Goal: Information Seeking & Learning: Learn about a topic

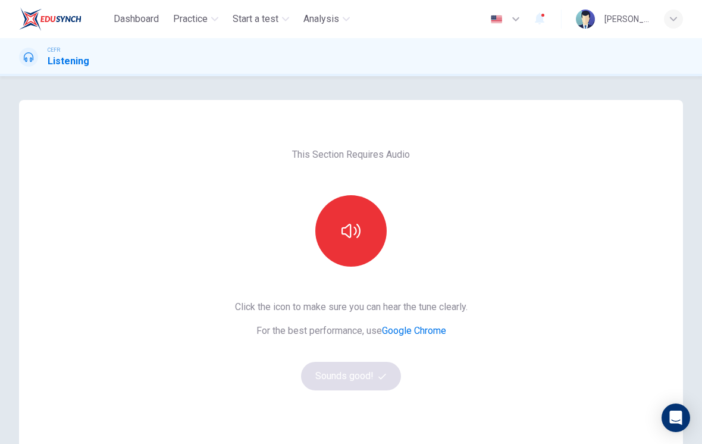
click at [364, 232] on button "button" at bounding box center [350, 230] width 71 height 71
click at [369, 380] on button "Sounds good!" at bounding box center [351, 376] width 100 height 29
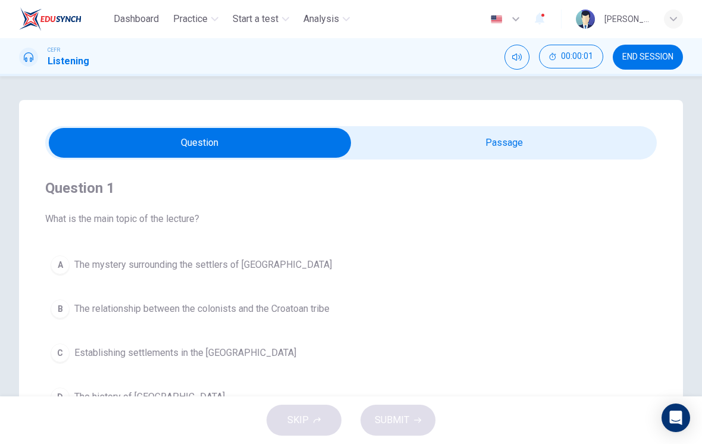
click at [464, 149] on input "checkbox" at bounding box center [199, 143] width 917 height 30
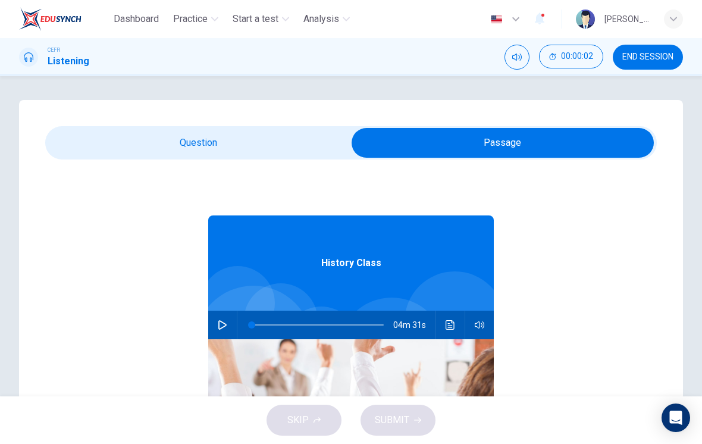
click at [241, 143] on input "checkbox" at bounding box center [502, 143] width 917 height 30
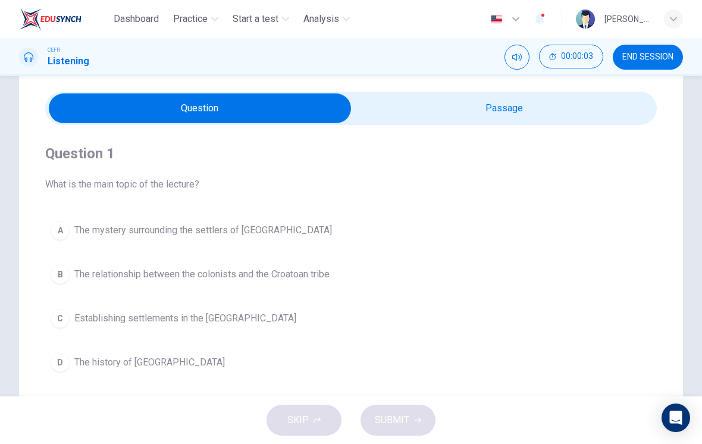
scroll to position [32, 0]
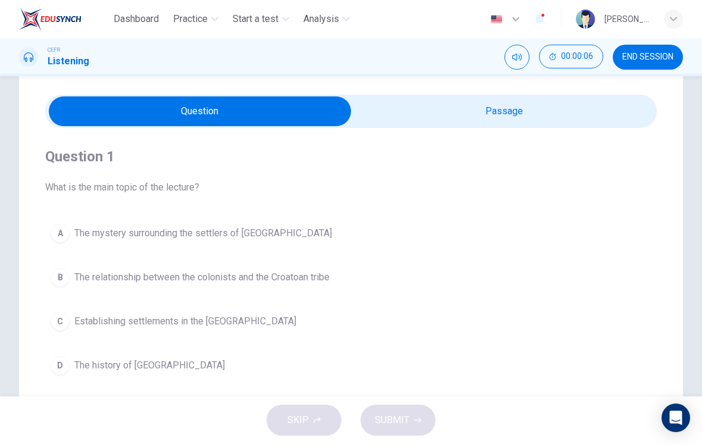
click at [533, 121] on input "checkbox" at bounding box center [199, 111] width 917 height 30
checkbox input "true"
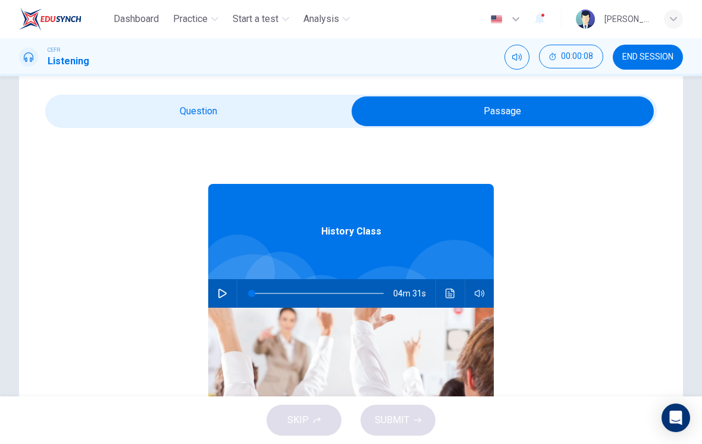
click at [230, 291] on button "button" at bounding box center [222, 293] width 19 height 29
click at [220, 298] on button "button" at bounding box center [222, 293] width 19 height 29
click at [225, 292] on icon "button" at bounding box center [222, 293] width 8 height 10
click at [223, 295] on icon "button" at bounding box center [223, 293] width 10 height 10
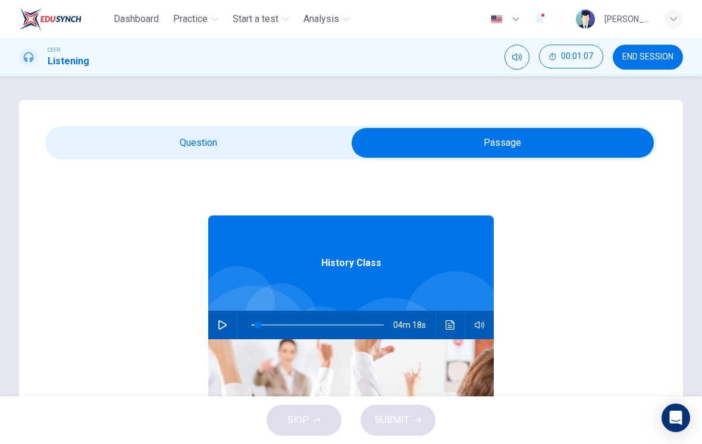
click at [215, 334] on button "button" at bounding box center [222, 324] width 19 height 29
click at [286, 326] on span at bounding box center [289, 324] width 7 height 7
type input "0"
click at [251, 155] on input "checkbox" at bounding box center [502, 143] width 917 height 30
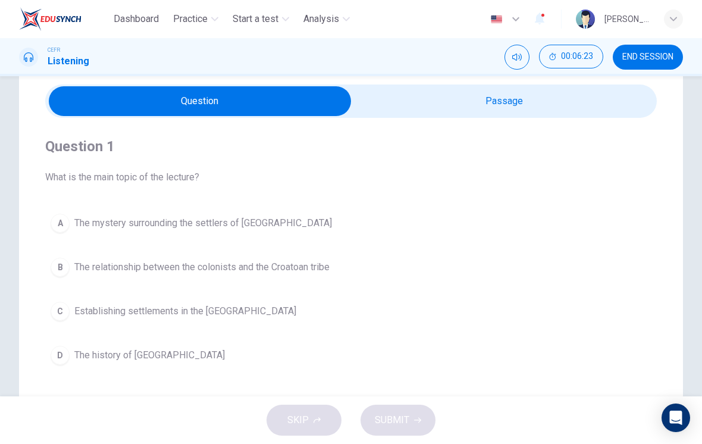
scroll to position [42, 0]
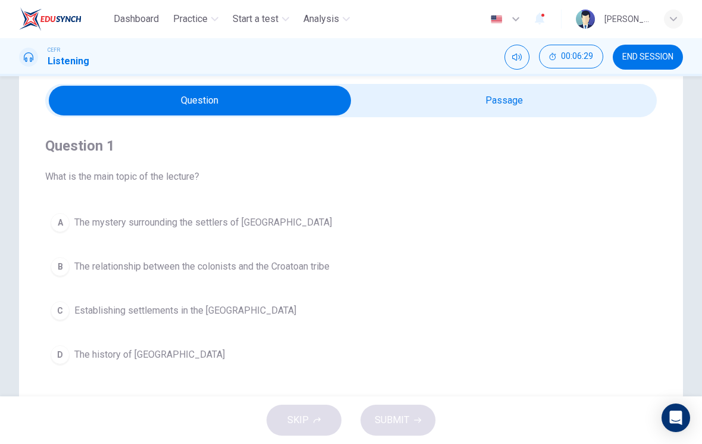
click at [286, 228] on span "The mystery surrounding the settlers of [GEOGRAPHIC_DATA]" at bounding box center [203, 222] width 258 height 14
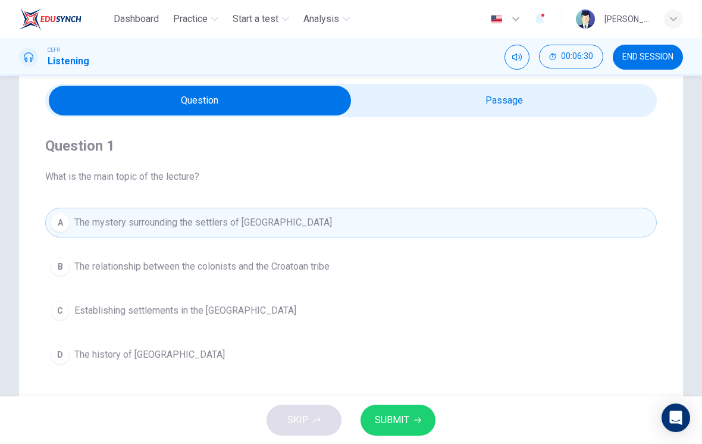
click at [409, 426] on button "SUBMIT" at bounding box center [397, 419] width 75 height 31
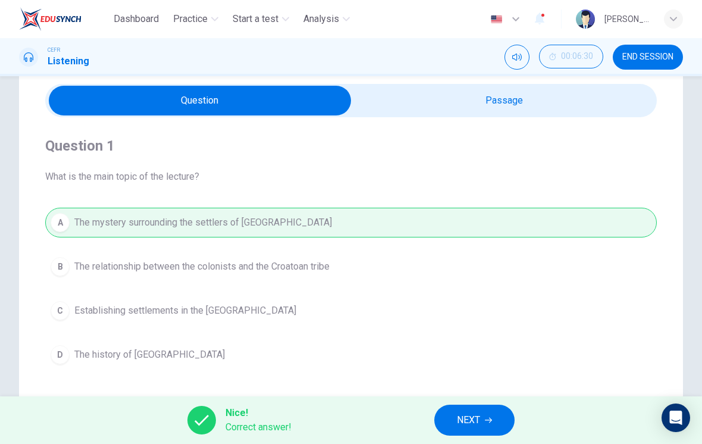
click at [498, 417] on button "NEXT" at bounding box center [474, 419] width 80 height 31
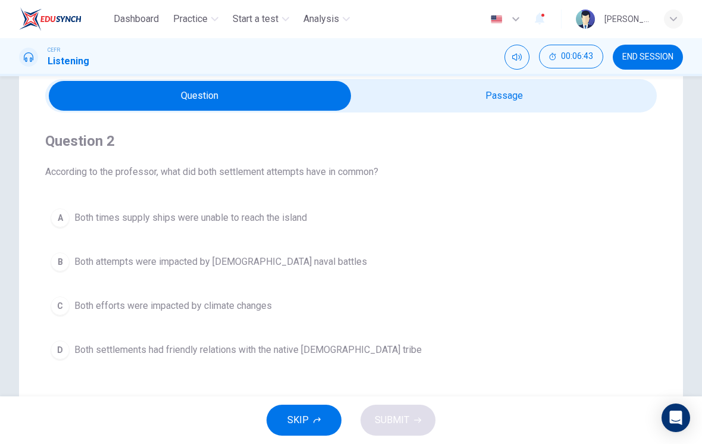
scroll to position [48, 0]
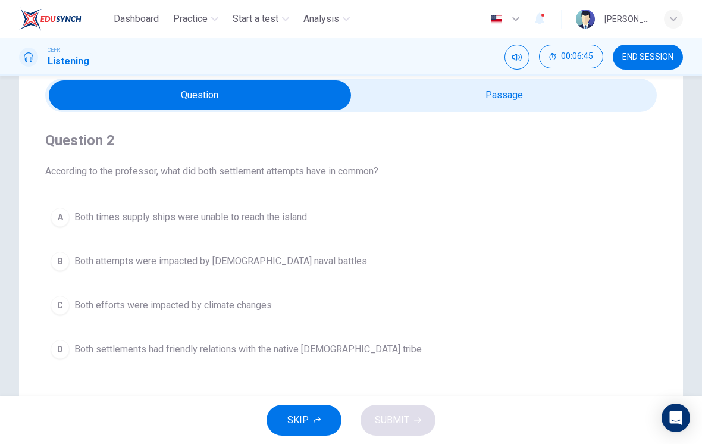
click at [315, 224] on button "A Both times supply ships were unable to reach the island" at bounding box center [350, 217] width 611 height 30
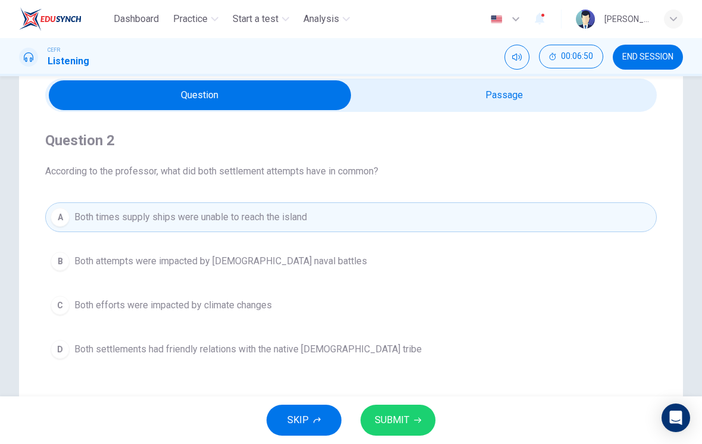
click at [423, 421] on button "SUBMIT" at bounding box center [397, 419] width 75 height 31
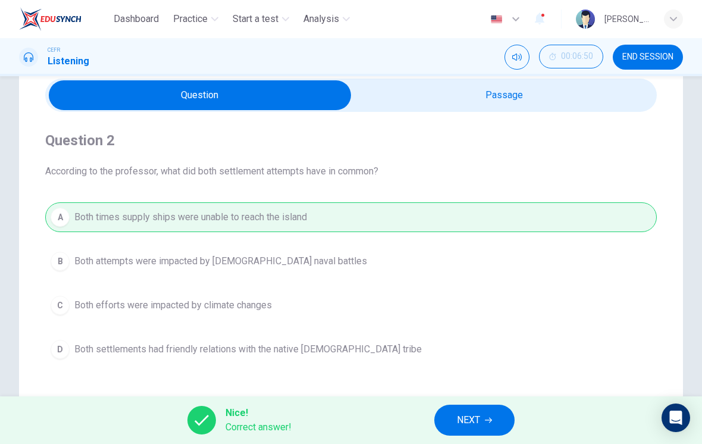
click at [584, 97] on input "checkbox" at bounding box center [199, 95] width 917 height 30
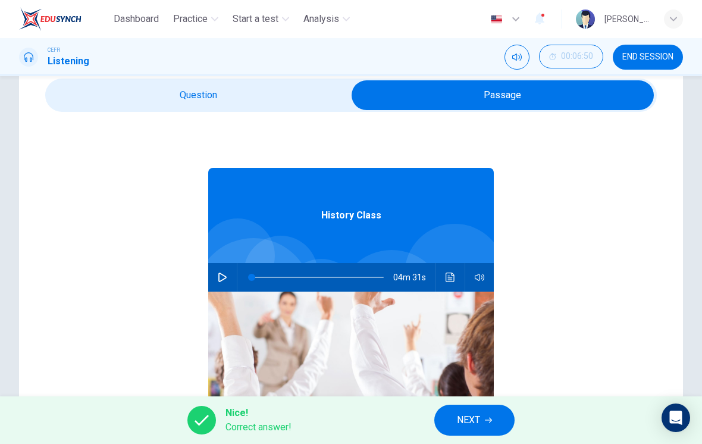
click at [452, 274] on icon "Click to see the audio transcription" at bounding box center [450, 277] width 10 height 10
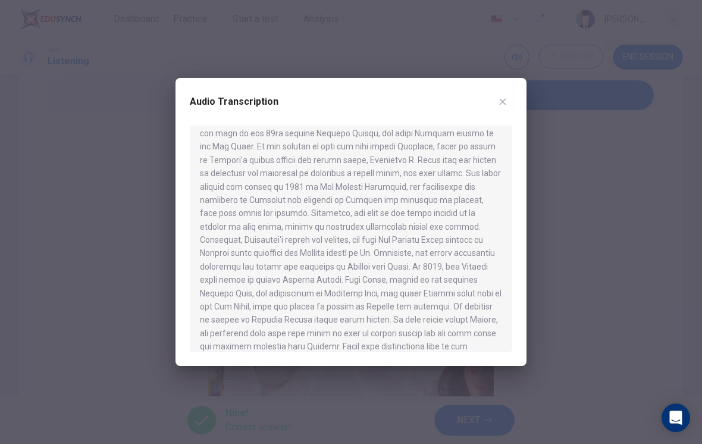
scroll to position [77, 0]
click at [507, 102] on icon "button" at bounding box center [503, 102] width 10 height 10
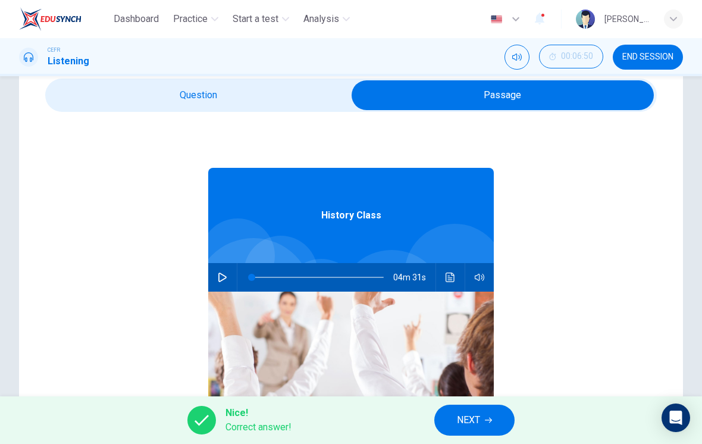
click at [285, 90] on input "checkbox" at bounding box center [502, 95] width 917 height 30
checkbox input "false"
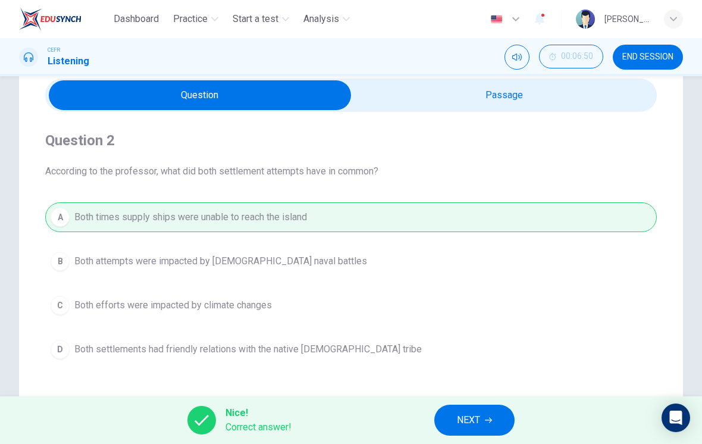
click at [489, 418] on icon "button" at bounding box center [488, 419] width 7 height 7
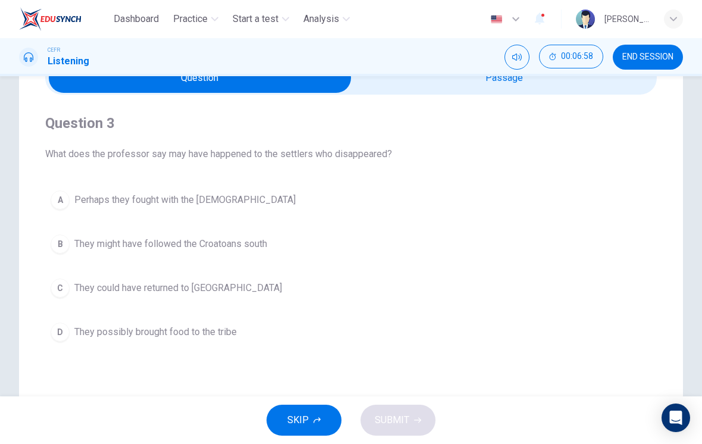
scroll to position [65, 0]
click at [377, 253] on button "B They might have followed the Croatoans south" at bounding box center [350, 243] width 611 height 30
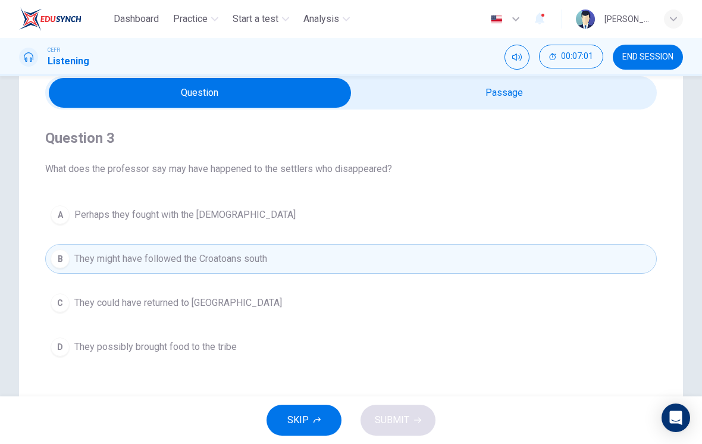
scroll to position [49, 0]
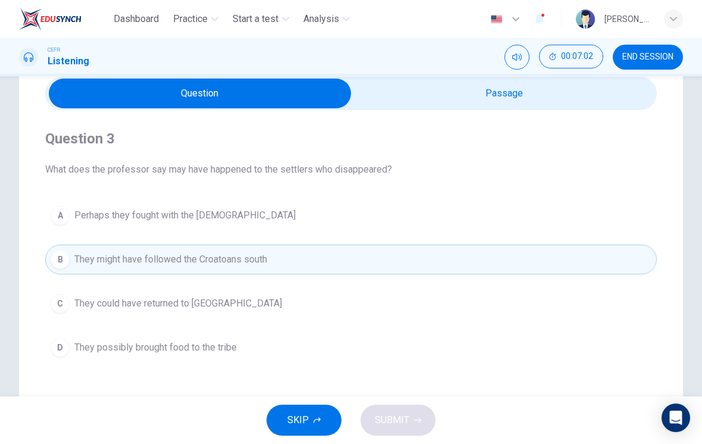
click at [397, 236] on div "A Perhaps they fought with the [DEMOGRAPHIC_DATA] B They might have followed th…" at bounding box center [350, 281] width 611 height 162
click at [409, 212] on button "A Perhaps they fought with the [DEMOGRAPHIC_DATA]" at bounding box center [350, 215] width 611 height 30
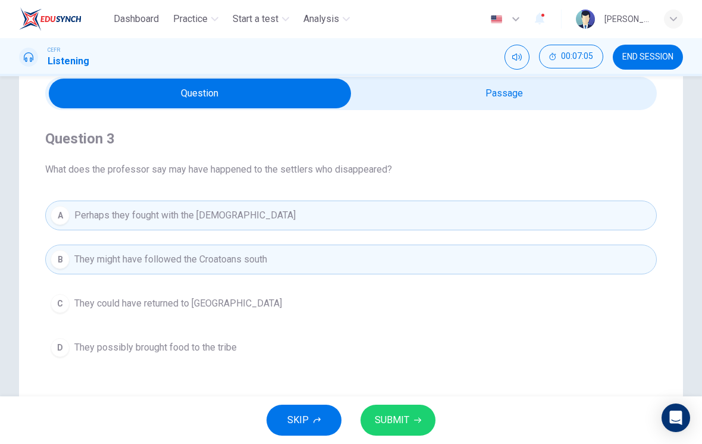
click at [415, 413] on button "SUBMIT" at bounding box center [397, 419] width 75 height 31
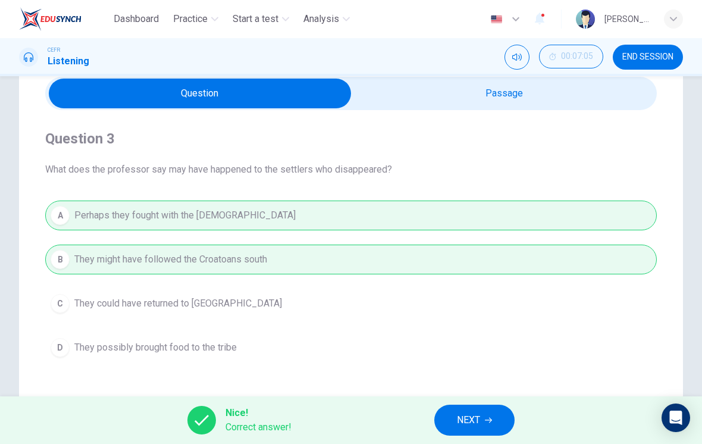
click at [488, 419] on icon "button" at bounding box center [488, 419] width 7 height 7
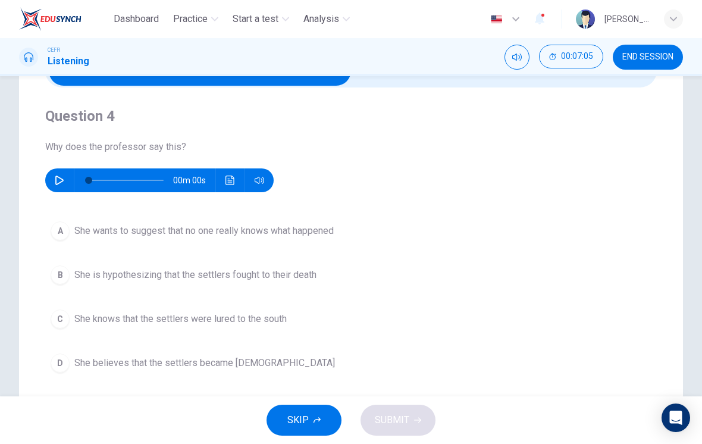
scroll to position [73, 0]
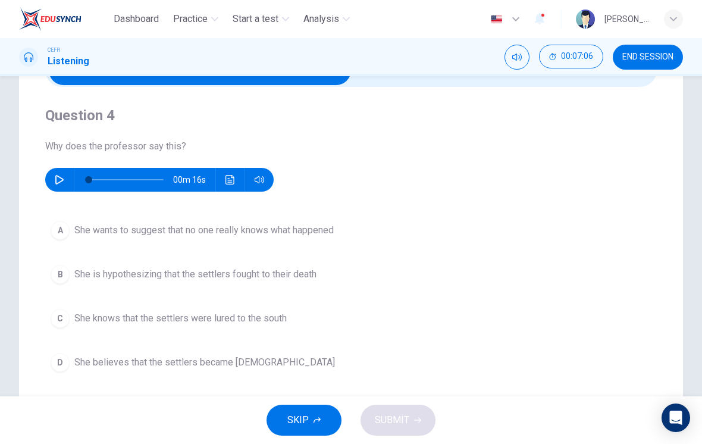
click at [56, 184] on icon "button" at bounding box center [59, 180] width 8 height 10
click at [56, 178] on icon "button" at bounding box center [60, 180] width 10 height 10
click at [63, 231] on div "A" at bounding box center [60, 230] width 19 height 19
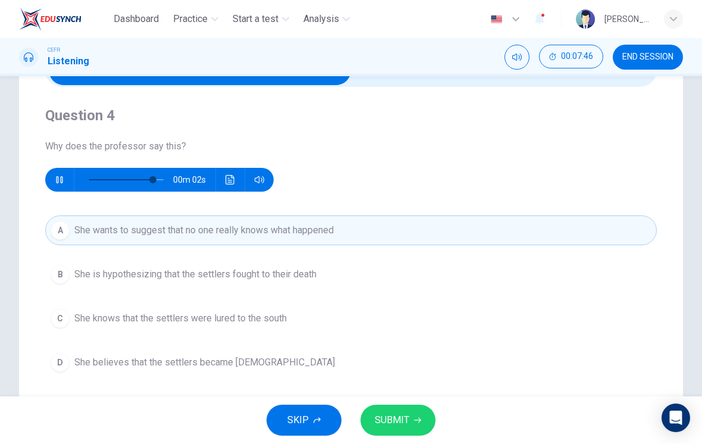
click at [392, 420] on span "SUBMIT" at bounding box center [392, 420] width 34 height 17
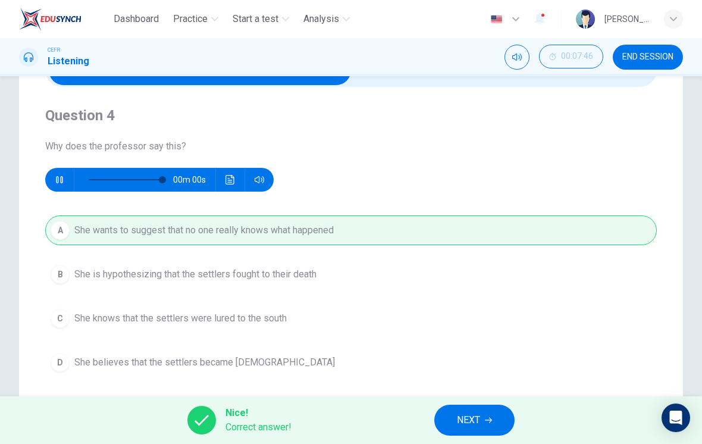
type input "0"
click at [459, 410] on button "NEXT" at bounding box center [474, 419] width 80 height 31
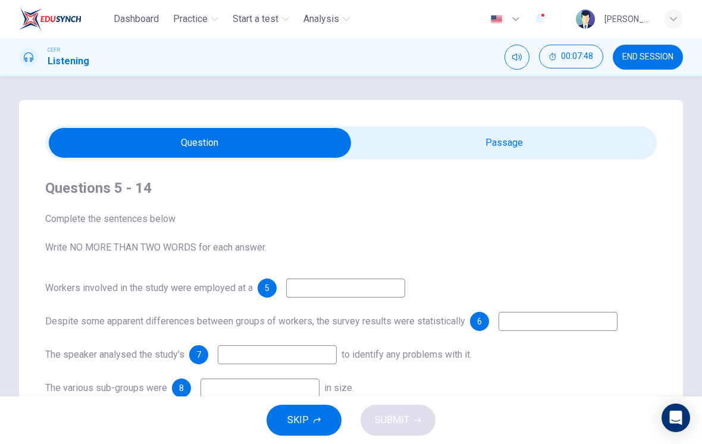
click at [384, 146] on input "checkbox" at bounding box center [199, 143] width 917 height 30
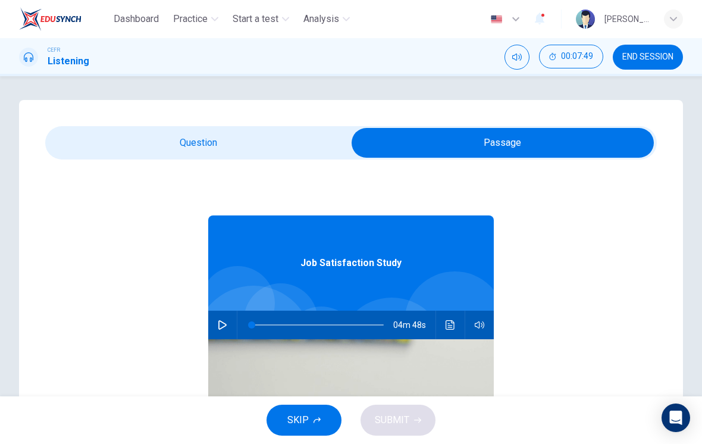
click at [158, 146] on input "checkbox" at bounding box center [502, 143] width 917 height 30
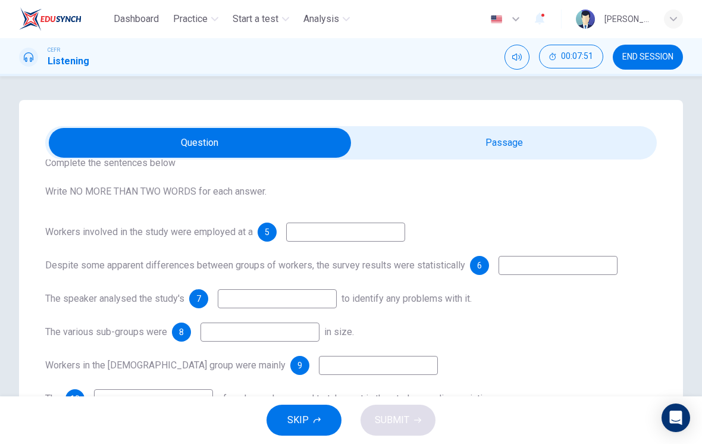
scroll to position [60, 0]
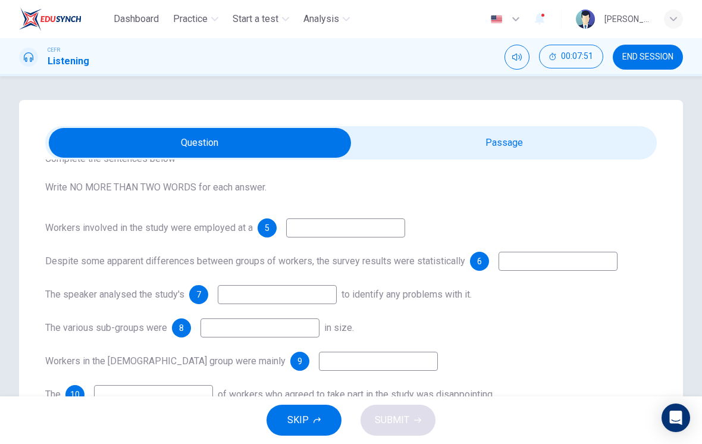
click at [394, 147] on input "checkbox" at bounding box center [199, 143] width 917 height 30
checkbox input "true"
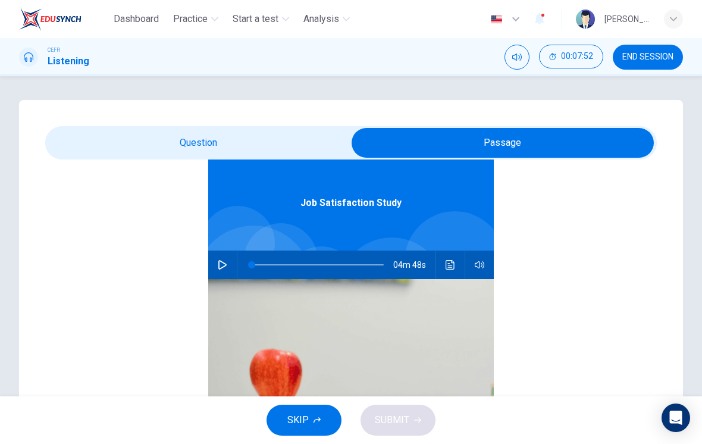
click at [219, 279] on img at bounding box center [350, 374] width 285 height 190
click at [225, 275] on button "button" at bounding box center [222, 264] width 19 height 29
type input "1"
click at [113, 140] on input "checkbox" at bounding box center [502, 143] width 917 height 30
checkbox input "false"
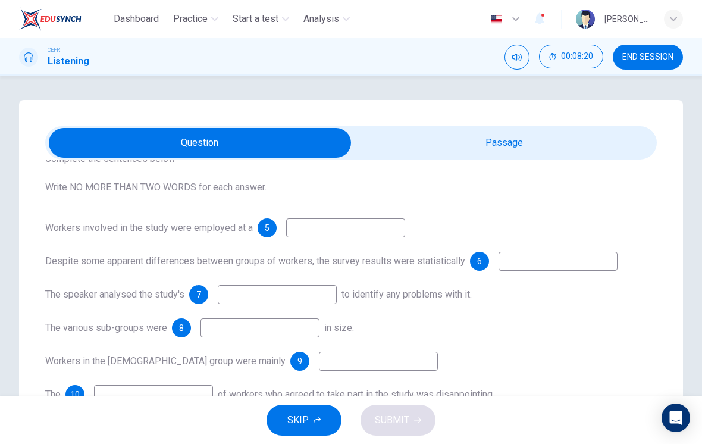
type input "9"
click at [507, 128] on input "checkbox" at bounding box center [199, 143] width 917 height 30
checkbox input "true"
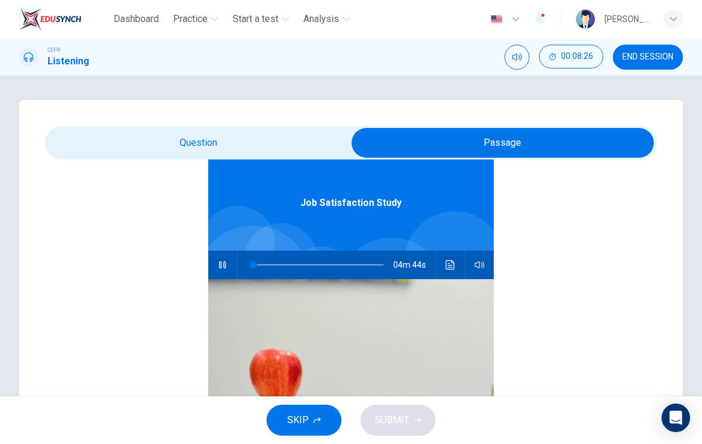
type input "1"
click at [269, 149] on input "checkbox" at bounding box center [502, 143] width 917 height 30
checkbox input "false"
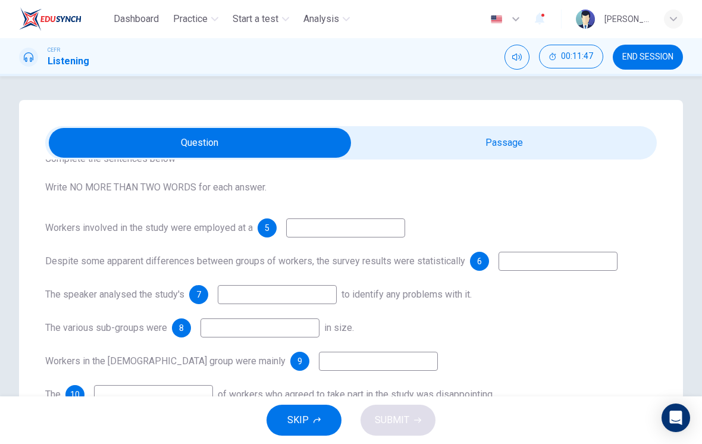
type input "71"
click at [549, 133] on input "checkbox" at bounding box center [199, 143] width 917 height 30
checkbox input "true"
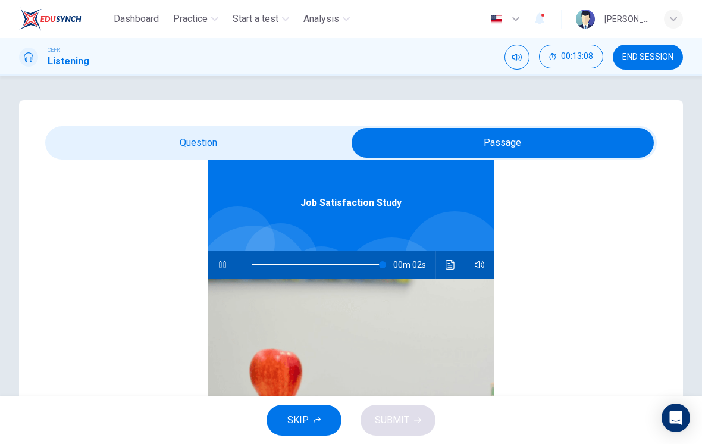
type input "99"
click at [265, 151] on input "checkbox" at bounding box center [502, 143] width 917 height 30
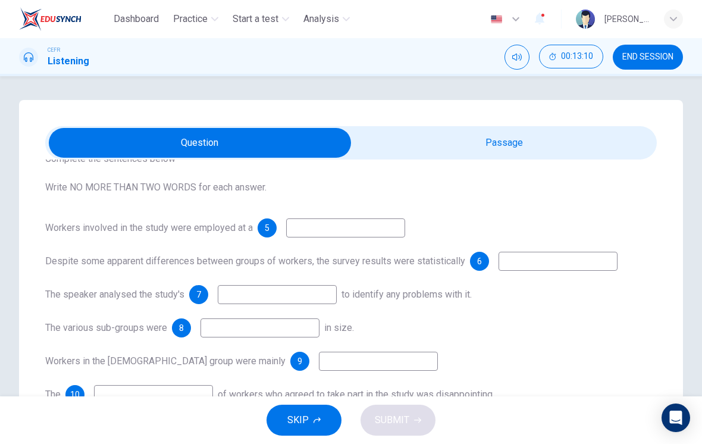
click at [489, 156] on input "checkbox" at bounding box center [199, 143] width 917 height 30
checkbox input "true"
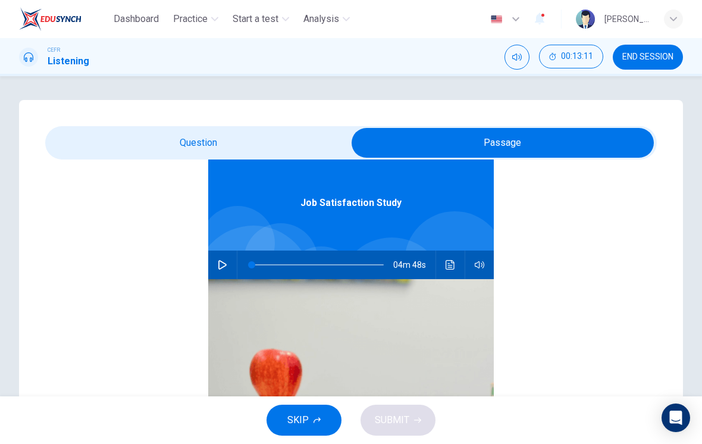
click at [230, 253] on div "04m 48s" at bounding box center [350, 264] width 285 height 29
click at [230, 265] on button "button" at bounding box center [222, 264] width 19 height 29
type input "18"
click at [227, 136] on input "checkbox" at bounding box center [502, 143] width 917 height 30
checkbox input "false"
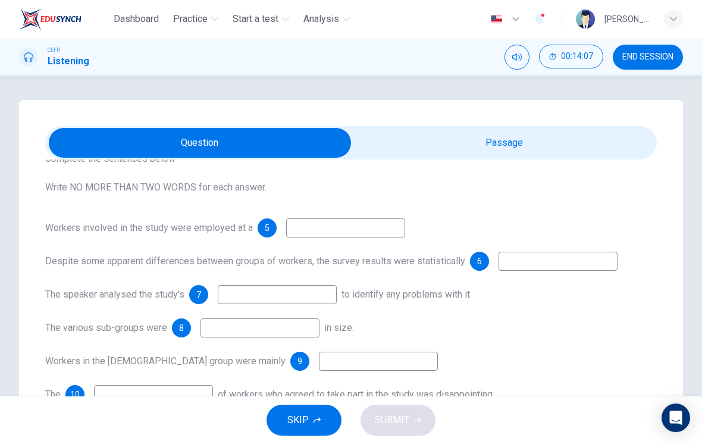
type input "19"
click at [529, 148] on input "checkbox" at bounding box center [199, 143] width 917 height 30
checkbox input "true"
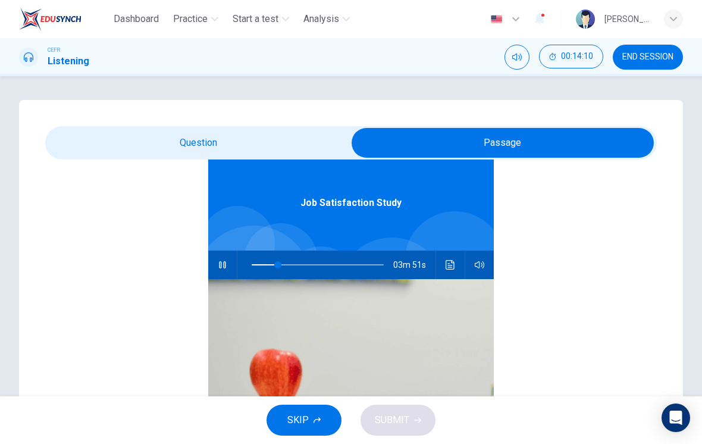
type input "20"
click at [293, 138] on input "checkbox" at bounding box center [502, 143] width 917 height 30
checkbox input "false"
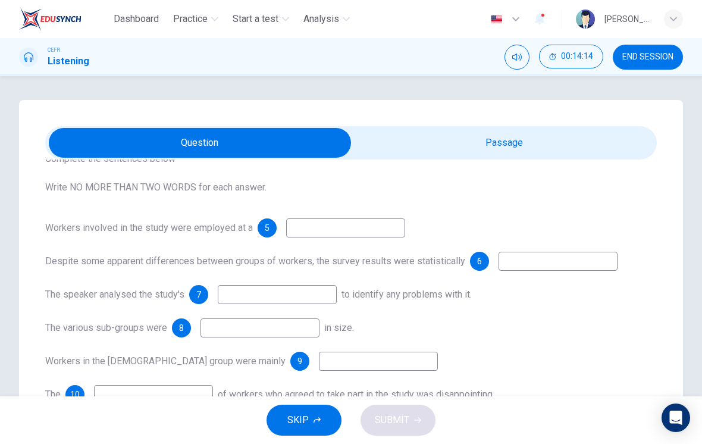
type input "21"
click at [466, 146] on input "checkbox" at bounding box center [199, 143] width 917 height 30
checkbox input "true"
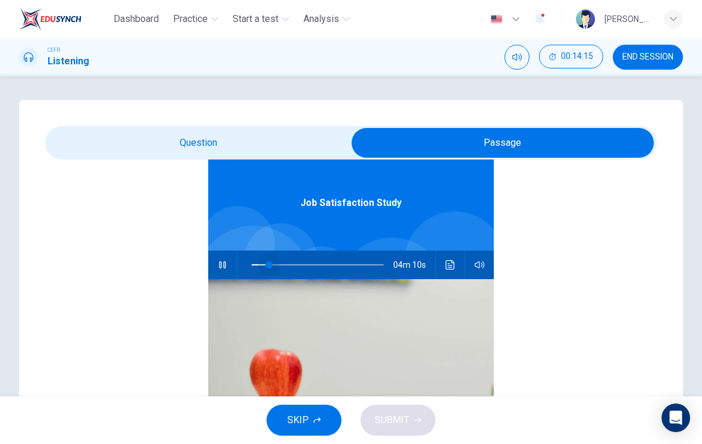
click at [269, 265] on span at bounding box center [268, 264] width 7 height 7
click at [265, 265] on span at bounding box center [264, 264] width 7 height 7
type input "11"
click at [317, 136] on input "checkbox" at bounding box center [502, 143] width 917 height 30
checkbox input "false"
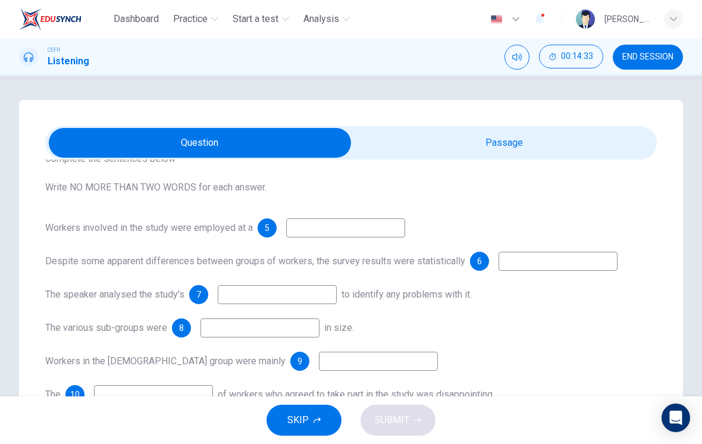
click at [333, 226] on input at bounding box center [345, 227] width 119 height 19
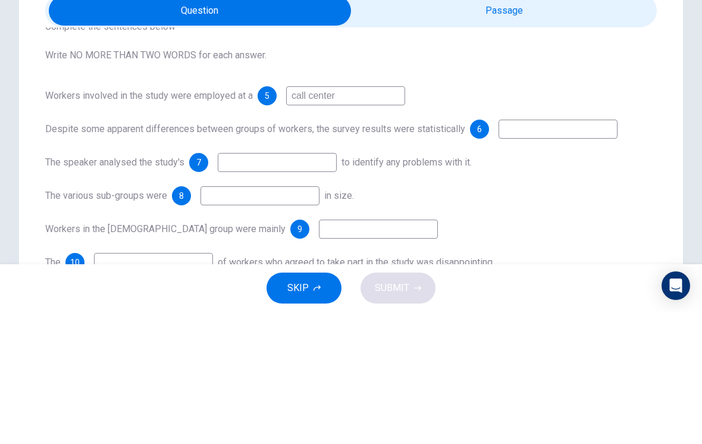
type input "call center"
click at [535, 252] on input at bounding box center [557, 261] width 119 height 19
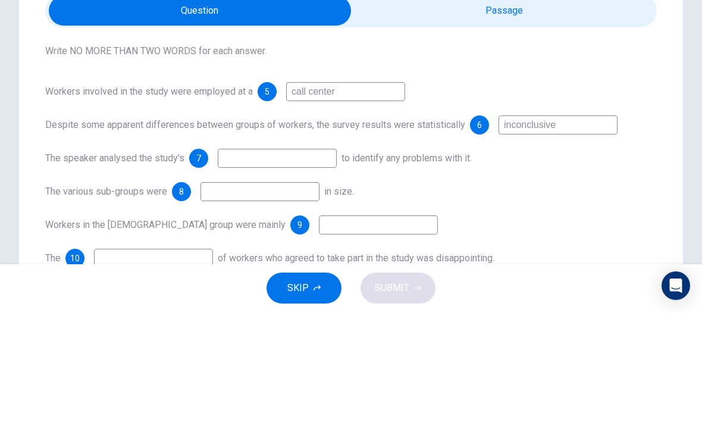
scroll to position [62, 0]
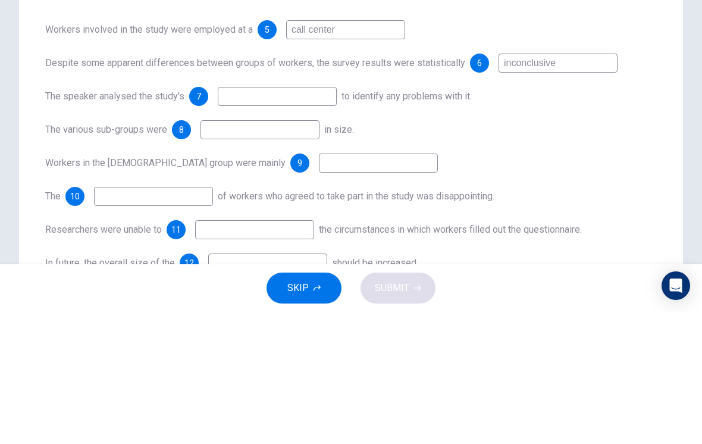
type input "inconclusive"
click at [312, 219] on input at bounding box center [277, 228] width 119 height 19
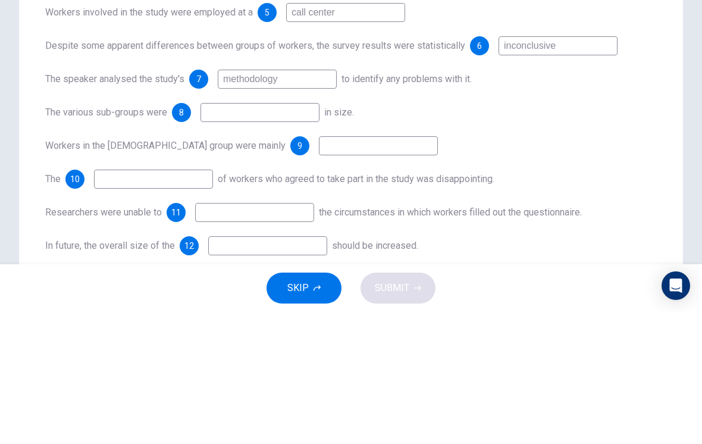
scroll to position [81, 0]
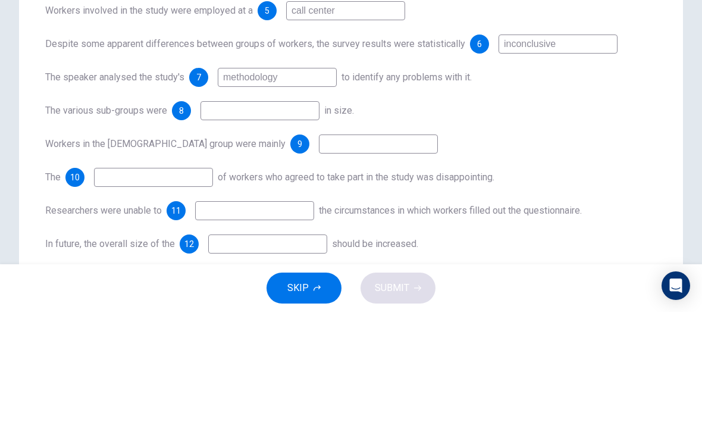
type input "methodology"
click at [287, 233] on input at bounding box center [259, 242] width 119 height 19
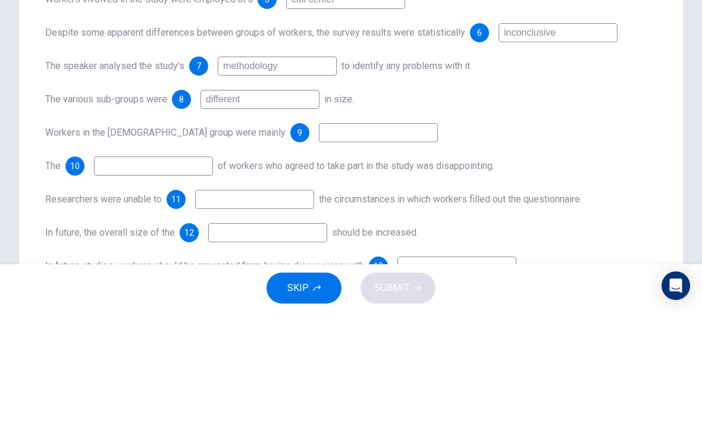
type input "different"
click at [362, 255] on input at bounding box center [378, 264] width 119 height 19
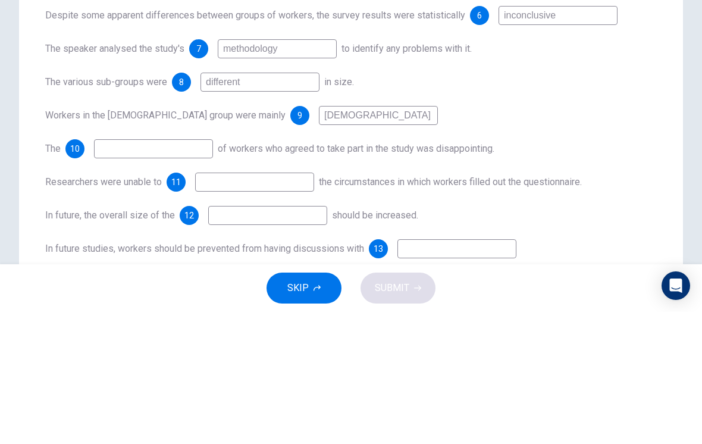
scroll to position [110, 0]
type input "[DEMOGRAPHIC_DATA]"
click at [174, 271] on input at bounding box center [153, 280] width 119 height 19
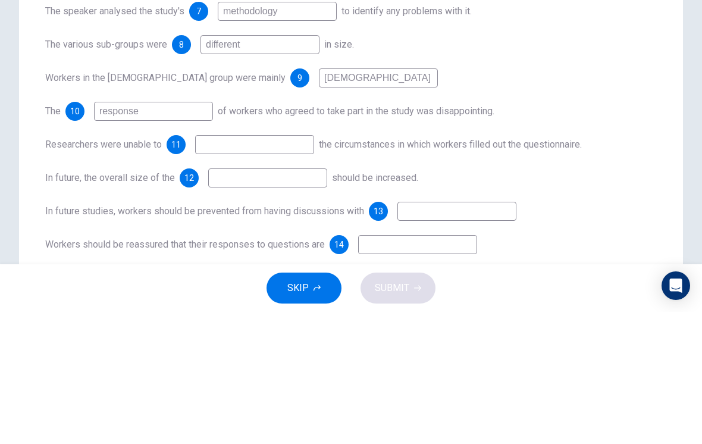
scroll to position [149, 0]
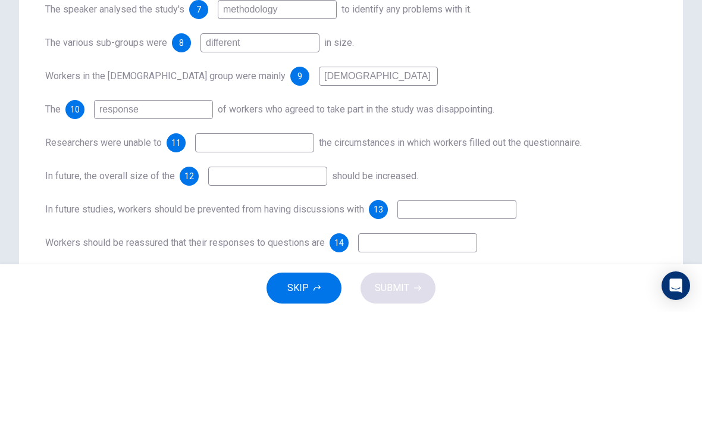
type input "response"
click at [248, 265] on input at bounding box center [254, 274] width 119 height 19
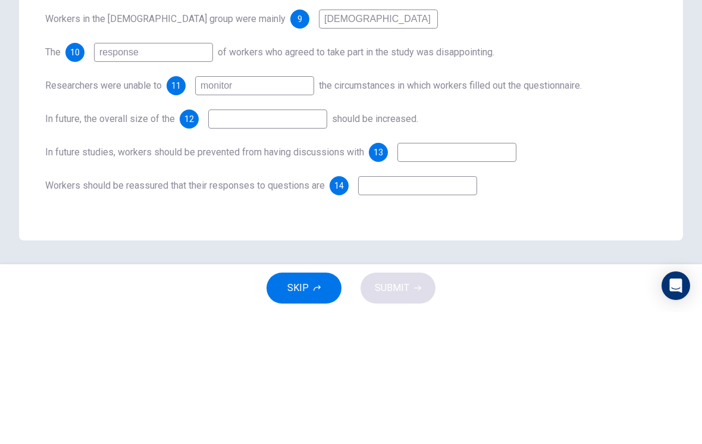
scroll to position [206, 0]
type input "monitor"
click at [237, 241] on input at bounding box center [267, 250] width 119 height 19
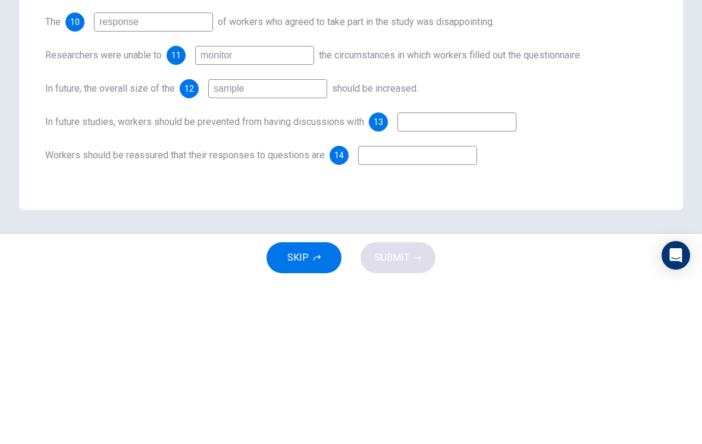
type input "sample"
click at [372, 308] on input at bounding box center [417, 317] width 119 height 19
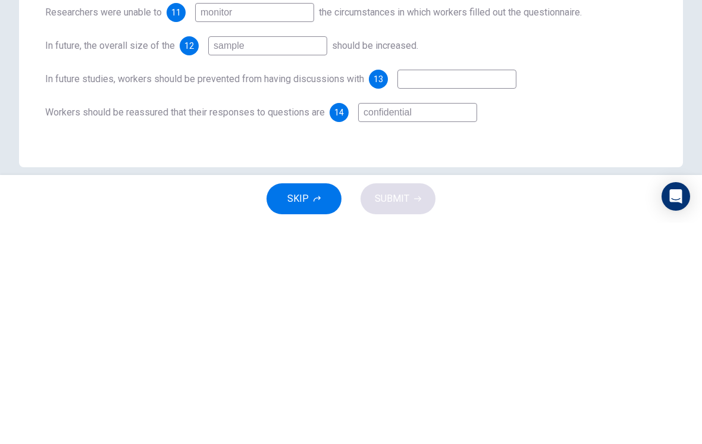
scroll to position [189, 0]
type input "confidential"
click at [443, 291] on input at bounding box center [456, 300] width 119 height 19
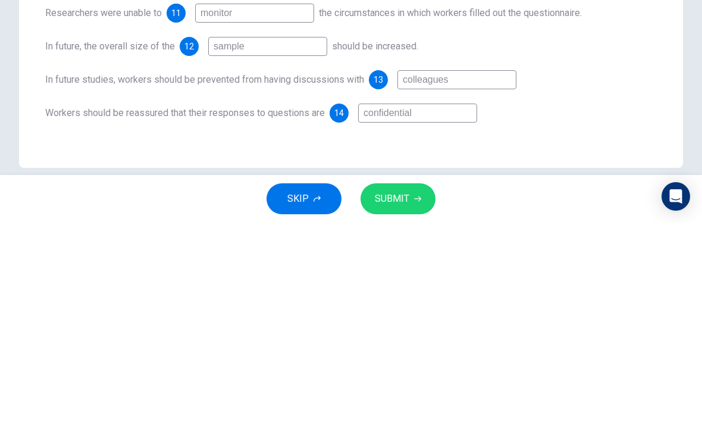
type input "colleagues"
click at [164, 131] on div "Questions 5 - 14 Complete the sentences below Write NO MORE THAN TWO WORDS for …" at bounding box center [350, 134] width 611 height 457
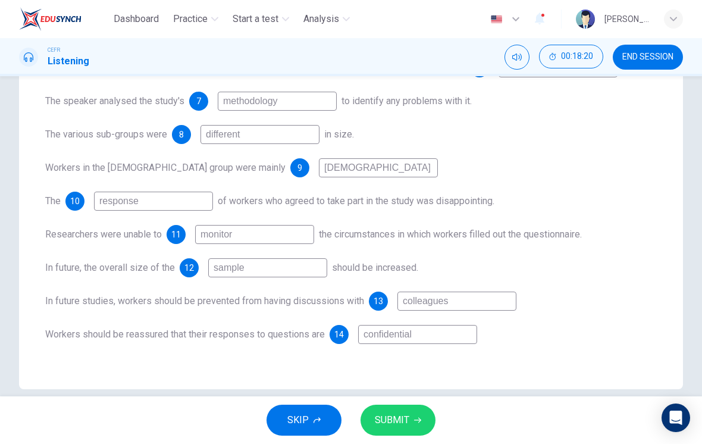
click at [379, 412] on span "SUBMIT" at bounding box center [392, 420] width 34 height 17
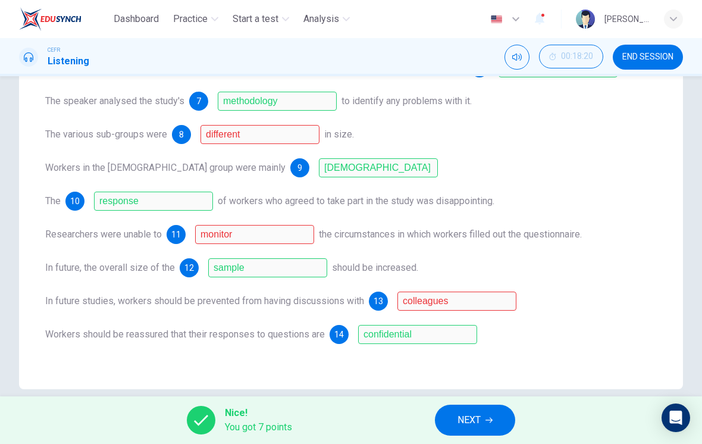
click at [249, 249] on div "Workers involved in the study were employed at a 5 call center Despite some app…" at bounding box center [350, 184] width 611 height 319
click at [255, 242] on div "Workers involved in the study were employed at a 5 call center Despite some app…" at bounding box center [350, 184] width 611 height 319
click at [255, 221] on div "Workers involved in the study were employed at a 5 call center Despite some app…" at bounding box center [350, 184] width 611 height 319
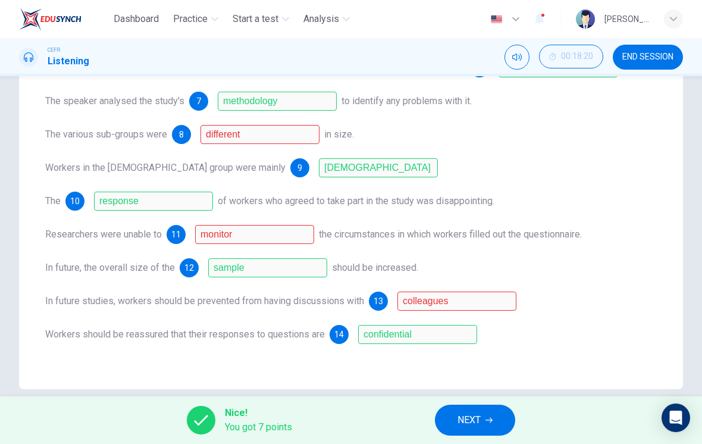
click at [232, 278] on div "Workers involved in the study were employed at a 5 call center Despite some app…" at bounding box center [350, 184] width 611 height 319
click at [168, 225] on div "Researchers were unable to 11 monitor the circumstances in which workers filled…" at bounding box center [350, 234] width 611 height 19
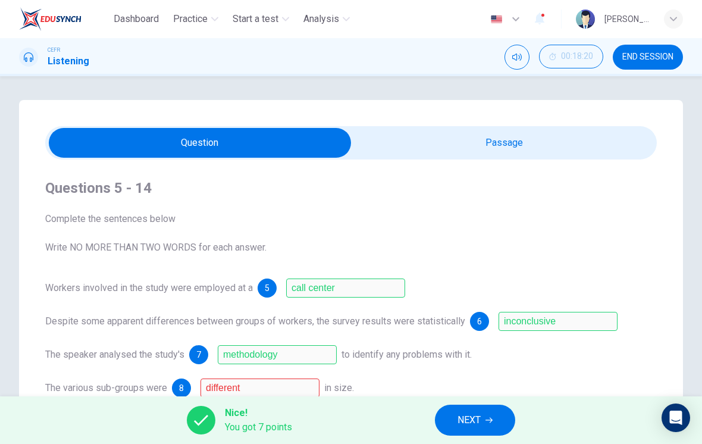
scroll to position [-1, 0]
click at [429, 146] on input "checkbox" at bounding box center [199, 143] width 917 height 30
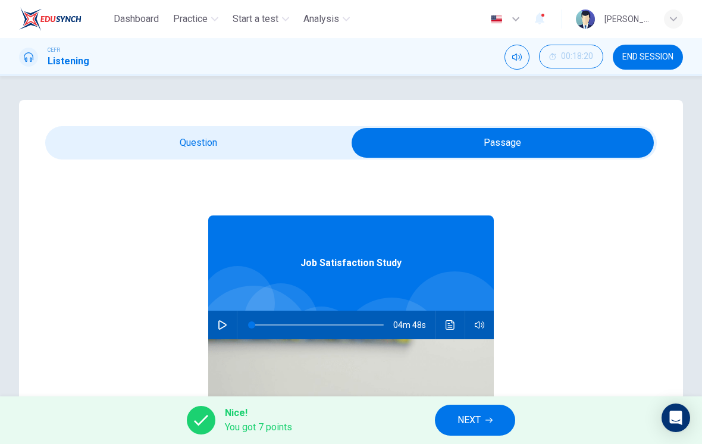
click at [450, 328] on icon "Click to see the audio transcription" at bounding box center [450, 325] width 10 height 10
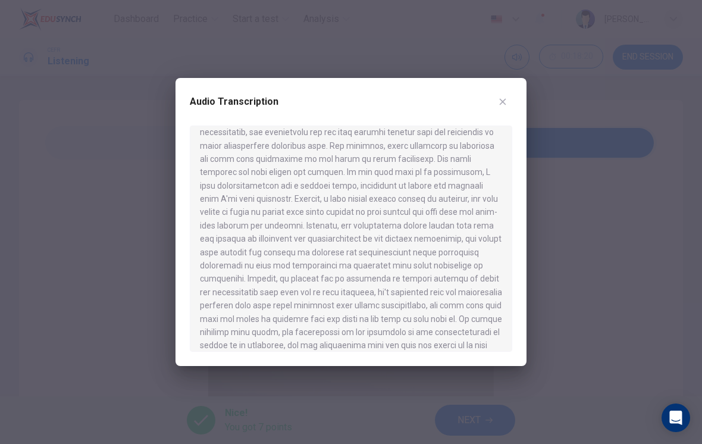
scroll to position [422, 0]
click at [145, 190] on div at bounding box center [351, 222] width 702 height 444
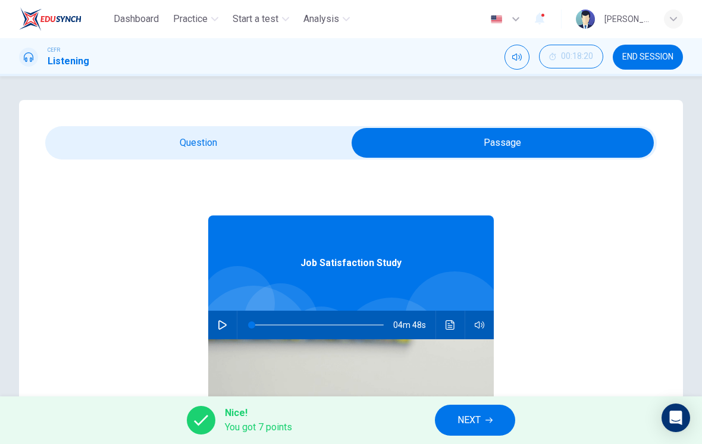
click at [454, 328] on icon "Click to see the audio transcription" at bounding box center [449, 325] width 9 height 10
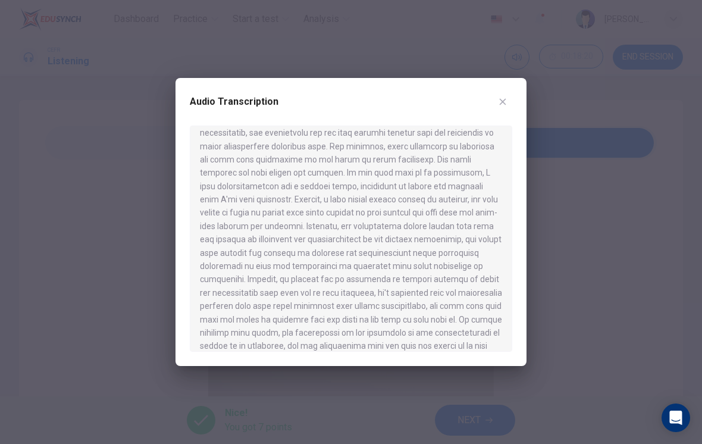
click at [135, 184] on div at bounding box center [351, 222] width 702 height 444
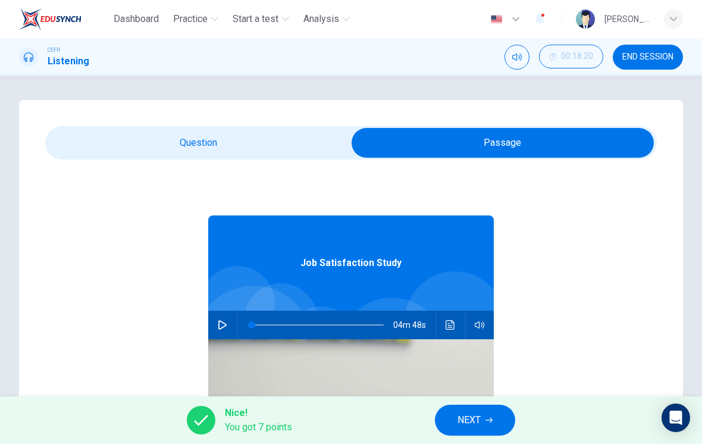
click at [228, 149] on input "checkbox" at bounding box center [502, 143] width 917 height 30
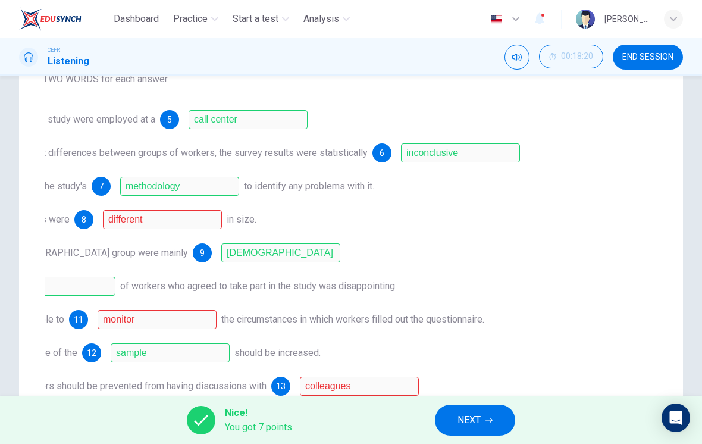
scroll to position [67, 0]
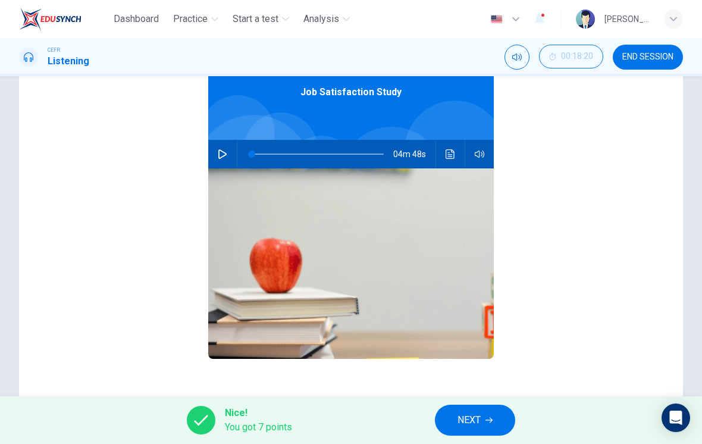
click at [457, 160] on button "Click to see the audio transcription" at bounding box center [450, 154] width 19 height 29
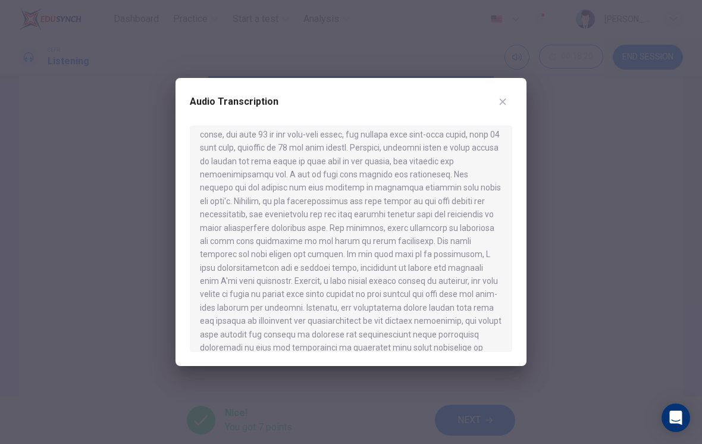
scroll to position [340, 0]
click at [139, 209] on div at bounding box center [351, 222] width 702 height 444
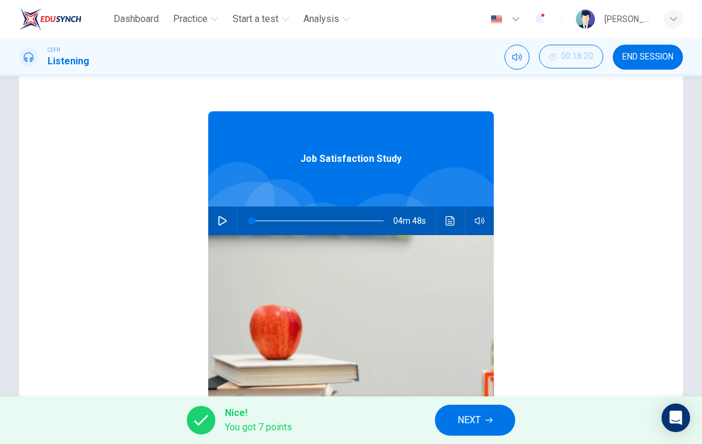
scroll to position [0, 0]
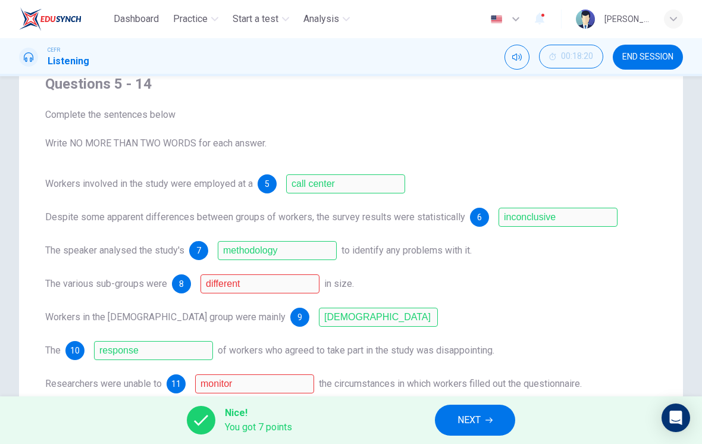
click at [201, 284] on div "8 different" at bounding box center [245, 283] width 147 height 19
click at [228, 372] on div "Workers involved in the study were employed at a 5 call center Despite some app…" at bounding box center [350, 333] width 611 height 319
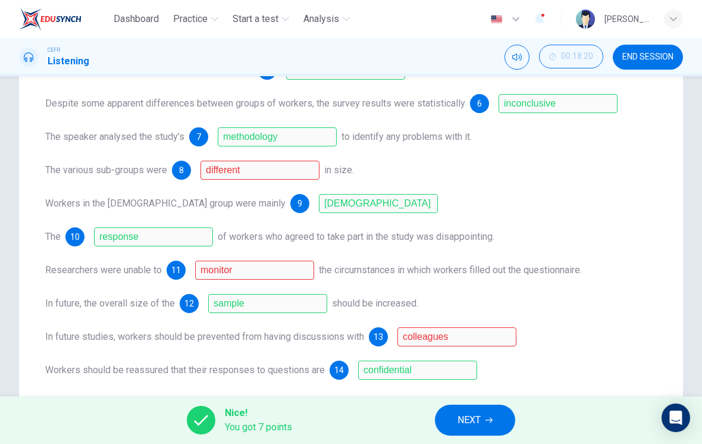
scroll to position [154, 0]
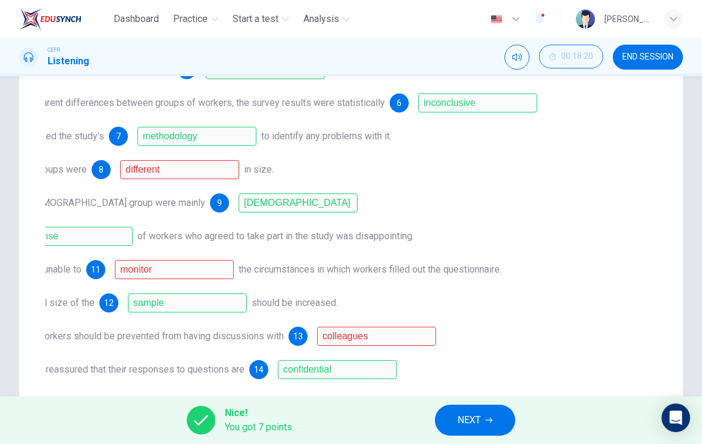
checkbox input "true"
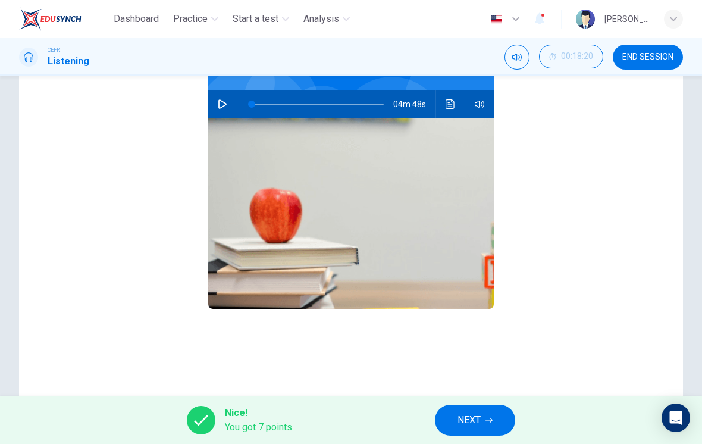
click at [451, 108] on icon "Click to see the audio transcription" at bounding box center [449, 104] width 9 height 10
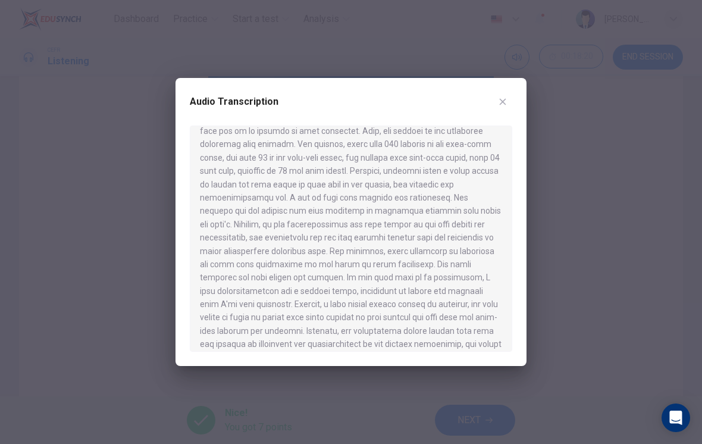
scroll to position [318, 0]
click at [142, 229] on div at bounding box center [351, 222] width 702 height 444
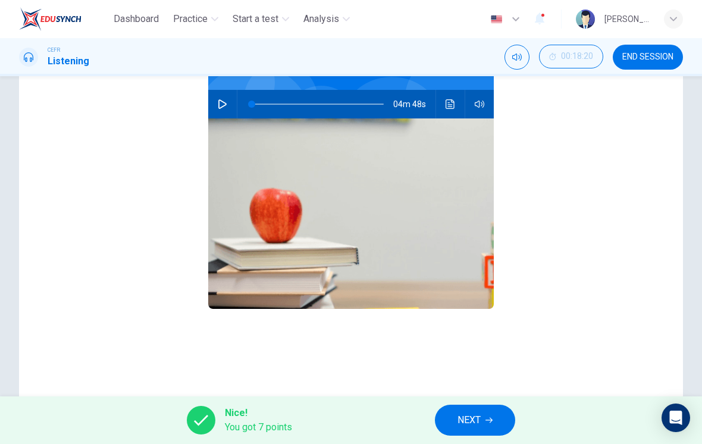
click at [491, 410] on button "NEXT" at bounding box center [475, 419] width 80 height 31
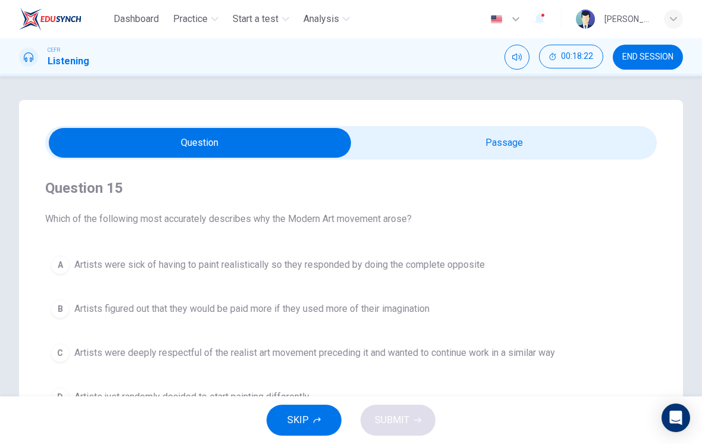
click at [526, 147] on input "checkbox" at bounding box center [199, 143] width 917 height 30
checkbox input "true"
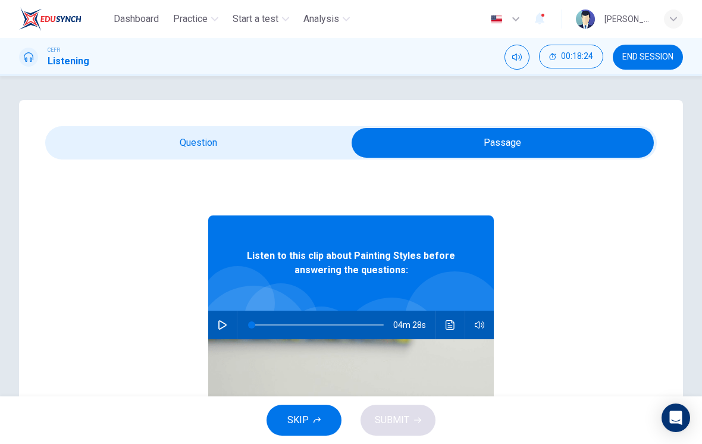
click at [225, 328] on icon "button" at bounding box center [223, 325] width 10 height 10
type input "2"
click at [274, 133] on input "checkbox" at bounding box center [502, 143] width 917 height 30
checkbox input "false"
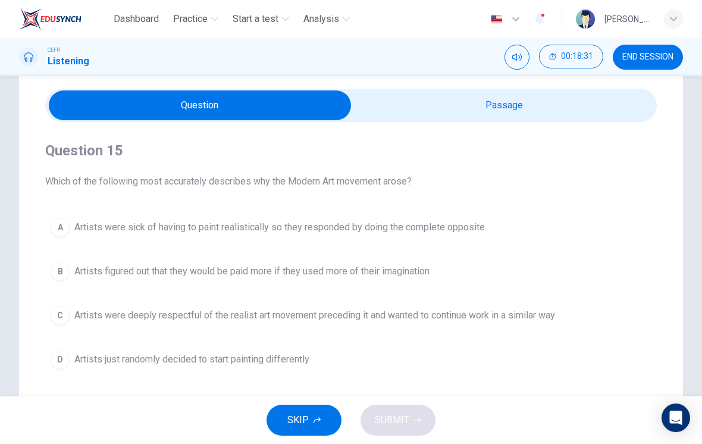
scroll to position [64, 0]
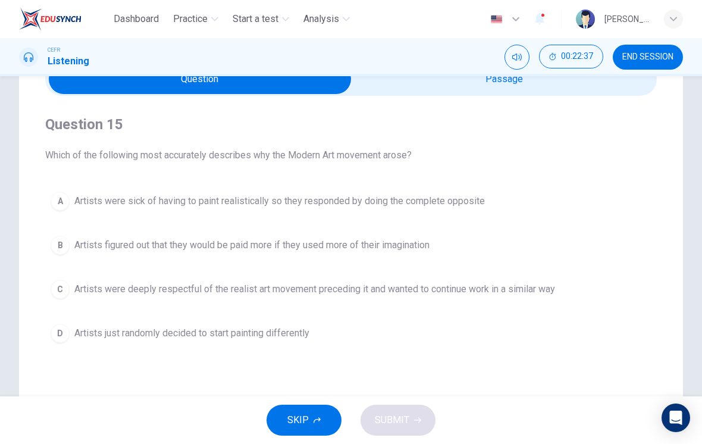
type input "94"
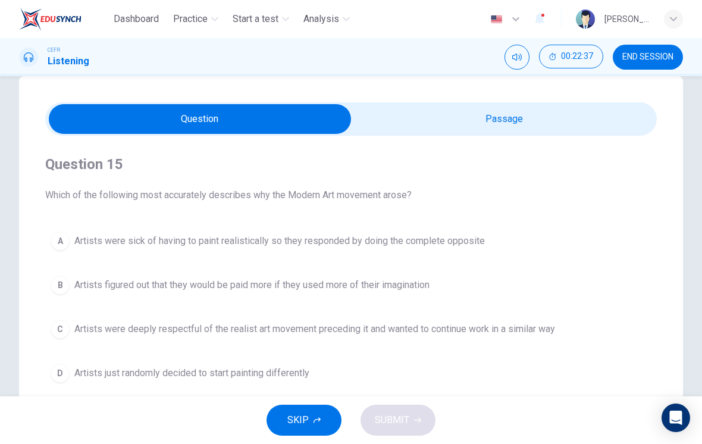
click at [576, 125] on input "checkbox" at bounding box center [199, 119] width 917 height 30
checkbox input "true"
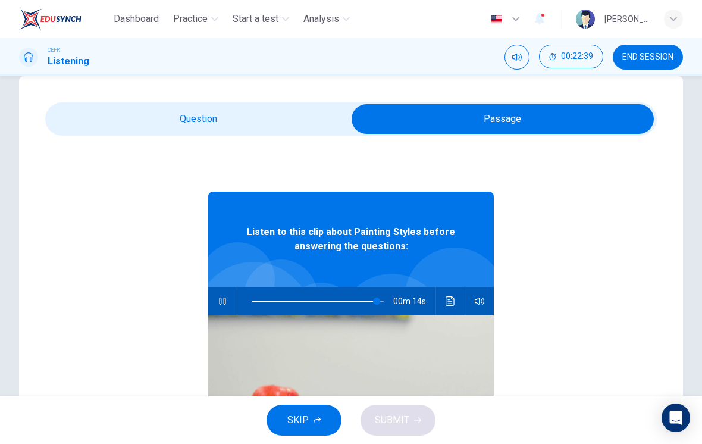
type input "95"
click at [303, 117] on input "checkbox" at bounding box center [502, 119] width 917 height 30
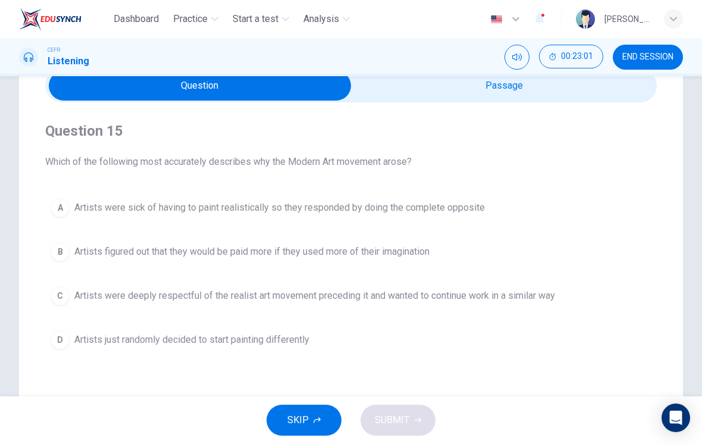
scroll to position [71, 0]
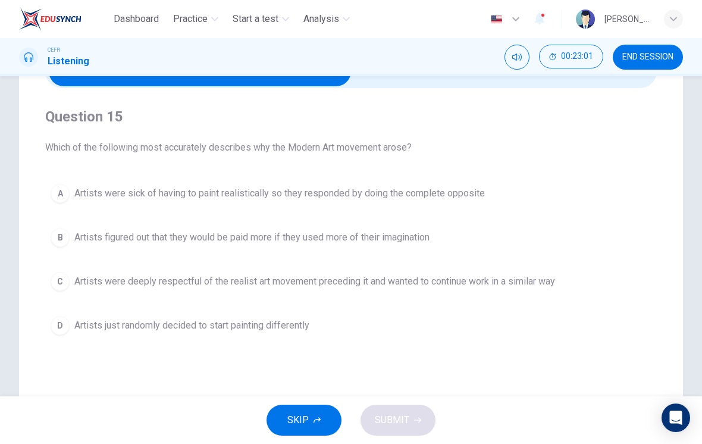
click at [533, 280] on span "Artists were deeply respectful of the realist art movement preceding it and wan…" at bounding box center [314, 281] width 481 height 14
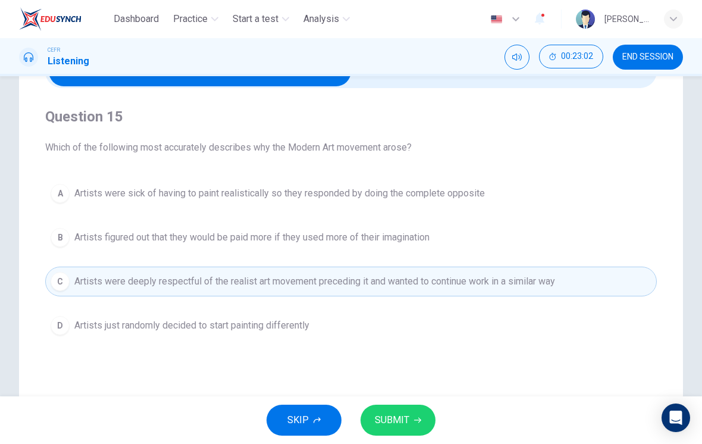
click at [561, 240] on button "B Artists figured out that they would be paid more if they used more of their i…" at bounding box center [350, 237] width 611 height 30
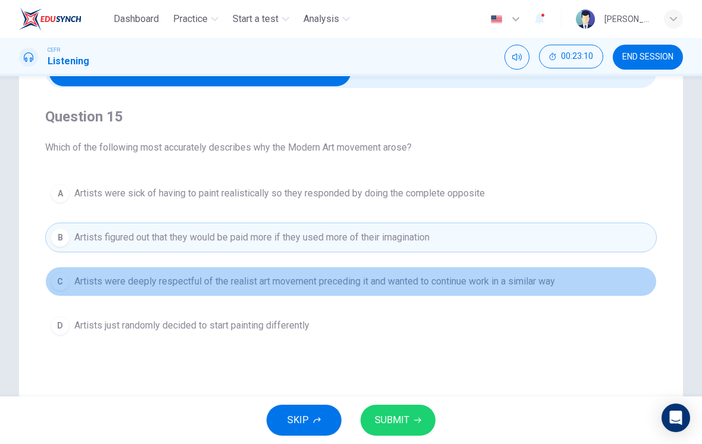
click at [527, 287] on span "Artists were deeply respectful of the realist art movement preceding it and wan…" at bounding box center [314, 281] width 481 height 14
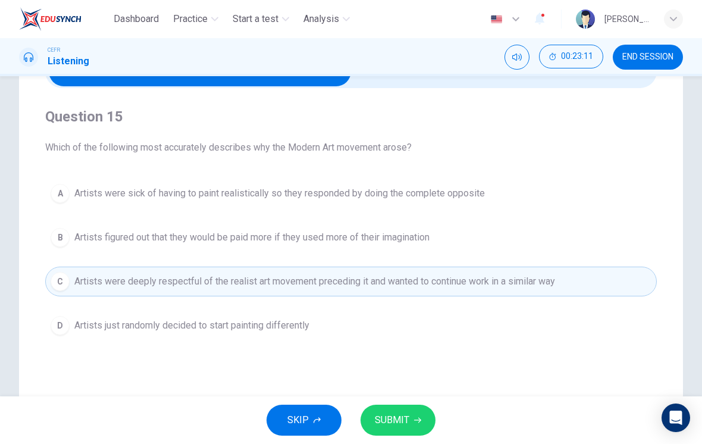
scroll to position [46, 0]
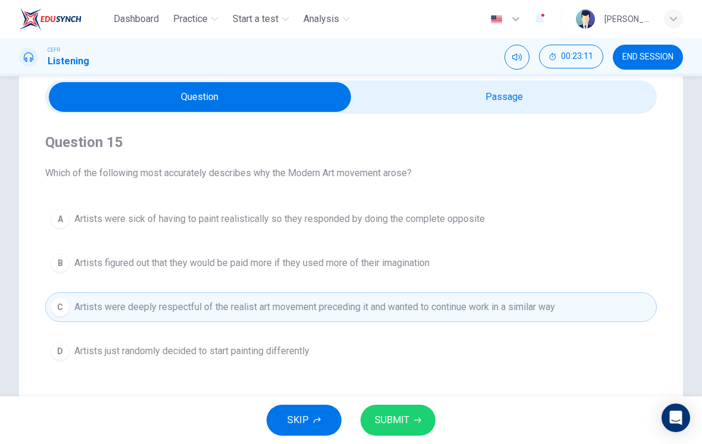
click at [560, 105] on input "checkbox" at bounding box center [199, 97] width 917 height 30
checkbox input "true"
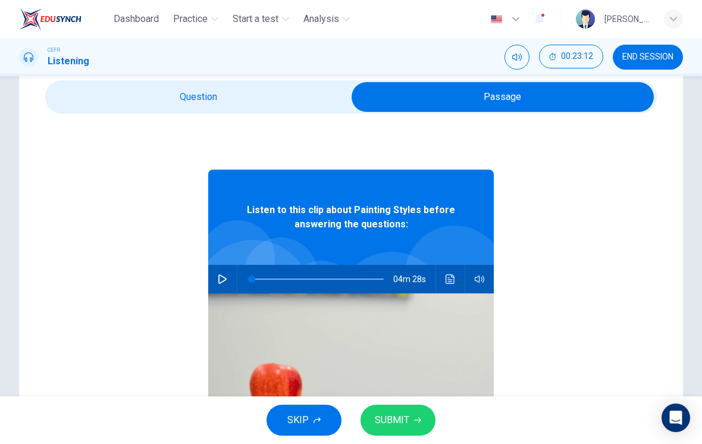
click at [219, 284] on button "button" at bounding box center [222, 279] width 19 height 29
type input "38"
click at [276, 99] on input "checkbox" at bounding box center [502, 97] width 917 height 30
checkbox input "false"
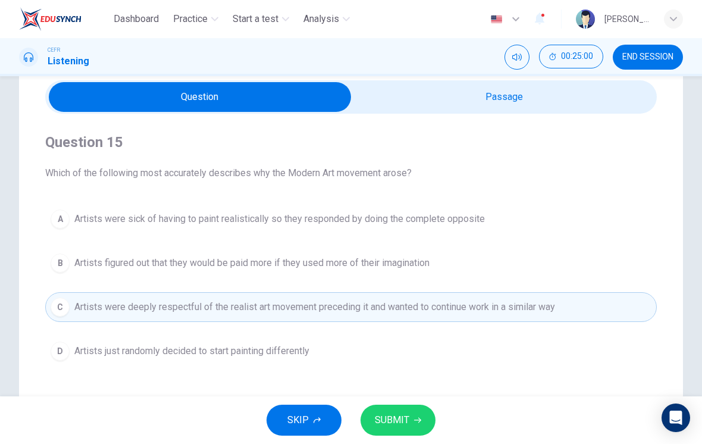
type input "40"
click at [506, 109] on input "checkbox" at bounding box center [199, 97] width 917 height 30
checkbox input "true"
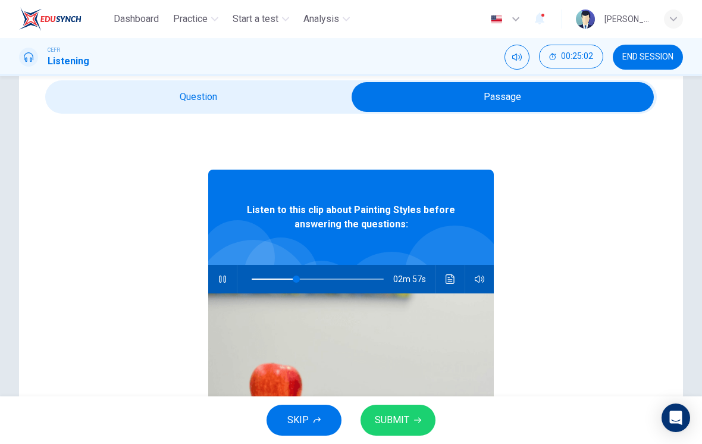
click at [297, 281] on span at bounding box center [296, 278] width 7 height 7
type input "43"
click at [282, 86] on input "checkbox" at bounding box center [502, 97] width 917 height 30
checkbox input "false"
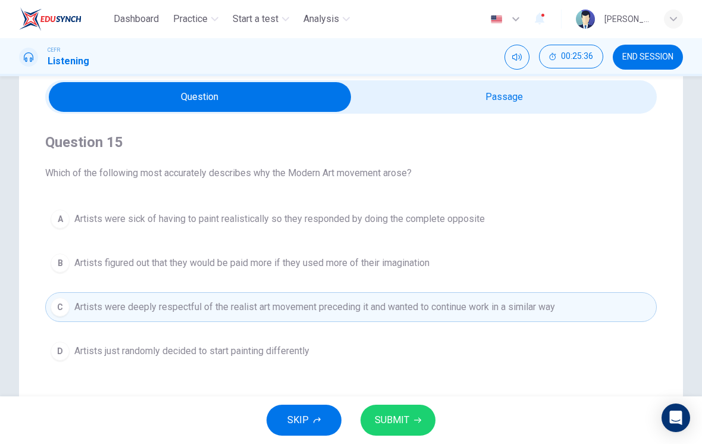
click at [475, 231] on button "A Artists were sick of having to paint realistically so they responded by doing…" at bounding box center [350, 219] width 611 height 30
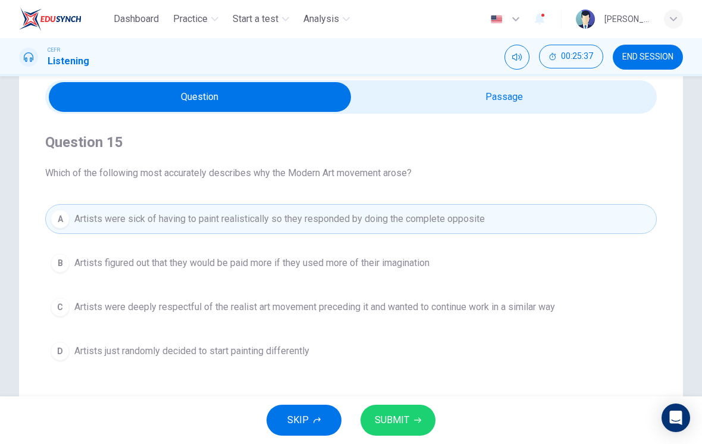
click at [414, 416] on button "SUBMIT" at bounding box center [397, 419] width 75 height 31
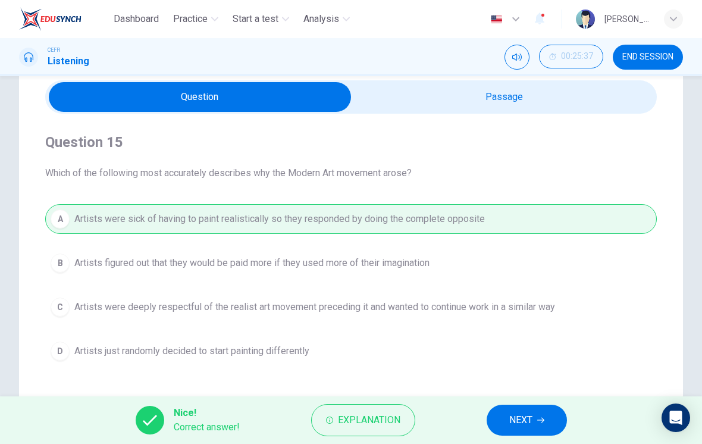
click at [516, 423] on span "NEXT" at bounding box center [520, 420] width 23 height 17
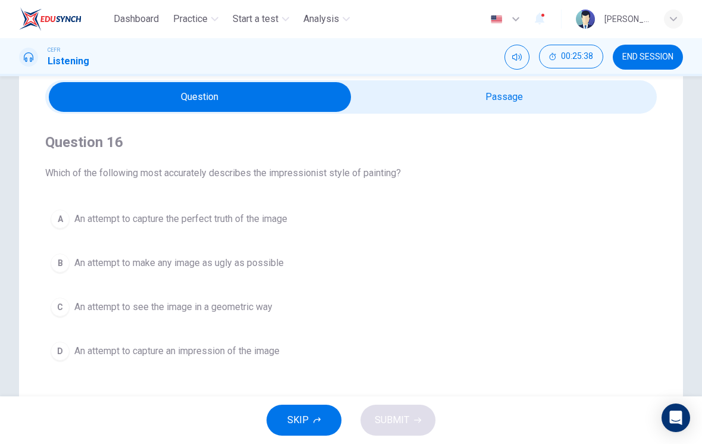
type input "49"
click at [526, 102] on input "checkbox" at bounding box center [199, 97] width 917 height 30
checkbox input "true"
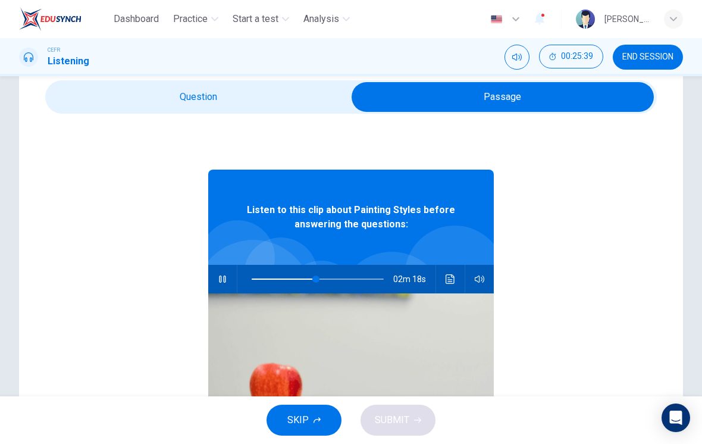
click at [223, 272] on button "button" at bounding box center [222, 279] width 19 height 29
type input "49"
click at [259, 101] on input "checkbox" at bounding box center [502, 97] width 917 height 30
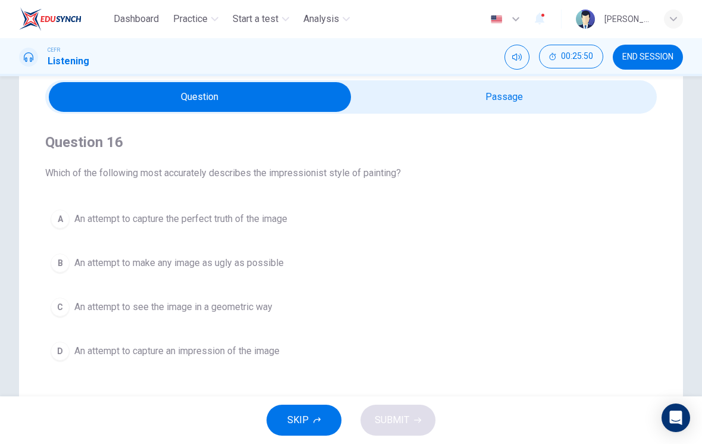
click at [493, 106] on input "checkbox" at bounding box center [199, 97] width 917 height 30
checkbox input "true"
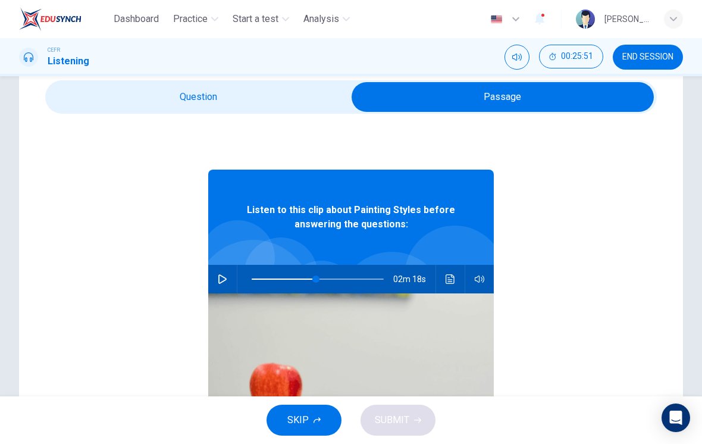
click at [230, 276] on button "button" at bounding box center [222, 279] width 19 height 29
type input "53"
click at [300, 104] on input "checkbox" at bounding box center [502, 97] width 917 height 30
checkbox input "false"
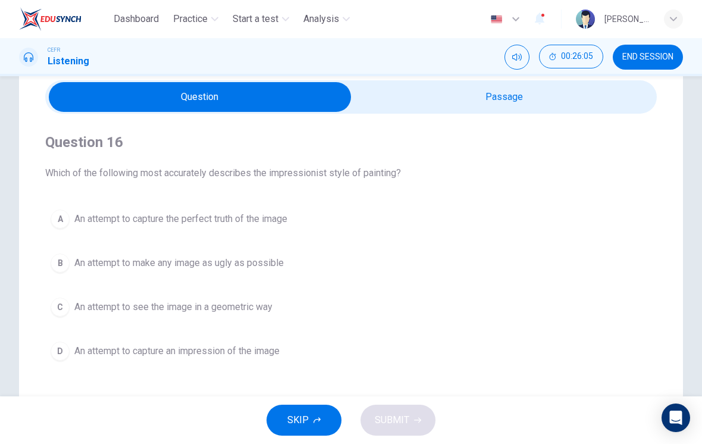
click at [245, 353] on span "An attempt to capture an impression of the image" at bounding box center [176, 351] width 205 height 14
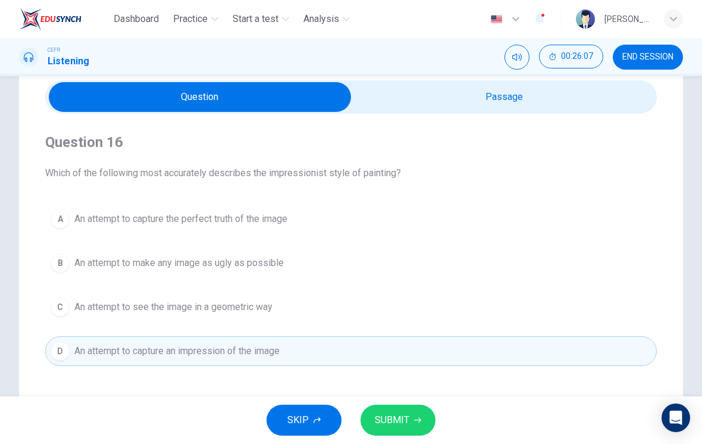
click at [415, 404] on button "SUBMIT" at bounding box center [397, 419] width 75 height 31
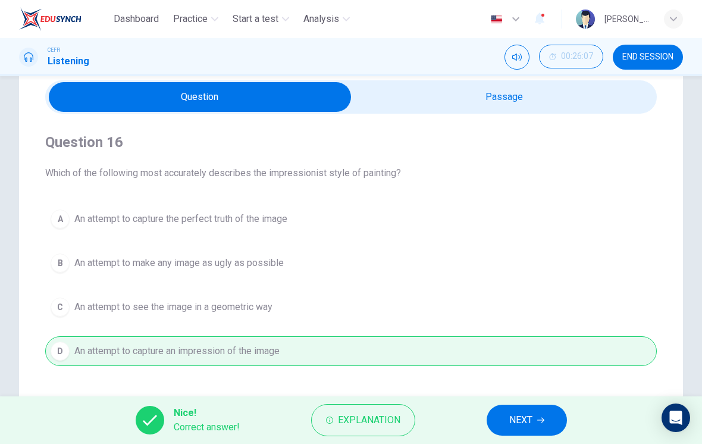
click at [525, 421] on span "NEXT" at bounding box center [520, 420] width 23 height 17
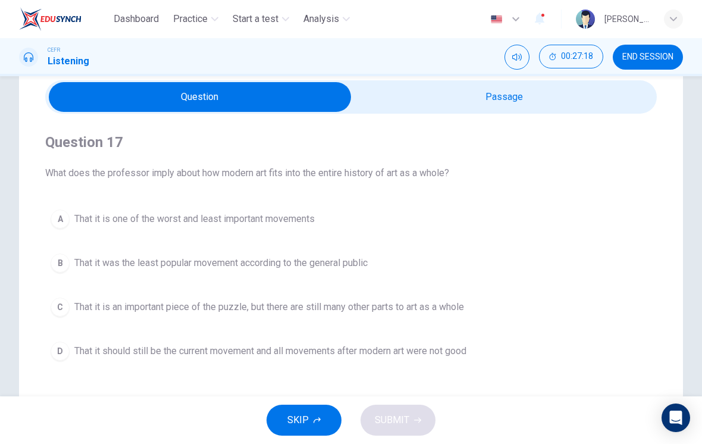
type input "82"
click at [580, 109] on input "checkbox" at bounding box center [199, 97] width 917 height 30
checkbox input "true"
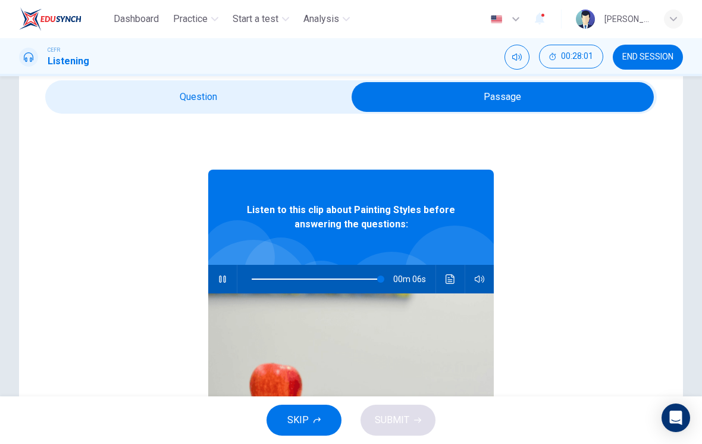
type input "98"
click at [238, 109] on input "checkbox" at bounding box center [502, 97] width 917 height 30
checkbox input "false"
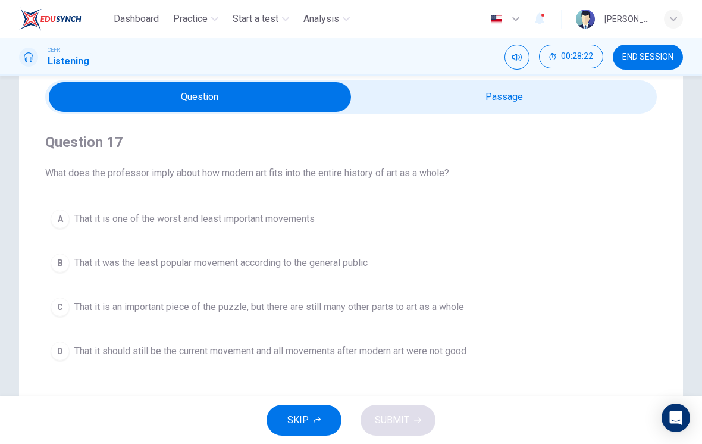
click at [445, 317] on button "C That it is an important piece of the puzzle, but there are still many other p…" at bounding box center [350, 307] width 611 height 30
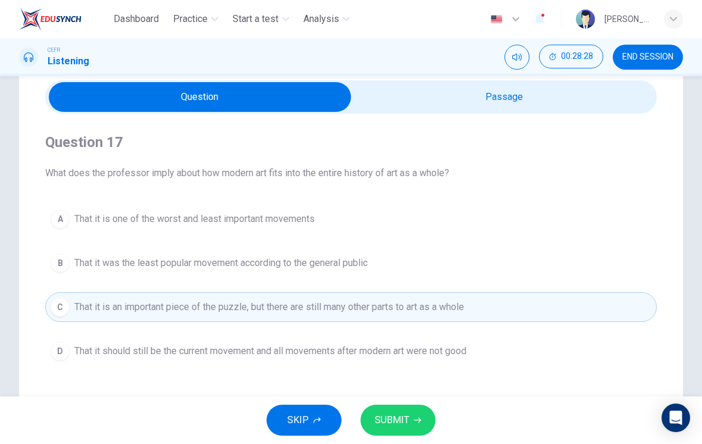
click at [409, 413] on button "SUBMIT" at bounding box center [397, 419] width 75 height 31
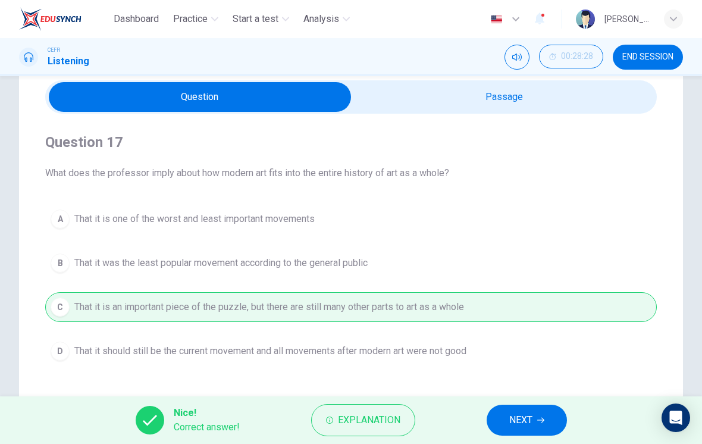
click at [388, 417] on span "Explanation" at bounding box center [369, 420] width 62 height 17
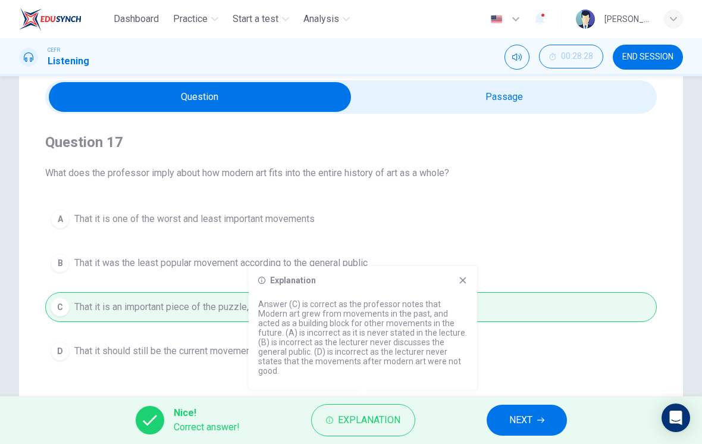
click at [466, 285] on icon at bounding box center [463, 280] width 10 height 10
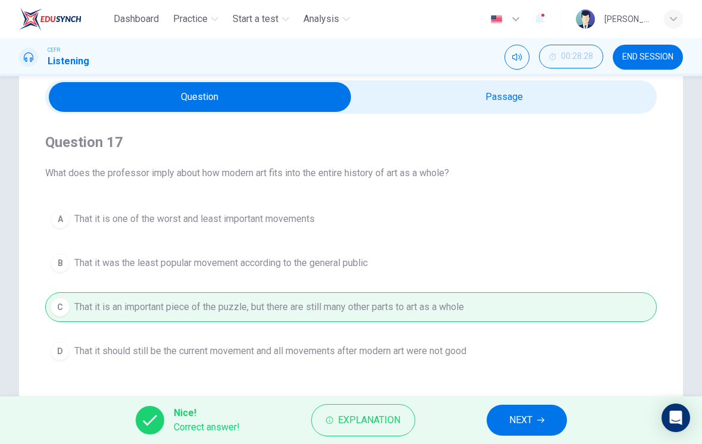
click at [533, 420] on button "NEXT" at bounding box center [526, 419] width 80 height 31
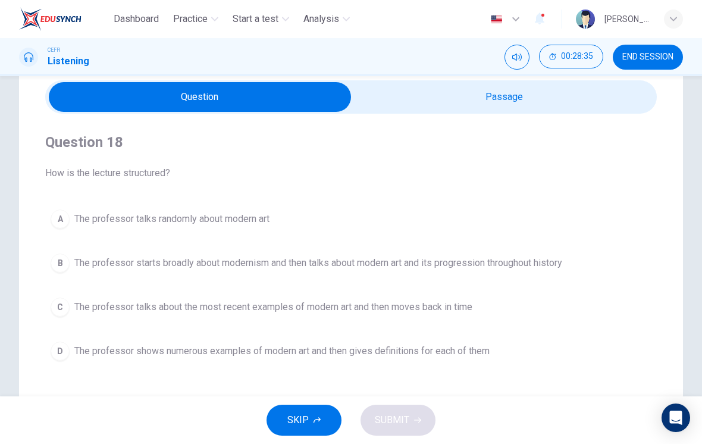
click at [560, 266] on span "The professor starts broadly about modernism and then talks about modern art an…" at bounding box center [318, 263] width 488 height 14
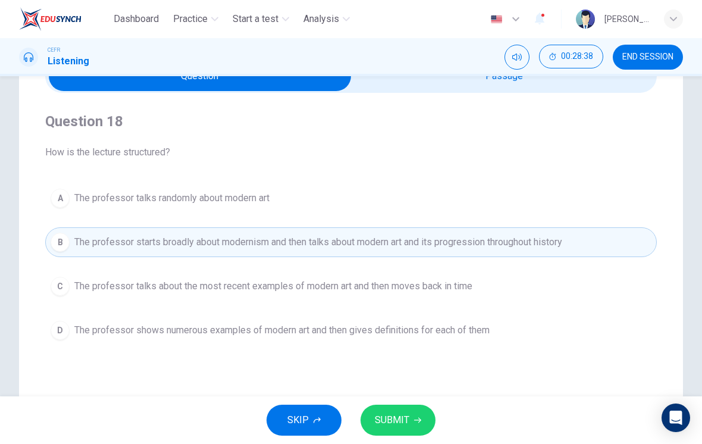
scroll to position [62, 0]
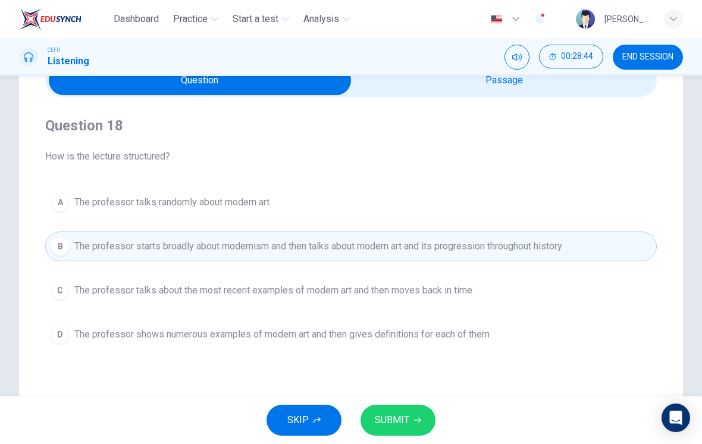
click at [420, 417] on icon "button" at bounding box center [417, 419] width 7 height 7
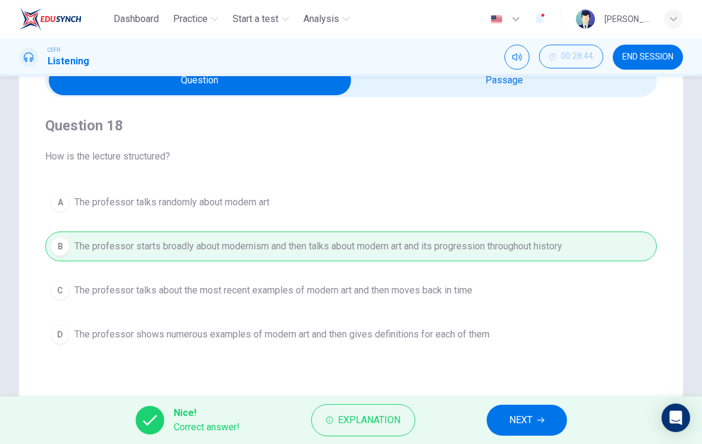
click at [542, 431] on button "NEXT" at bounding box center [526, 419] width 80 height 31
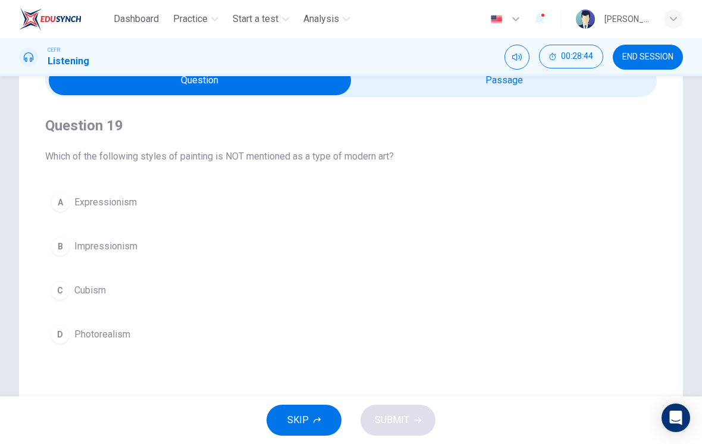
scroll to position [56, 0]
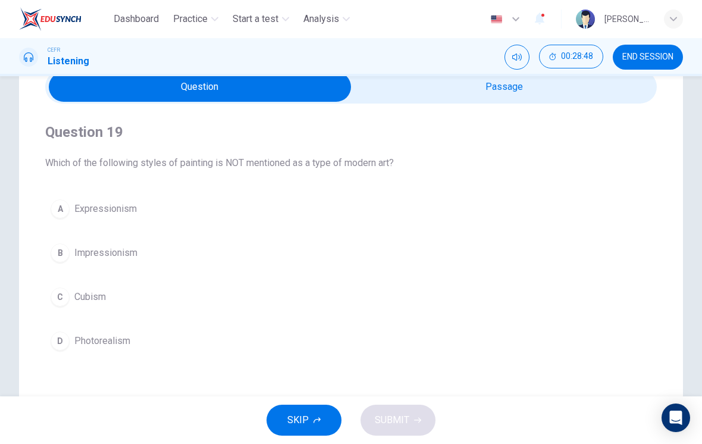
click at [200, 353] on button "D Photorealism" at bounding box center [350, 341] width 611 height 30
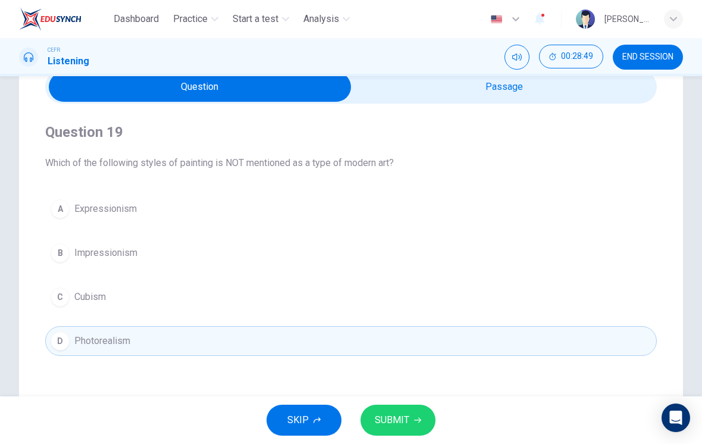
click at [410, 410] on button "SUBMIT" at bounding box center [397, 419] width 75 height 31
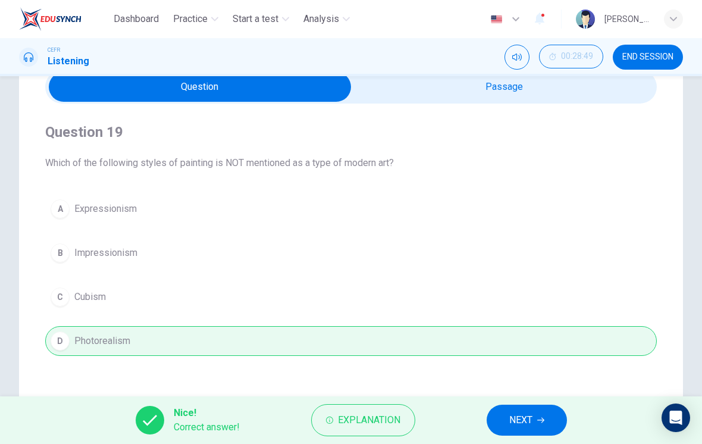
click at [532, 422] on span "NEXT" at bounding box center [520, 420] width 23 height 17
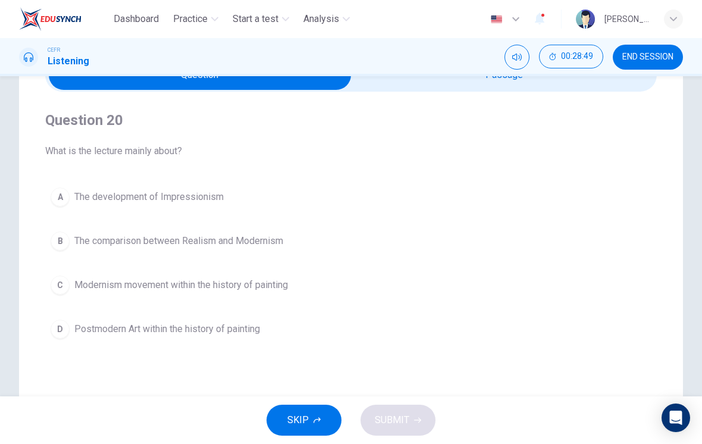
scroll to position [70, 0]
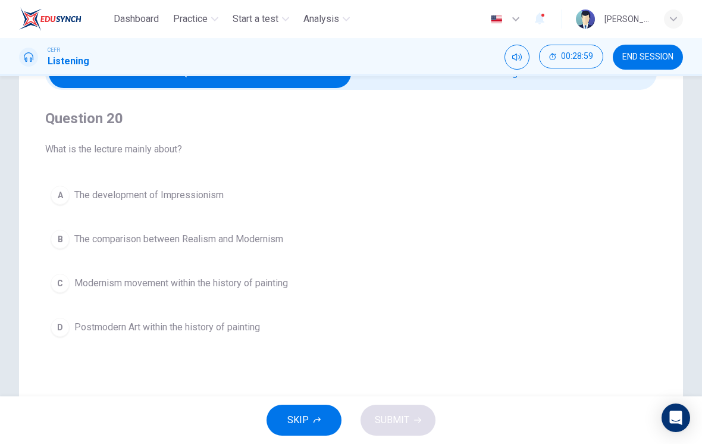
click at [318, 291] on button "C Modernism movement within the history of painting" at bounding box center [350, 283] width 611 height 30
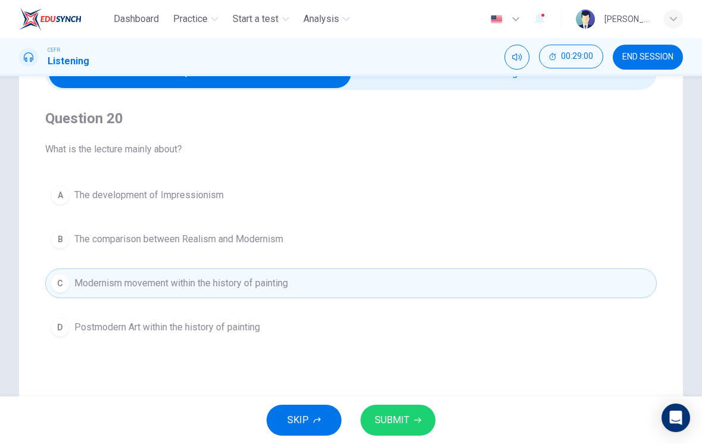
click at [417, 415] on button "SUBMIT" at bounding box center [397, 419] width 75 height 31
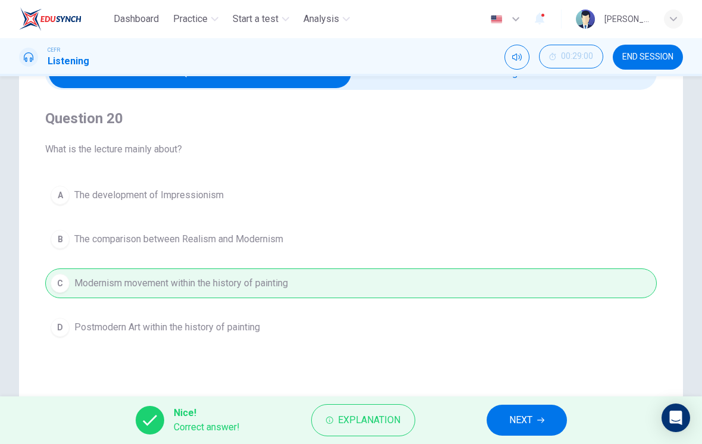
click at [520, 417] on span "NEXT" at bounding box center [520, 420] width 23 height 17
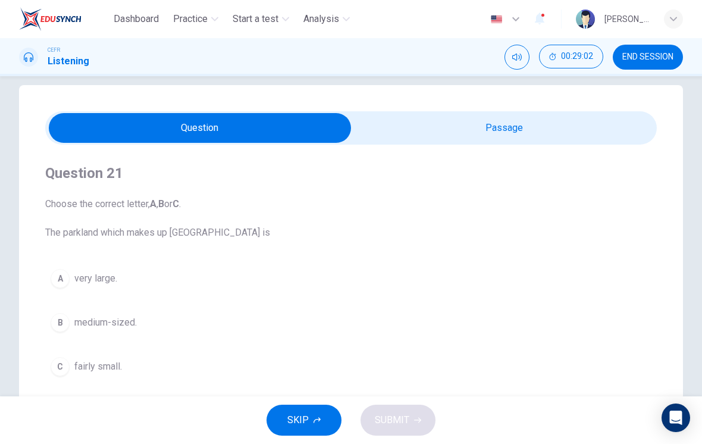
scroll to position [14, 0]
click at [551, 128] on input "checkbox" at bounding box center [199, 129] width 917 height 30
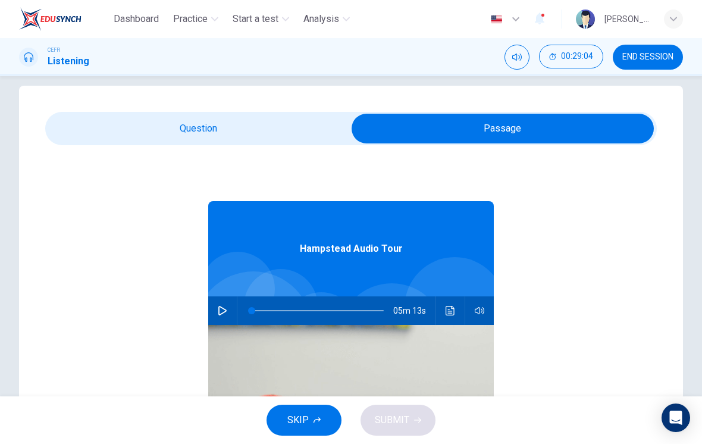
click at [301, 131] on input "checkbox" at bounding box center [502, 129] width 917 height 30
checkbox input "false"
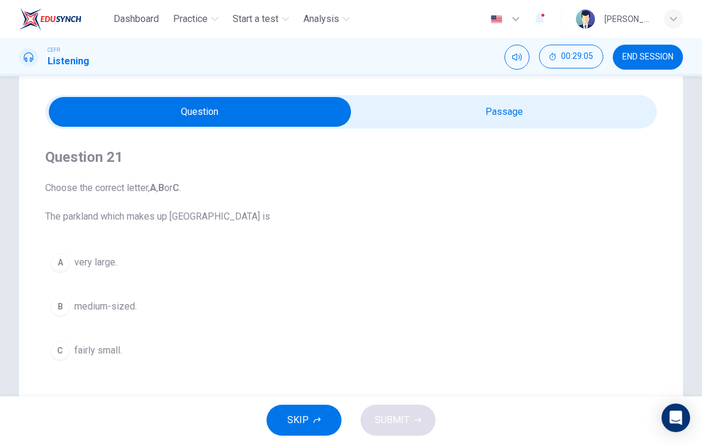
scroll to position [32, 0]
click at [106, 259] on span "very large." at bounding box center [95, 262] width 43 height 14
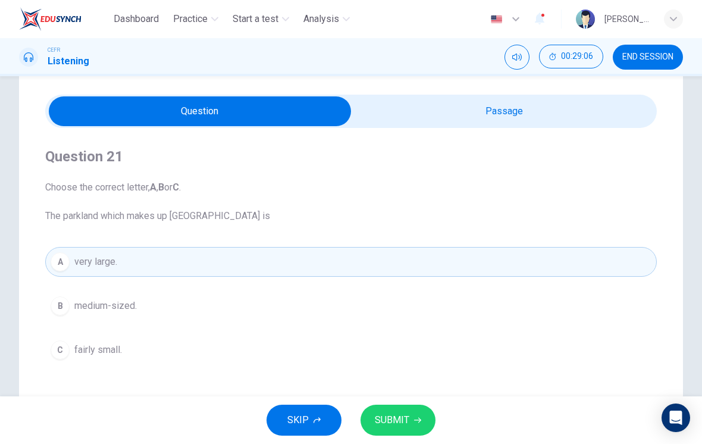
click at [394, 423] on span "SUBMIT" at bounding box center [392, 420] width 34 height 17
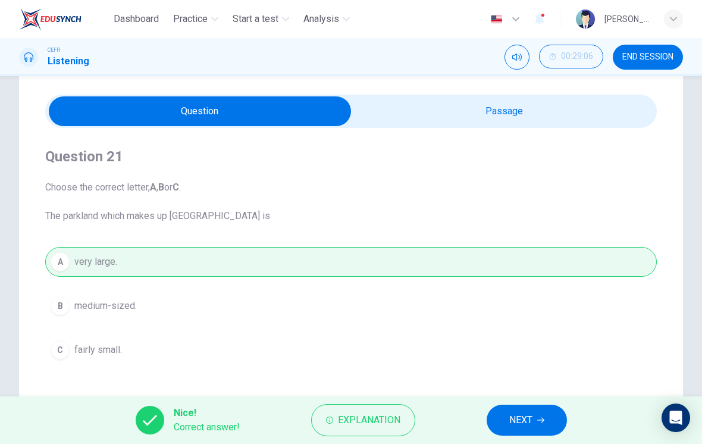
click at [529, 425] on span "NEXT" at bounding box center [520, 420] width 23 height 17
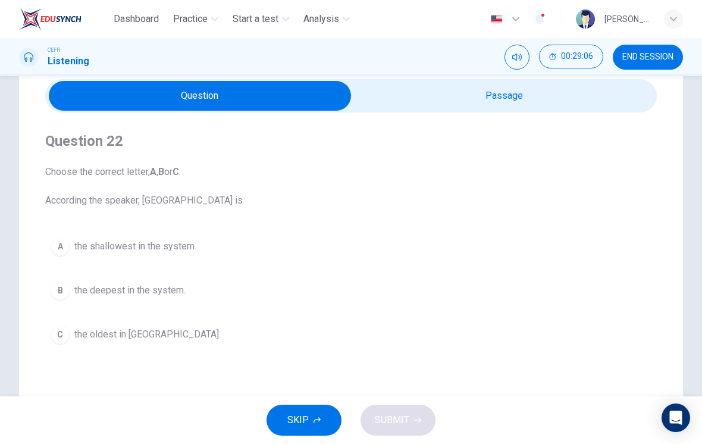
scroll to position [48, 0]
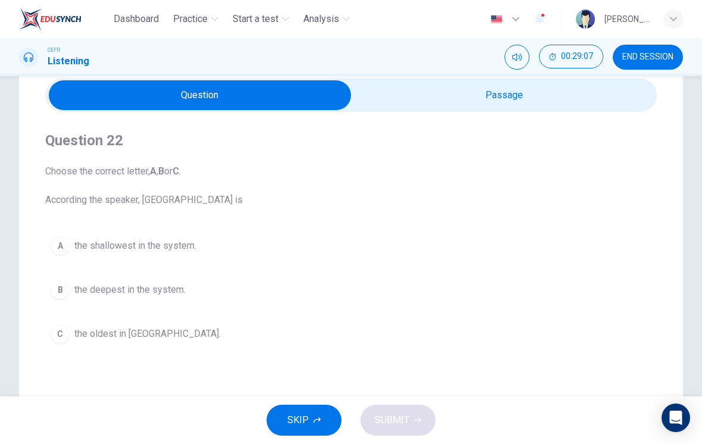
click at [175, 288] on span "the deepest in the system." at bounding box center [129, 289] width 111 height 14
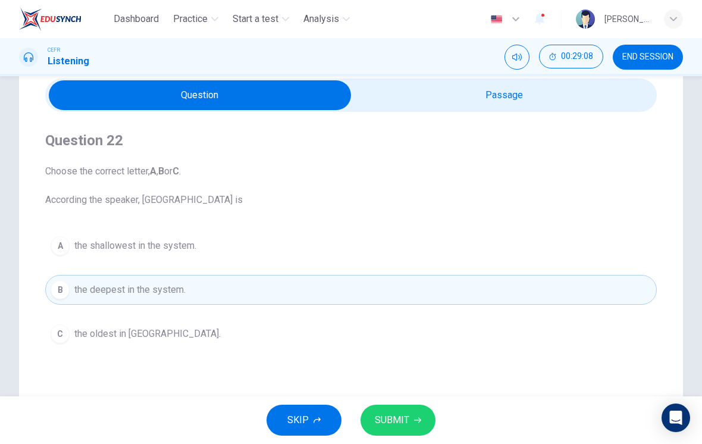
click at [403, 406] on button "SUBMIT" at bounding box center [397, 419] width 75 height 31
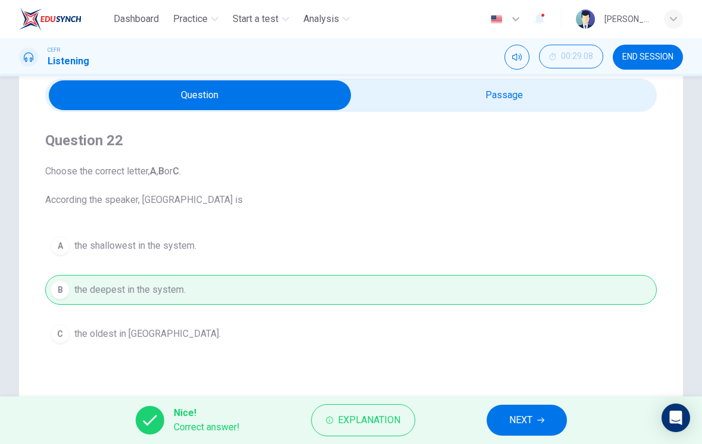
click at [526, 426] on span "NEXT" at bounding box center [520, 420] width 23 height 17
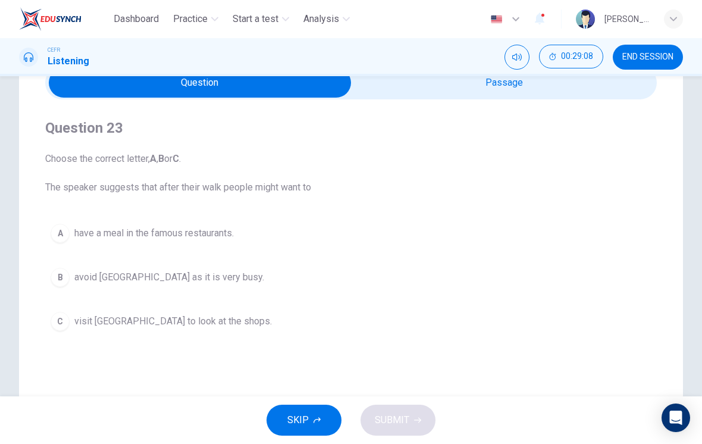
scroll to position [61, 0]
click at [246, 312] on button "C visit [GEOGRAPHIC_DATA] to look at the shops." at bounding box center [350, 321] width 611 height 30
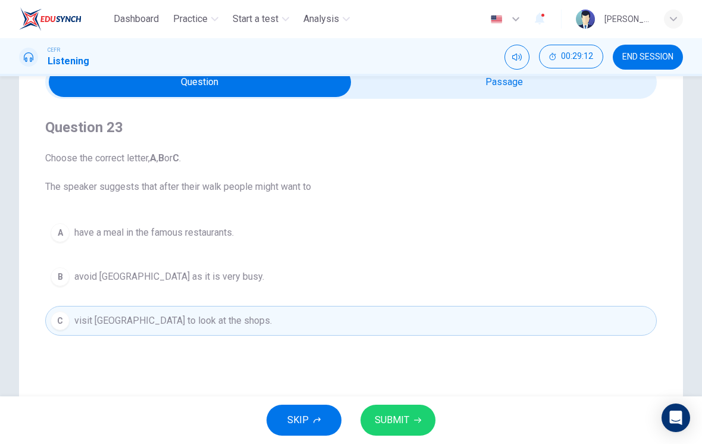
click at [412, 421] on button "SUBMIT" at bounding box center [397, 419] width 75 height 31
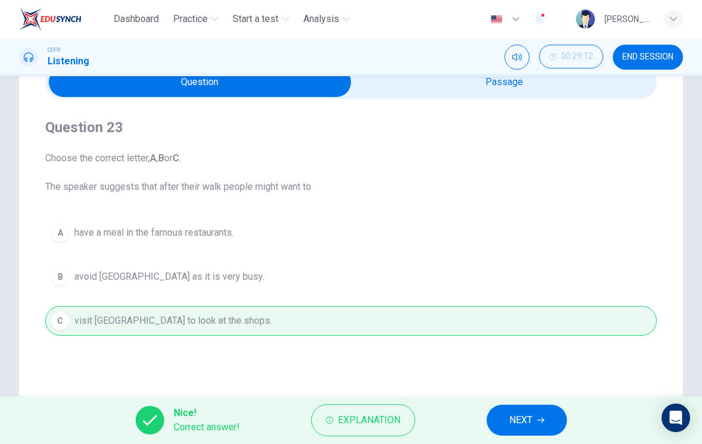
click at [520, 417] on span "NEXT" at bounding box center [520, 420] width 23 height 17
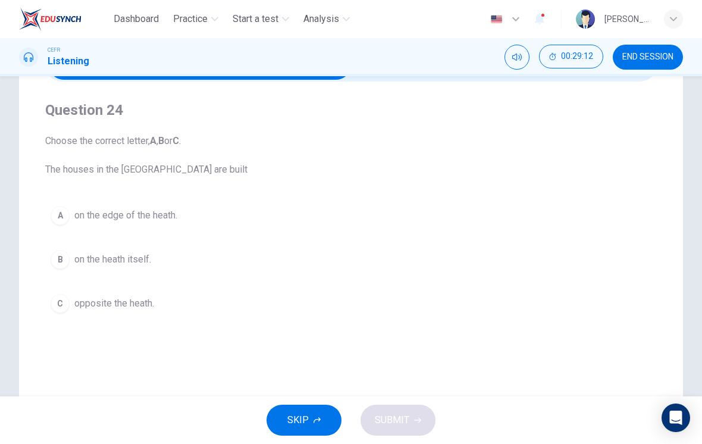
scroll to position [79, 0]
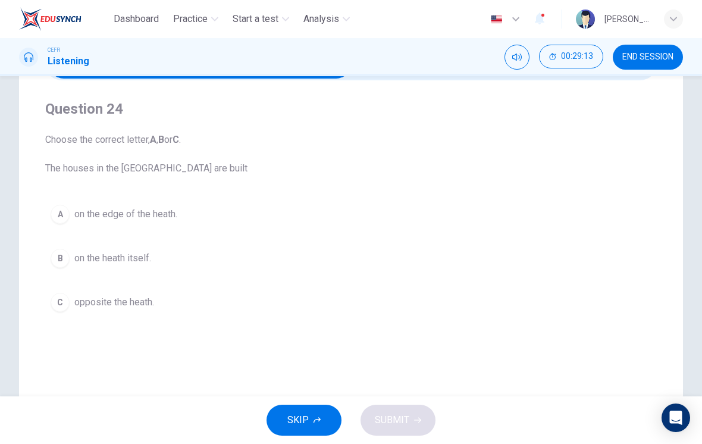
click at [137, 249] on button "B on the heath itself." at bounding box center [350, 258] width 611 height 30
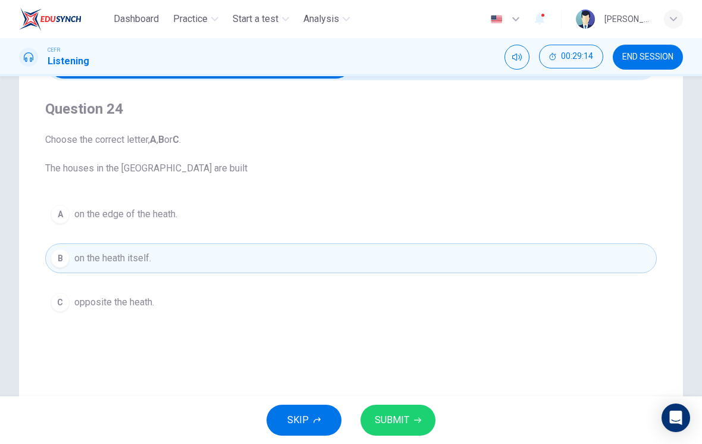
click at [398, 431] on button "SUBMIT" at bounding box center [397, 419] width 75 height 31
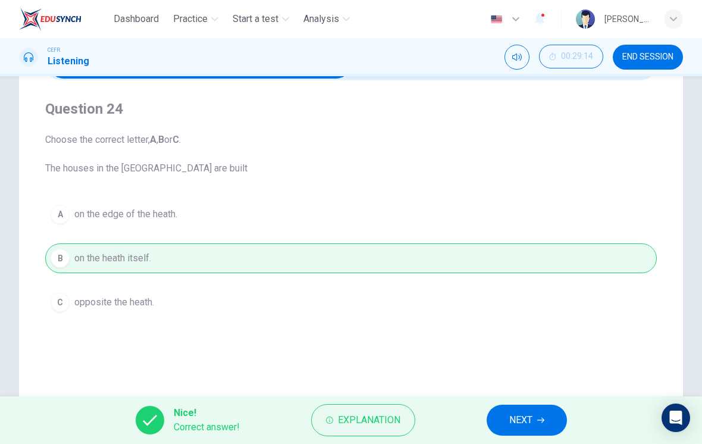
click at [535, 423] on button "NEXT" at bounding box center [526, 419] width 80 height 31
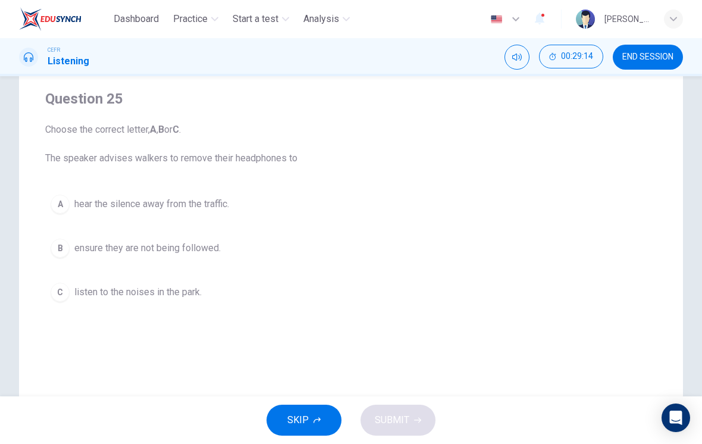
scroll to position [90, 0]
click at [193, 298] on button "C listen to the noises in the park." at bounding box center [350, 291] width 611 height 30
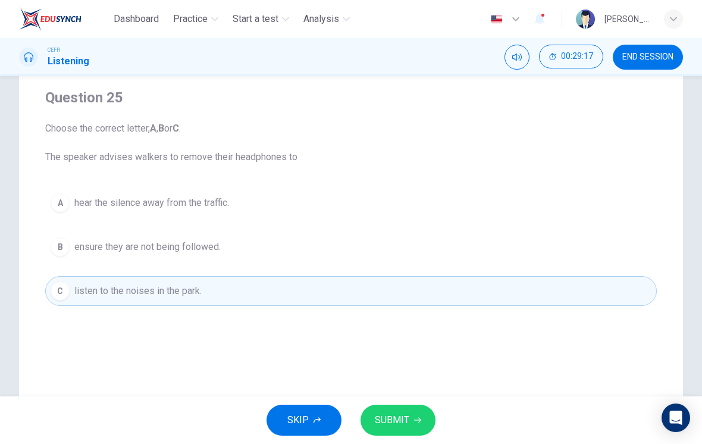
click at [410, 421] on button "SUBMIT" at bounding box center [397, 419] width 75 height 31
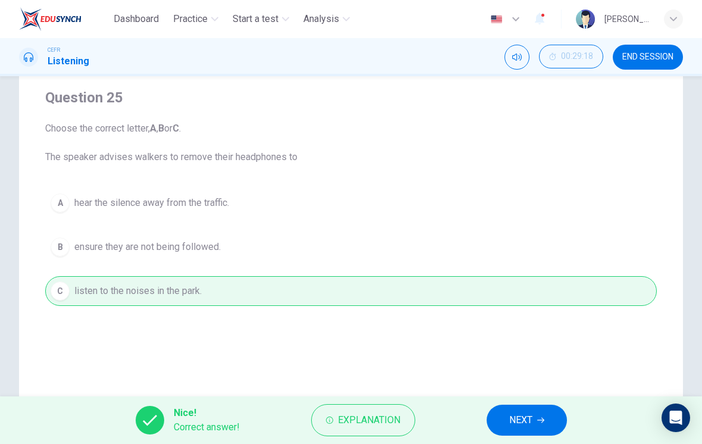
click at [534, 417] on button "NEXT" at bounding box center [526, 419] width 80 height 31
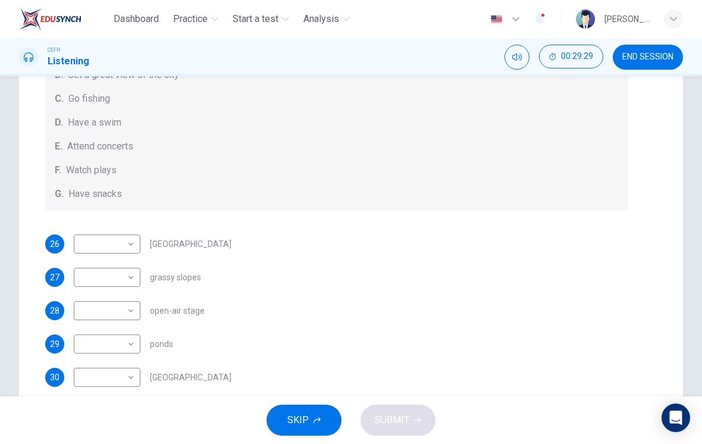
scroll to position [121, 0]
click at [132, 382] on body "Dashboard Practice Start a test Analysis English en ​ [PERSON_NAME] [PERSON_NAM…" at bounding box center [351, 222] width 702 height 444
click at [127, 332] on li "B" at bounding box center [107, 329] width 67 height 19
type input "B"
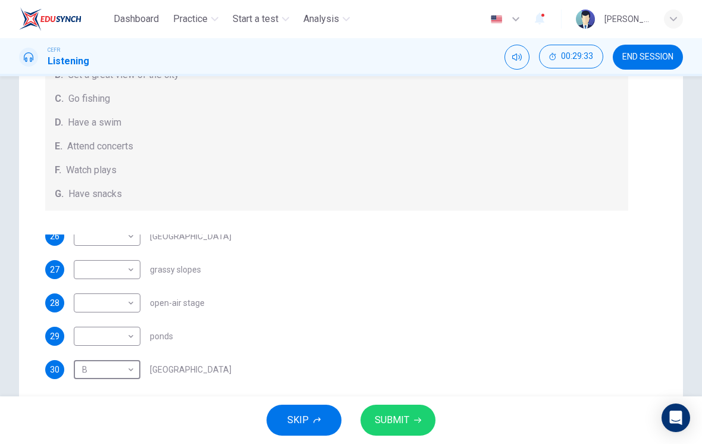
click at [130, 342] on body "Dashboard Practice Start a test Analysis English en ​ [PERSON_NAME] [PERSON_NAM…" at bounding box center [351, 222] width 702 height 444
click at [130, 369] on li "D" at bounding box center [107, 367] width 67 height 19
type input "D"
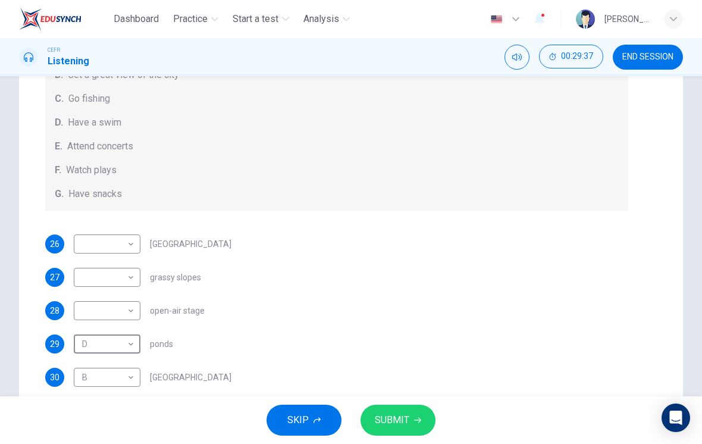
scroll to position [0, 0]
click at [125, 306] on body "Dashboard Practice Start a test Analysis English en ​ [PERSON_NAME] [PERSON_NAM…" at bounding box center [351, 222] width 702 height 444
click at [124, 385] on li "E" at bounding box center [107, 386] width 67 height 19
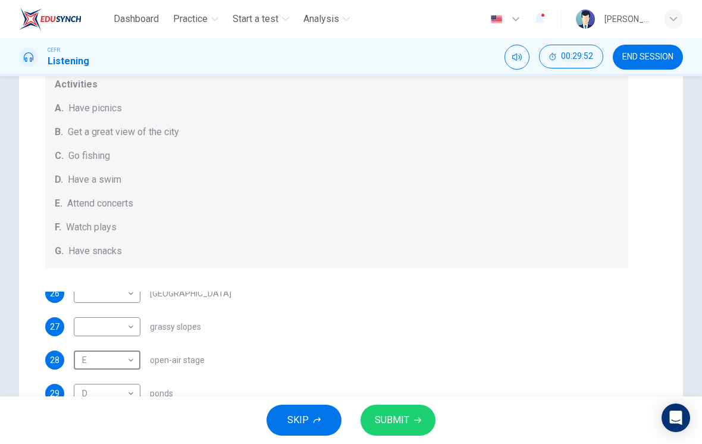
scroll to position [78, 0]
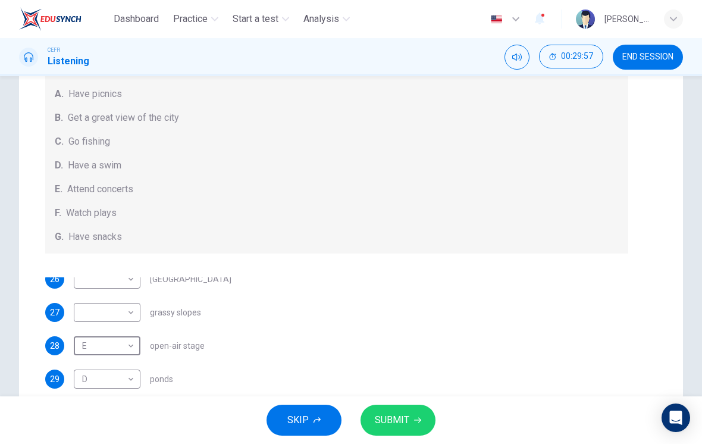
click at [122, 342] on body "Dashboard Practice Start a test Analysis English en ​ [PERSON_NAME] [PERSON_NAM…" at bounding box center [351, 222] width 702 height 444
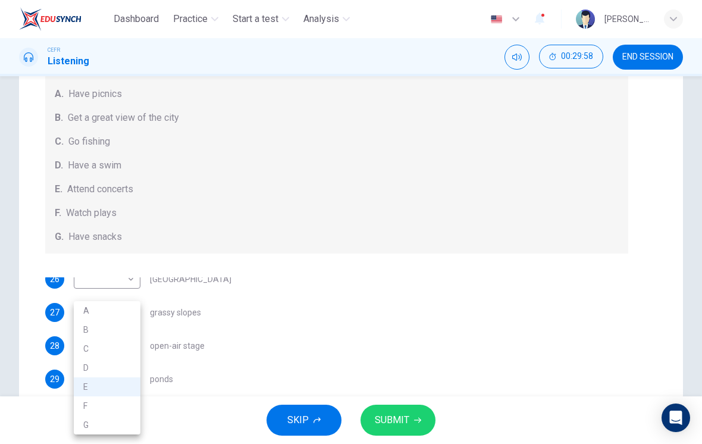
click at [134, 403] on li "F" at bounding box center [107, 405] width 67 height 19
type input "F"
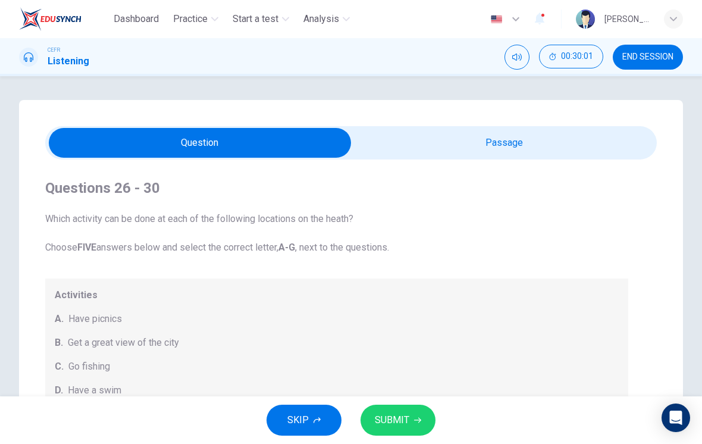
scroll to position [0, 0]
click at [594, 147] on input "checkbox" at bounding box center [199, 143] width 917 height 30
checkbox input "true"
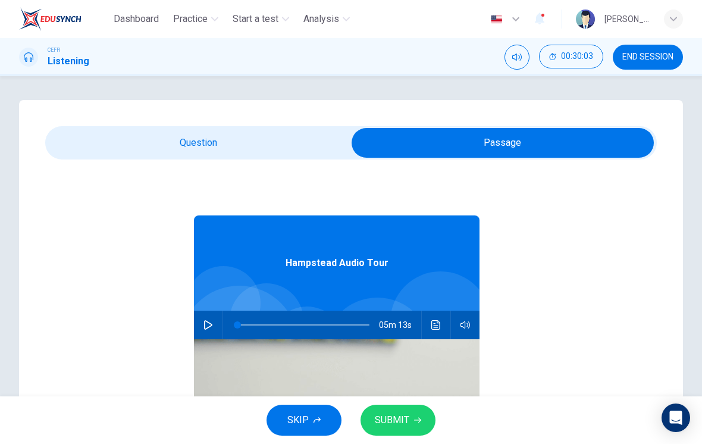
click at [241, 322] on span at bounding box center [237, 324] width 7 height 7
click at [211, 321] on icon "button" at bounding box center [208, 325] width 10 height 10
type input "52"
click at [309, 146] on input "checkbox" at bounding box center [502, 143] width 917 height 30
checkbox input "false"
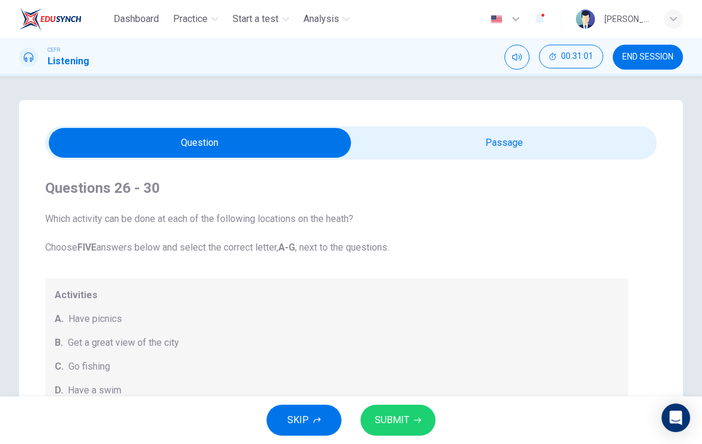
type input "70"
click at [594, 155] on input "checkbox" at bounding box center [199, 143] width 917 height 30
checkbox input "true"
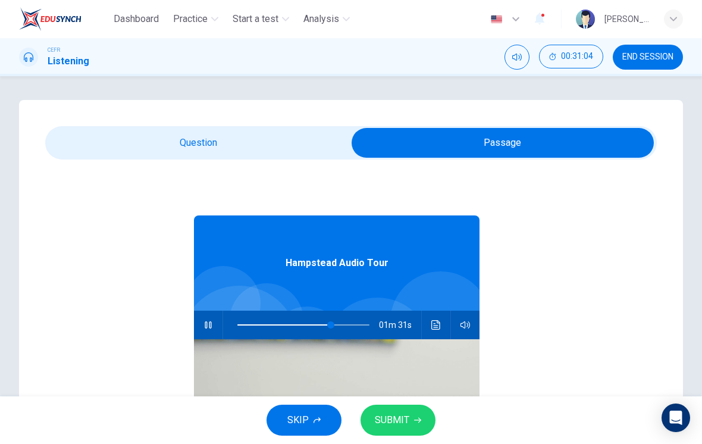
type input "71"
click at [334, 146] on input "checkbox" at bounding box center [502, 143] width 917 height 30
checkbox input "false"
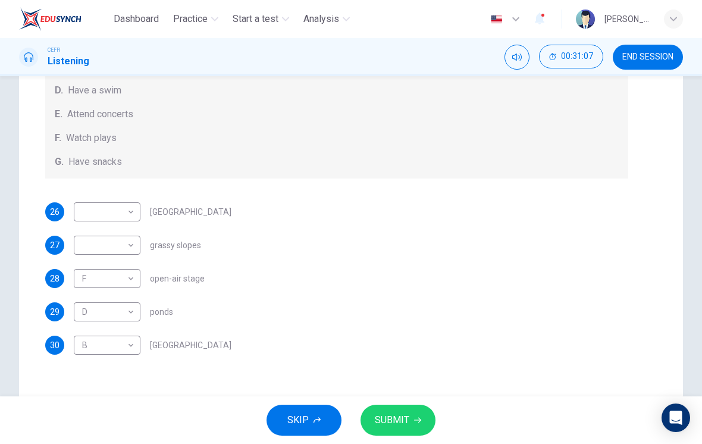
scroll to position [180, 0]
click at [308, 268] on div "28 F F ​ open-air stage" at bounding box center [336, 276] width 583 height 19
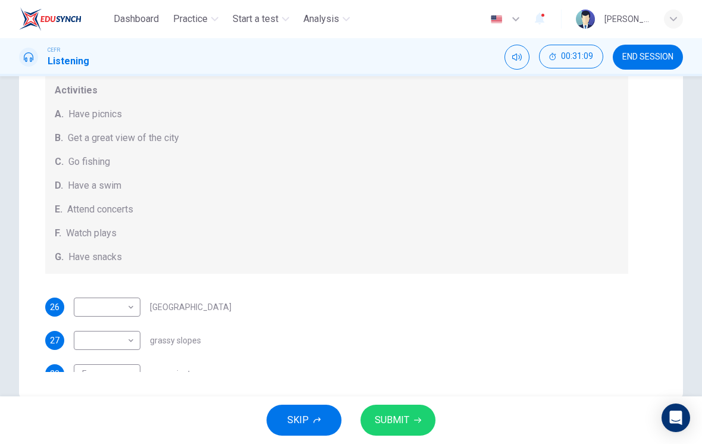
scroll to position [46, 0]
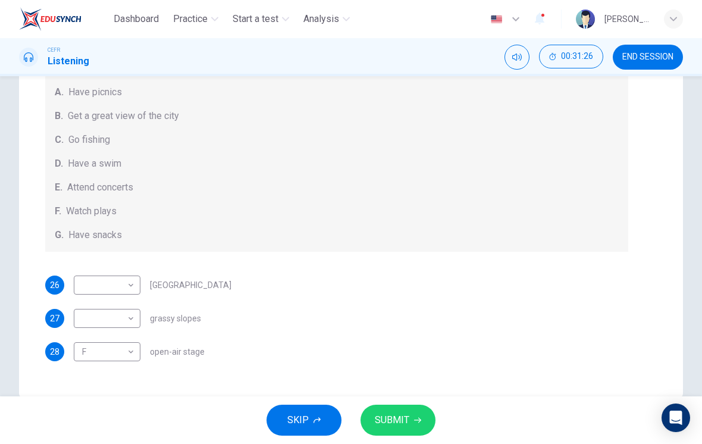
click at [106, 287] on body "Dashboard Practice Start a test Analysis English en ​ [PERSON_NAME] [PERSON_NAM…" at bounding box center [351, 222] width 702 height 444
click at [83, 417] on li "G" at bounding box center [107, 418] width 67 height 19
type input "G"
click at [92, 321] on body "Dashboard Practice Start a test Analysis English en ​ [PERSON_NAME] [PERSON_NAM…" at bounding box center [351, 222] width 702 height 444
click at [84, 310] on li "A" at bounding box center [107, 310] width 67 height 19
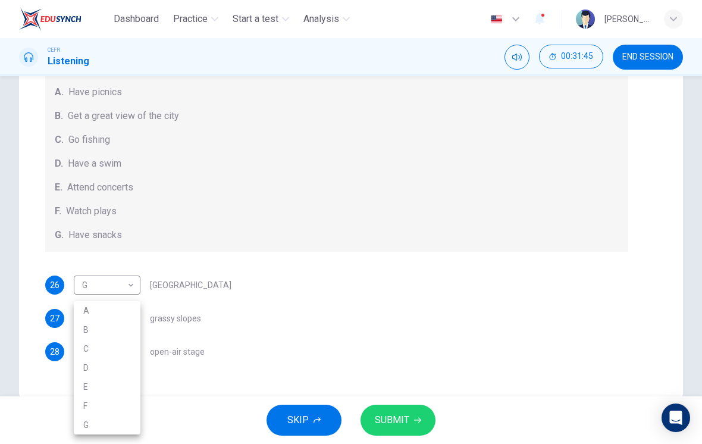
type input "A"
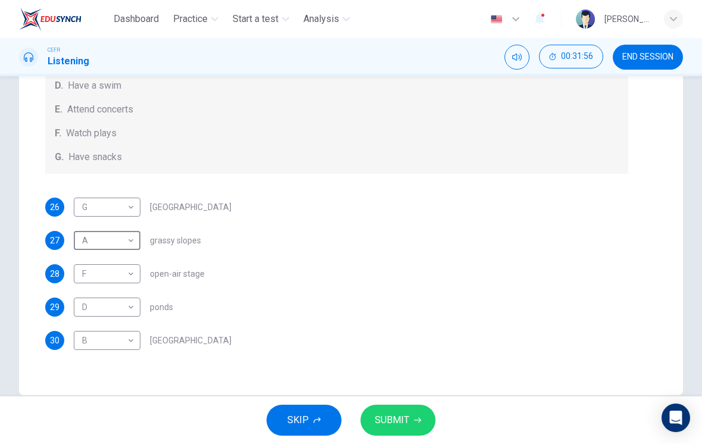
scroll to position [121, 0]
click at [100, 311] on body "Dashboard Practice Start a test Analysis English en ​ [PERSON_NAME] [PERSON_NAM…" at bounding box center [351, 222] width 702 height 444
click at [84, 276] on div at bounding box center [351, 222] width 702 height 444
click at [83, 272] on body "Dashboard Practice Start a test Analysis English en ​ [PERSON_NAME] [PERSON_NAM…" at bounding box center [351, 222] width 702 height 444
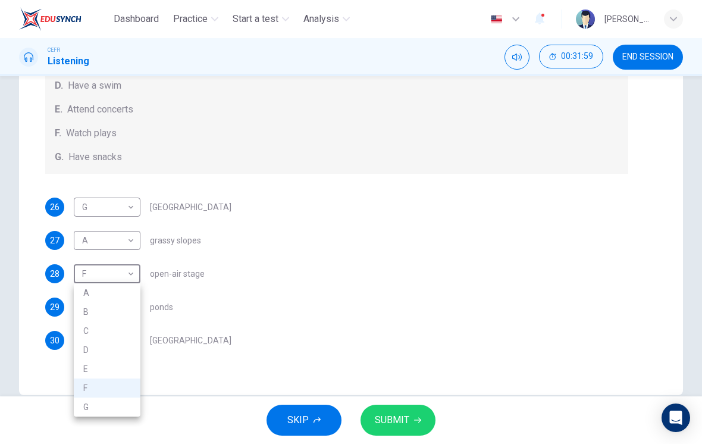
click at [80, 362] on li "E" at bounding box center [107, 368] width 67 height 19
type input "E"
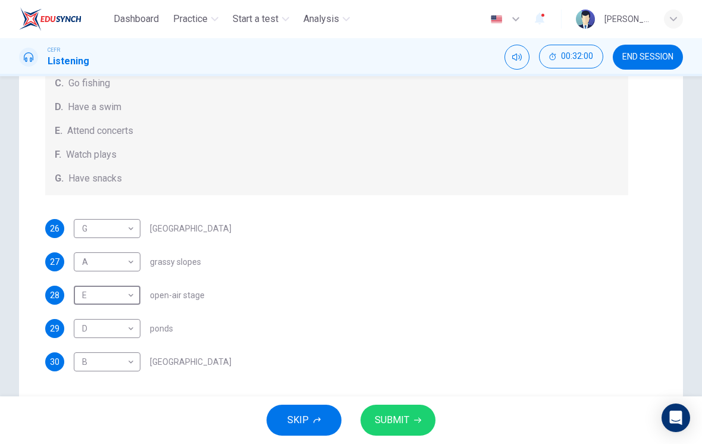
scroll to position [156, 0]
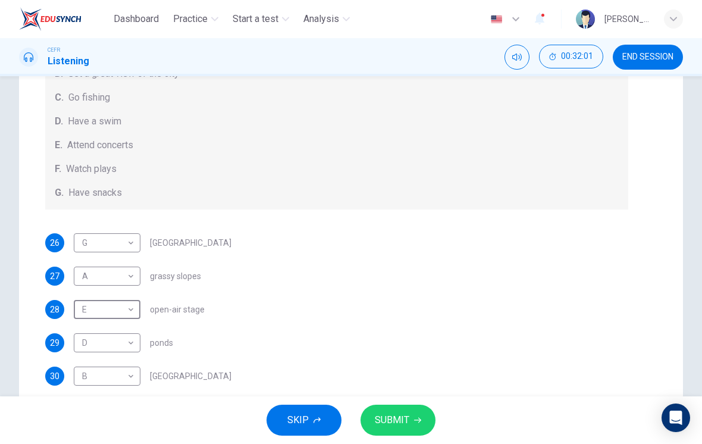
click at [100, 311] on body "Dashboard Practice Start a test Analysis English en ​ [PERSON_NAME] [PERSON_NAM…" at bounding box center [351, 222] width 702 height 444
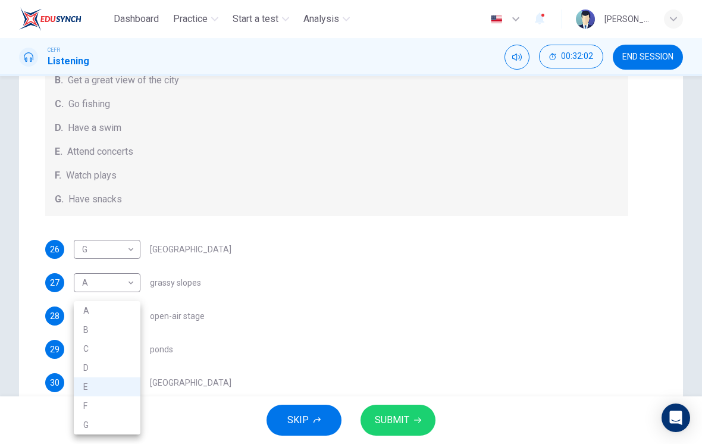
click at [212, 340] on div at bounding box center [351, 222] width 702 height 444
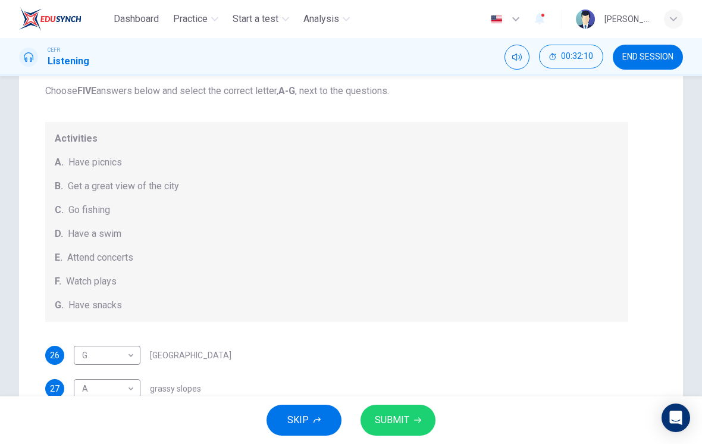
type input "92"
checkbox input "true"
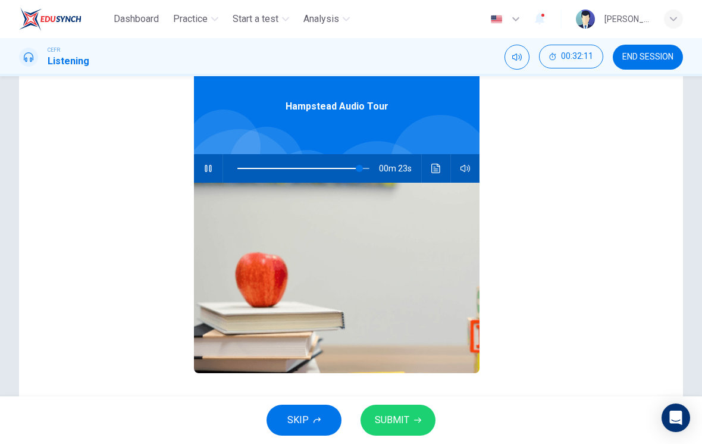
click at [438, 162] on button "Click to see the audio transcription" at bounding box center [435, 168] width 19 height 29
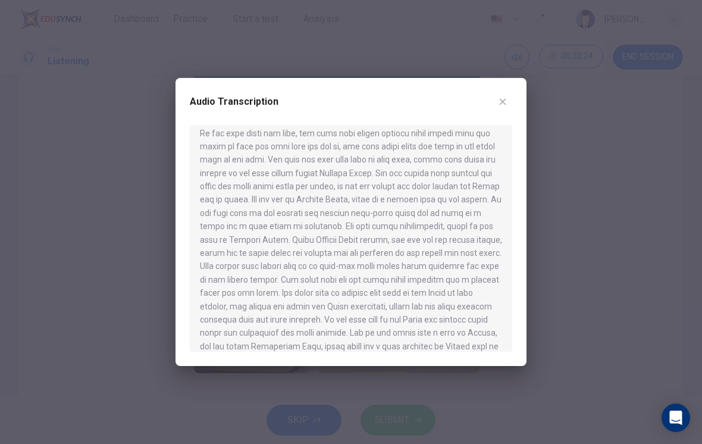
scroll to position [435, 0]
type input "0"
click at [501, 108] on button "button" at bounding box center [502, 101] width 19 height 19
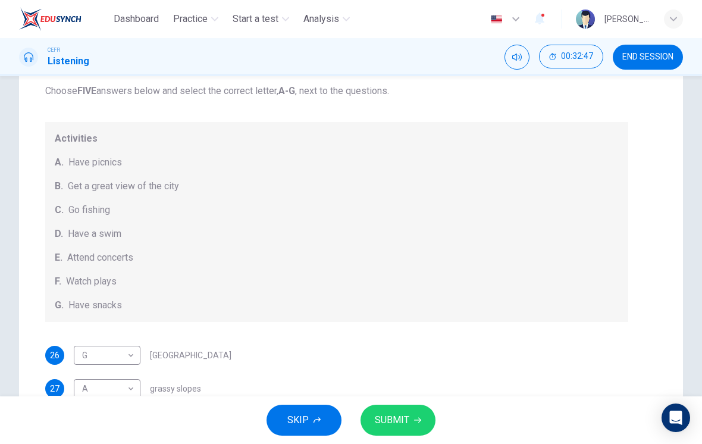
checkbox input "false"
click at [401, 421] on span "SUBMIT" at bounding box center [392, 420] width 34 height 17
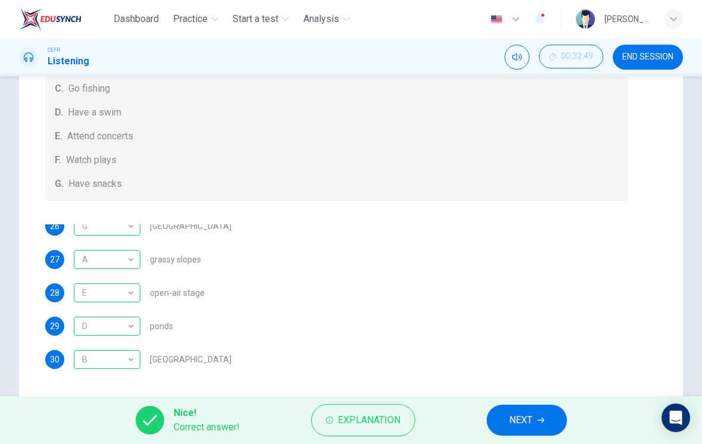
scroll to position [121, 0]
click at [532, 417] on span "NEXT" at bounding box center [520, 420] width 23 height 17
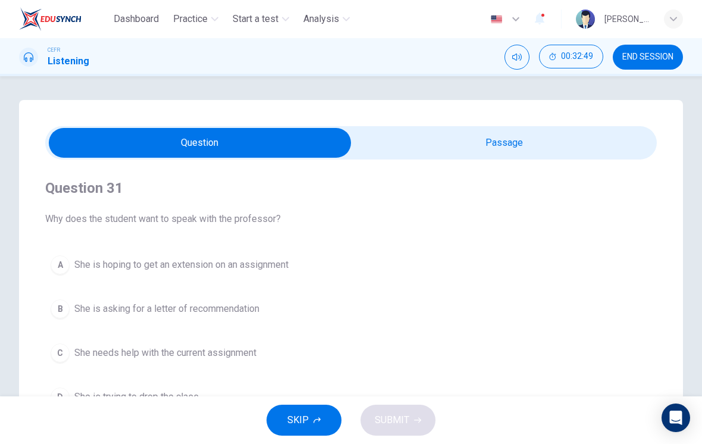
scroll to position [102, 0]
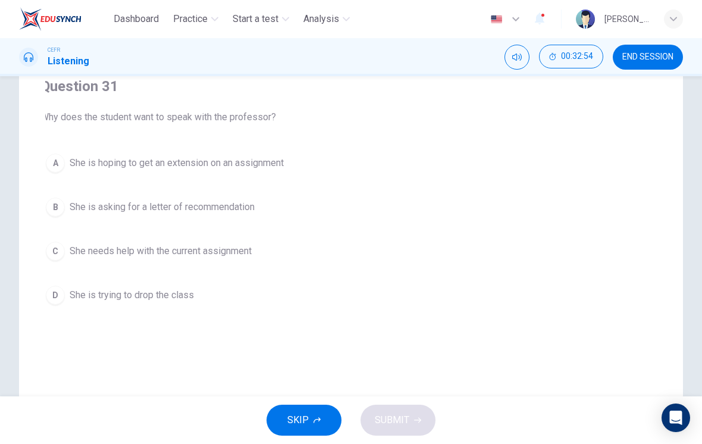
checkbox input "true"
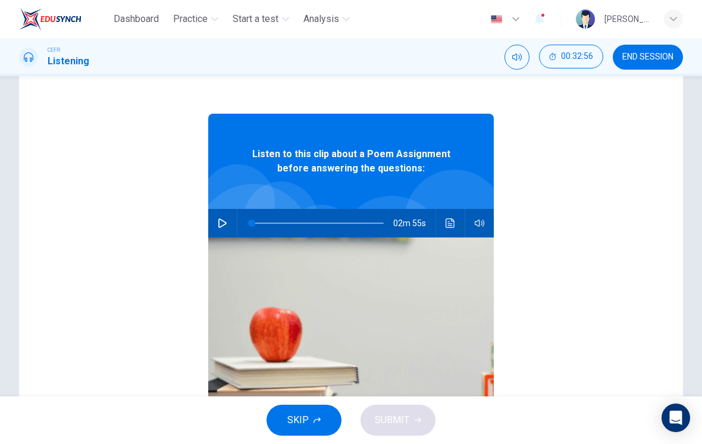
click at [221, 234] on button "button" at bounding box center [222, 223] width 19 height 29
type input "10"
checkbox input "false"
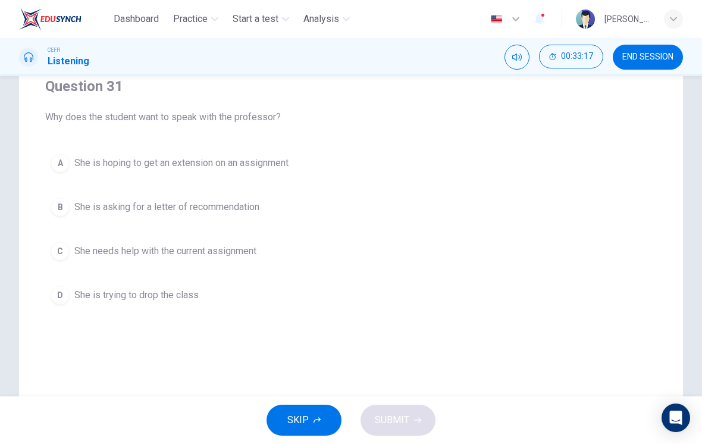
click at [237, 237] on button "C She needs help with the current assignment" at bounding box center [350, 251] width 611 height 30
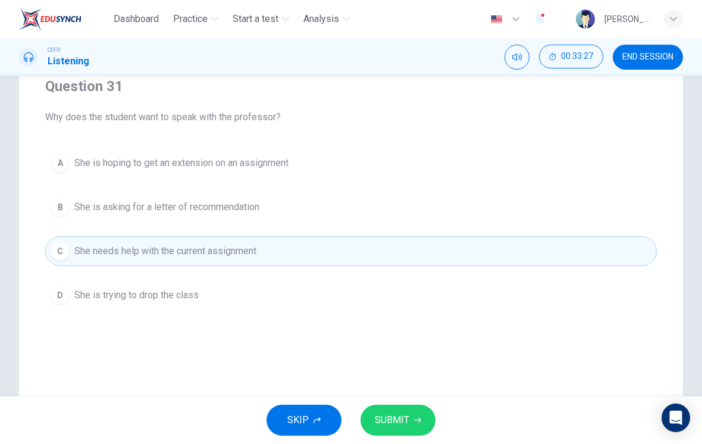
type input "18"
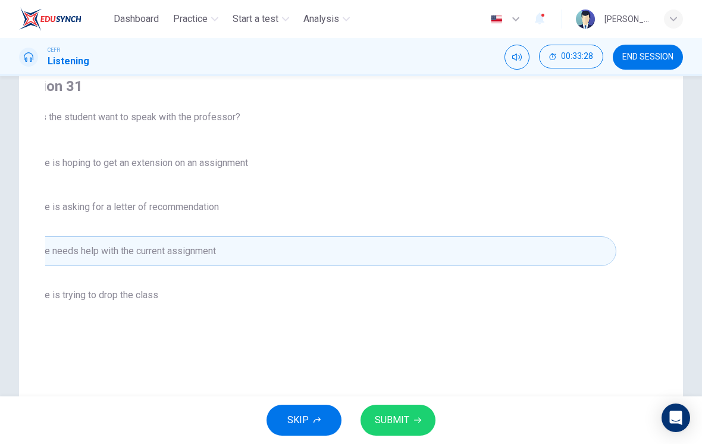
checkbox input "true"
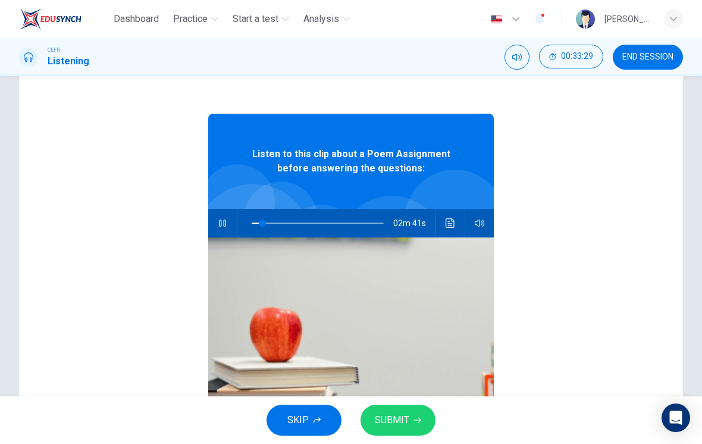
click at [263, 223] on span at bounding box center [262, 222] width 7 height 7
type input "0"
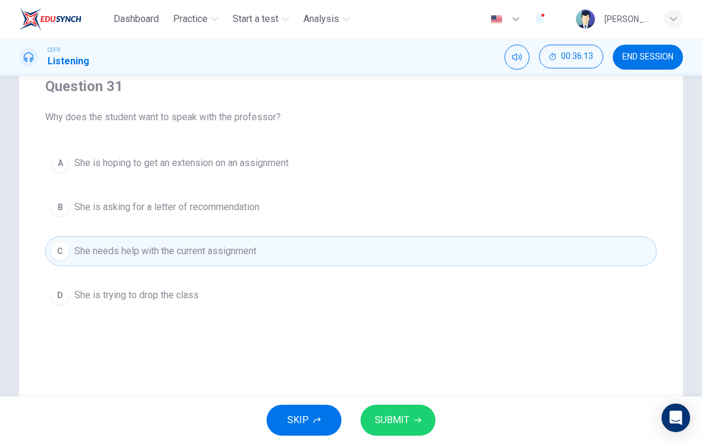
click at [420, 423] on button "SUBMIT" at bounding box center [397, 419] width 75 height 31
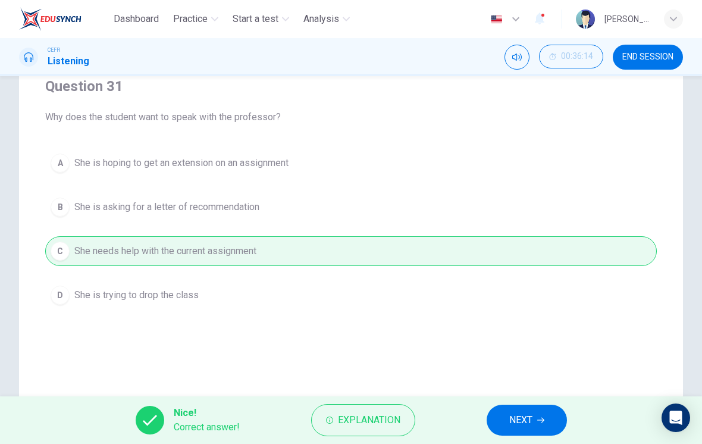
click at [525, 420] on span "NEXT" at bounding box center [520, 420] width 23 height 17
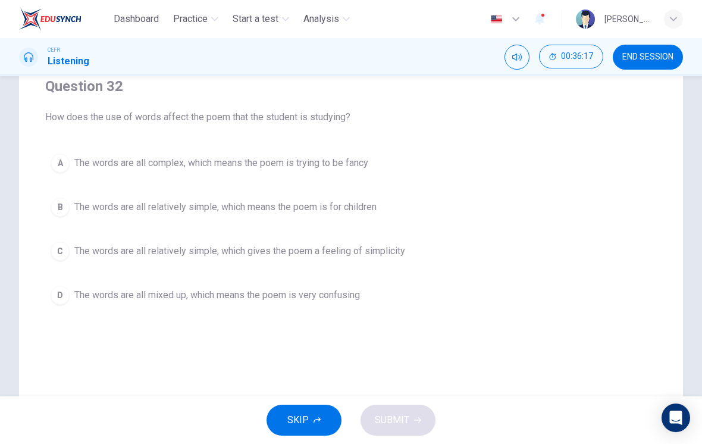
click at [404, 247] on span "The words are all relatively simple, which gives the poem a feeling of simplici…" at bounding box center [239, 251] width 331 height 14
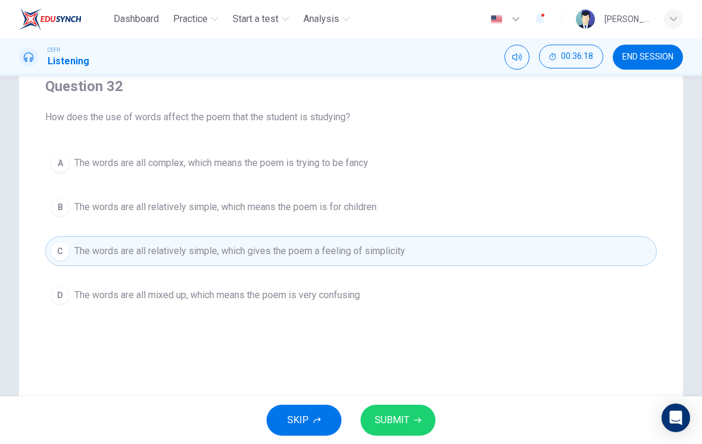
click at [425, 426] on button "SUBMIT" at bounding box center [397, 419] width 75 height 31
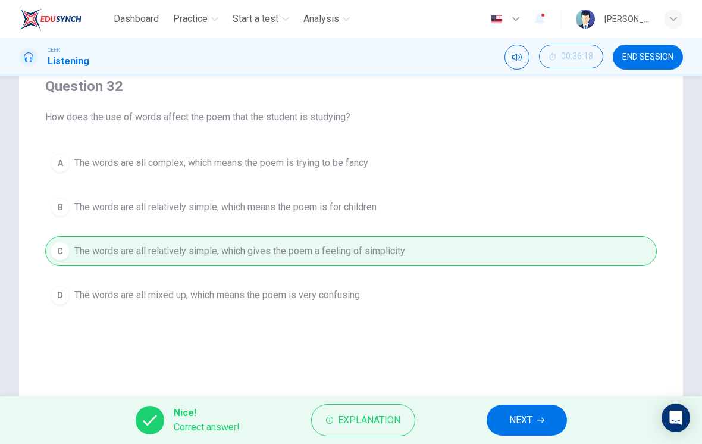
click at [548, 434] on button "NEXT" at bounding box center [526, 419] width 80 height 31
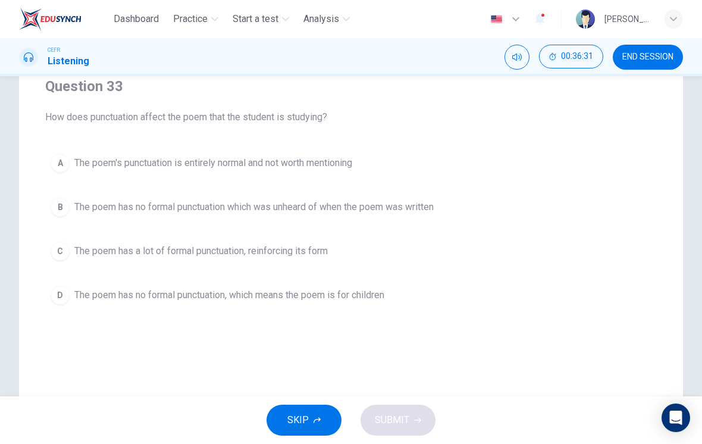
click at [454, 211] on button "B The poem has no formal punctuation which was unheard of when the poem was wri…" at bounding box center [350, 207] width 611 height 30
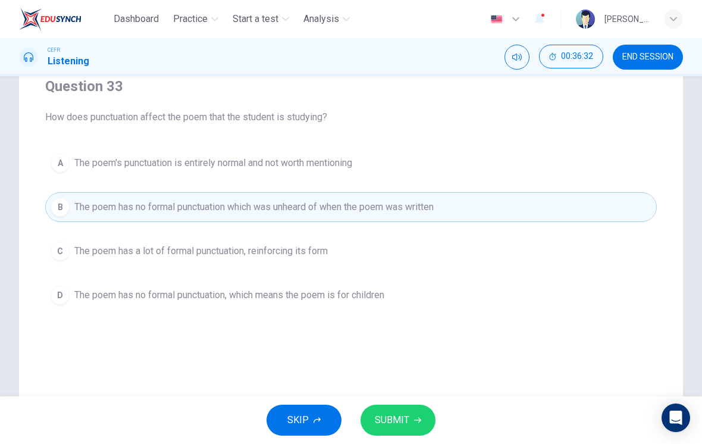
click at [408, 429] on button "SUBMIT" at bounding box center [397, 419] width 75 height 31
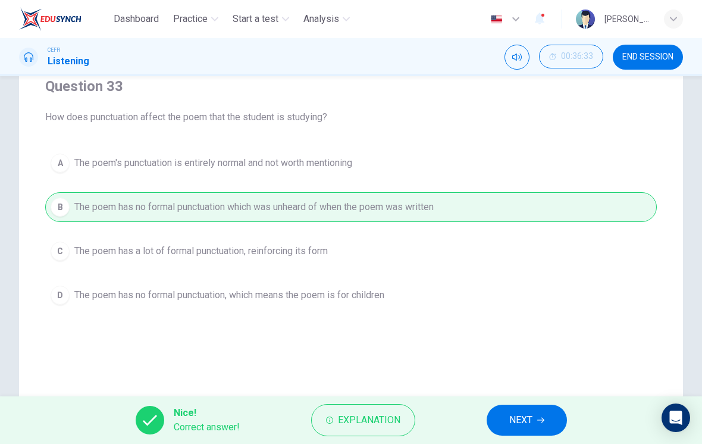
click at [410, 418] on button "Explanation" at bounding box center [363, 420] width 104 height 32
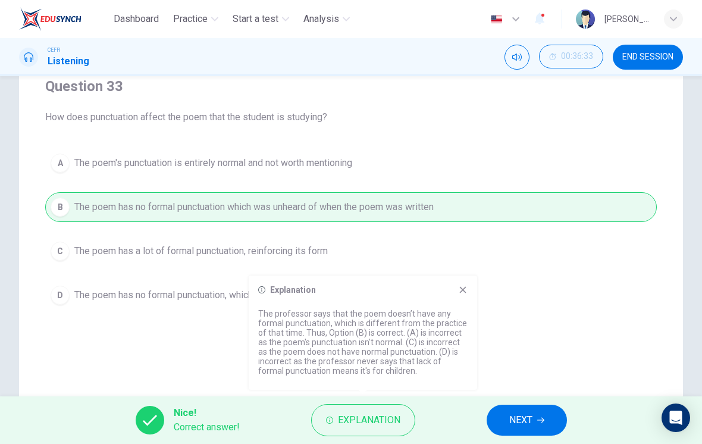
click at [466, 274] on div "A The poem's punctuation is entirely normal and not worth mentioning B The poem…" at bounding box center [350, 229] width 611 height 162
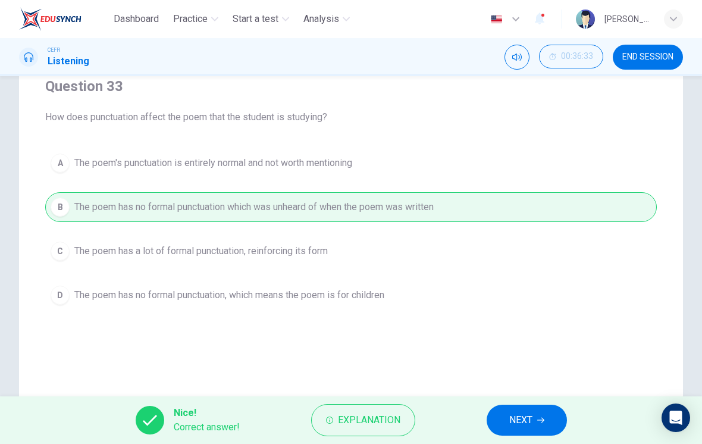
click at [521, 423] on span "NEXT" at bounding box center [520, 420] width 23 height 17
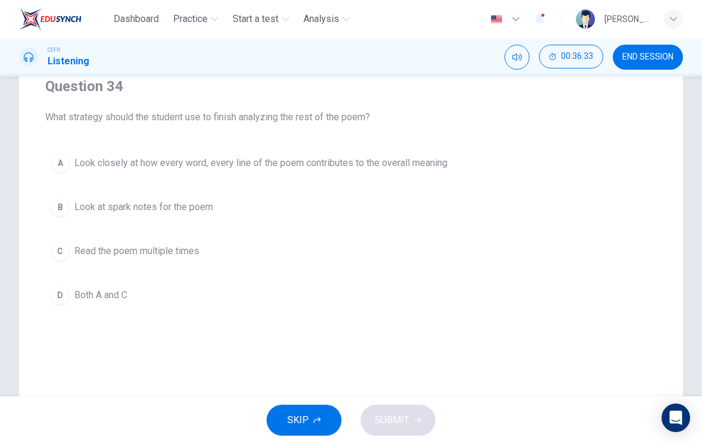
scroll to position [109, 0]
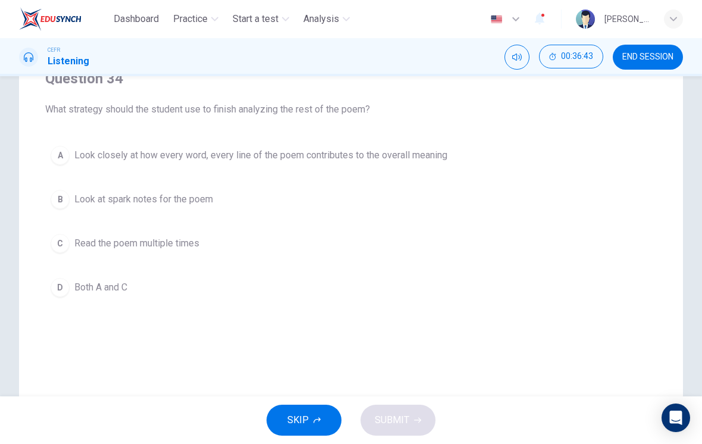
click at [406, 312] on div "Question 34 What strategy should the student use to finish analyzing the rest o…" at bounding box center [350, 185] width 611 height 271
click at [405, 301] on button "D Both A and C" at bounding box center [350, 287] width 611 height 30
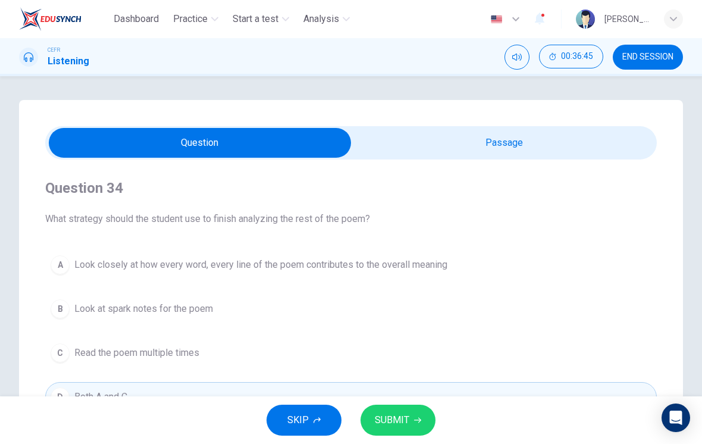
scroll to position [0, 0]
click at [527, 146] on input "checkbox" at bounding box center [199, 143] width 917 height 30
checkbox input "true"
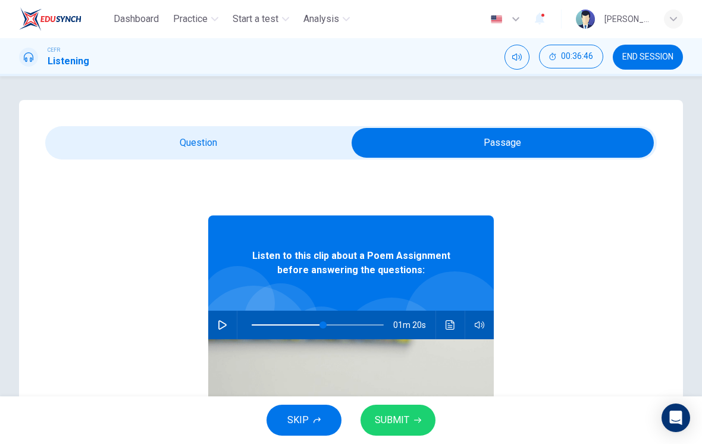
click at [324, 327] on span at bounding box center [322, 324] width 7 height 7
click at [217, 325] on button "button" at bounding box center [222, 324] width 19 height 29
type input "55"
click at [298, 146] on input "checkbox" at bounding box center [502, 143] width 917 height 30
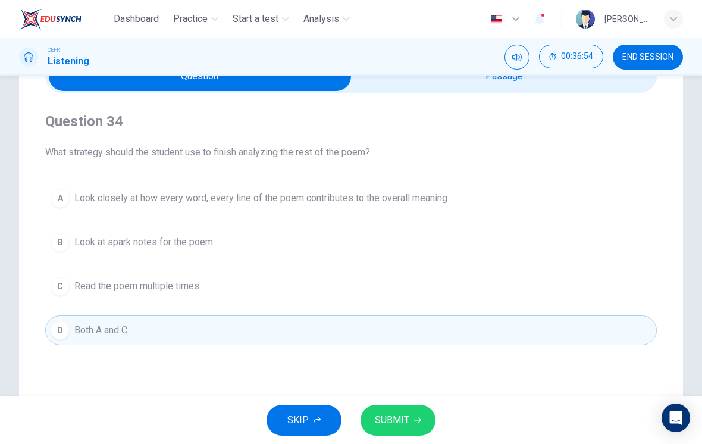
scroll to position [54, 0]
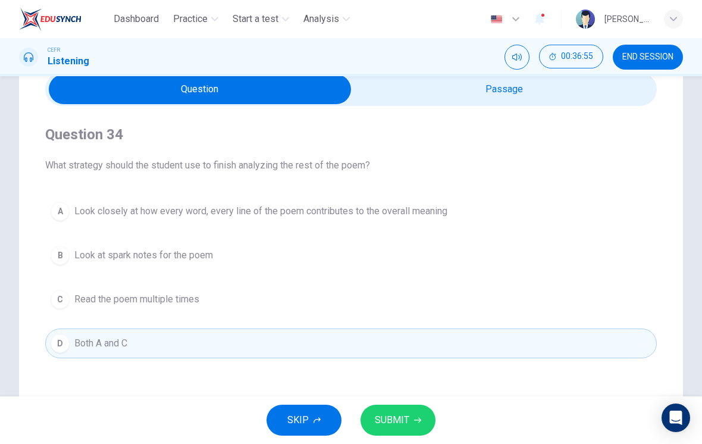
click at [548, 96] on input "checkbox" at bounding box center [199, 89] width 917 height 30
checkbox input "true"
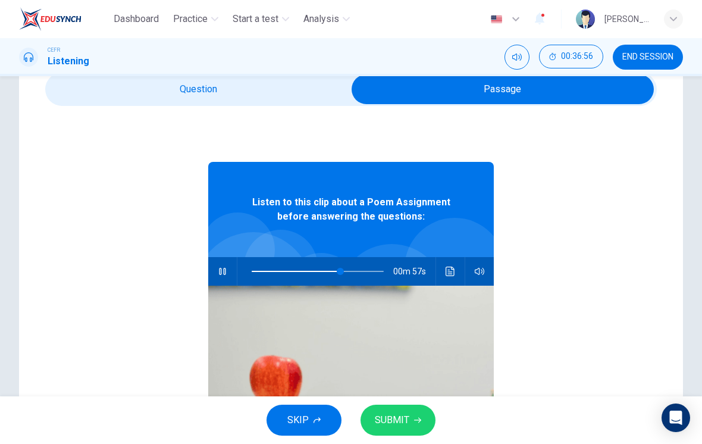
click at [340, 271] on span at bounding box center [340, 271] width 7 height 7
type input "67"
click at [319, 97] on input "checkbox" at bounding box center [502, 89] width 917 height 30
checkbox input "false"
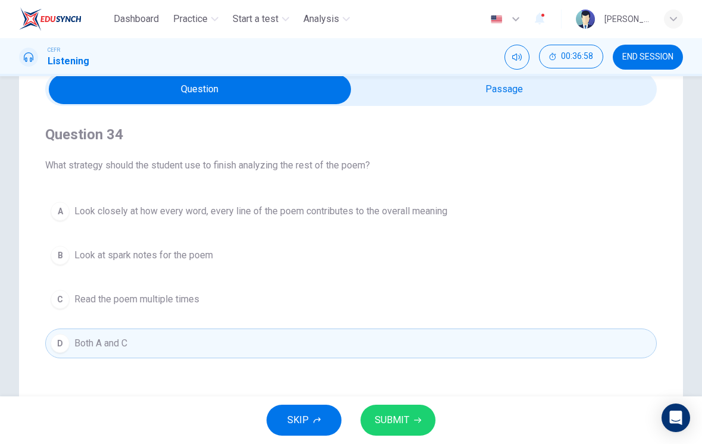
scroll to position [73, 0]
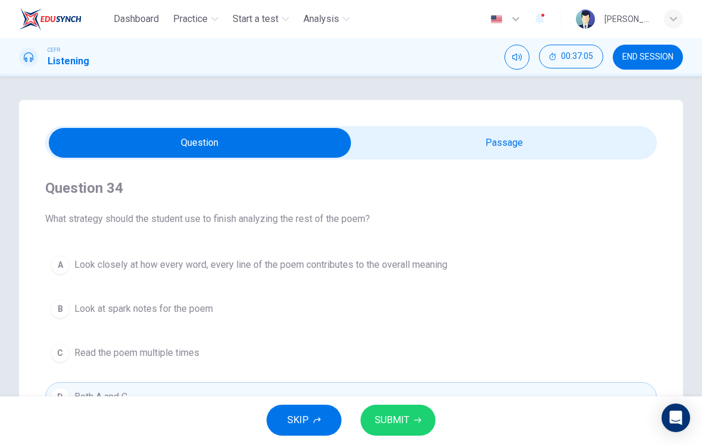
type input "72"
click at [621, 152] on input "checkbox" at bounding box center [199, 143] width 917 height 30
checkbox input "true"
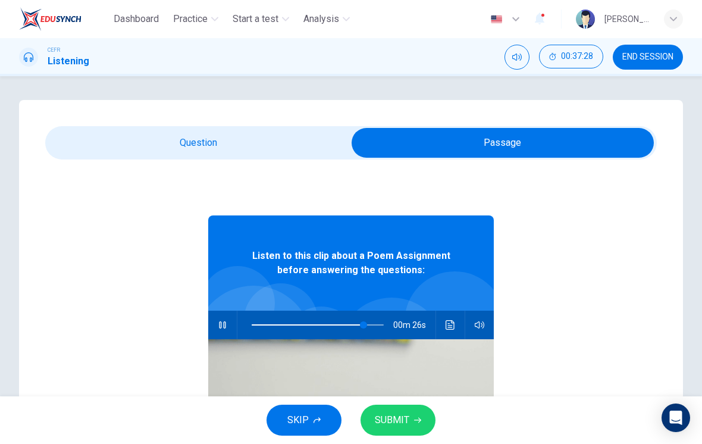
type input "85"
click at [328, 141] on input "checkbox" at bounding box center [502, 143] width 917 height 30
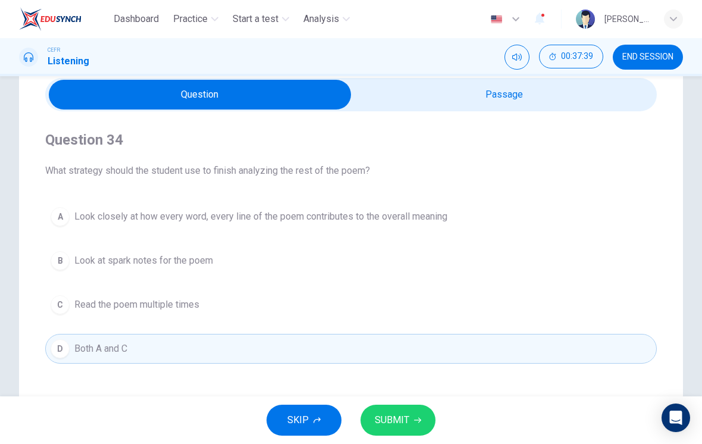
scroll to position [45, 0]
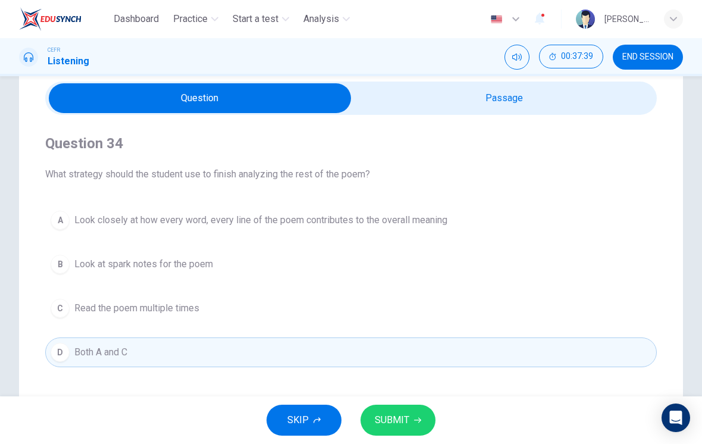
click at [536, 95] on input "checkbox" at bounding box center [199, 98] width 917 height 30
checkbox input "true"
type input "92"
click at [472, 320] on button "C Read the poem multiple times" at bounding box center [350, 308] width 611 height 30
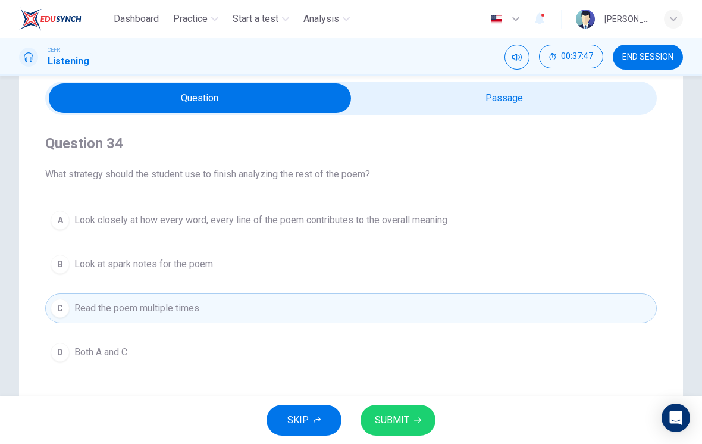
click at [522, 233] on button "A Look closely at how every word, every line of the poem contributes to the ove…" at bounding box center [350, 220] width 611 height 30
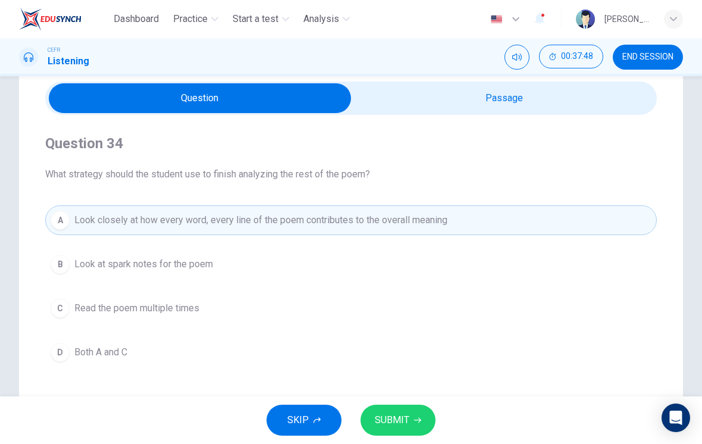
click at [470, 322] on button "C Read the poem multiple times" at bounding box center [350, 308] width 611 height 30
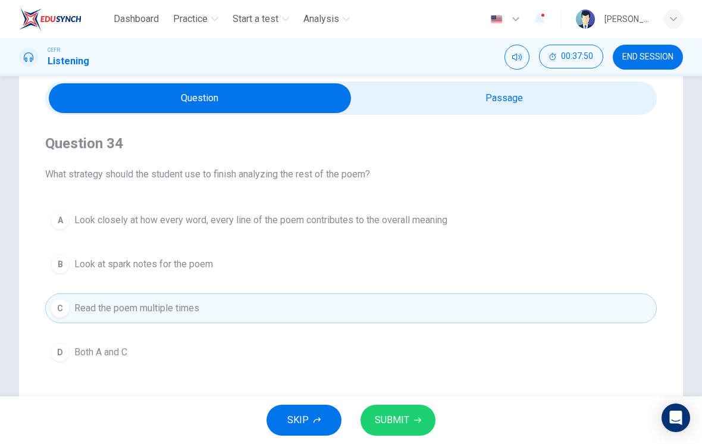
click at [526, 231] on button "A Look closely at how every word, every line of the poem contributes to the ove…" at bounding box center [350, 220] width 611 height 30
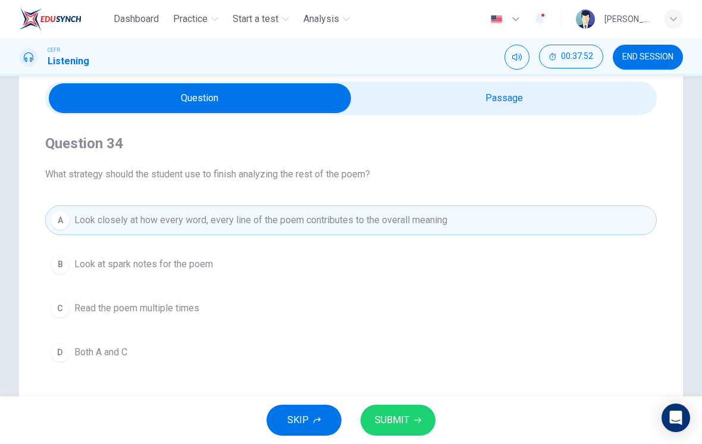
click at [292, 381] on div "Question 34 What strategy should the student use to finish analyzing the rest o…" at bounding box center [350, 250] width 611 height 271
click at [134, 360] on button "D Both A and C" at bounding box center [350, 352] width 611 height 30
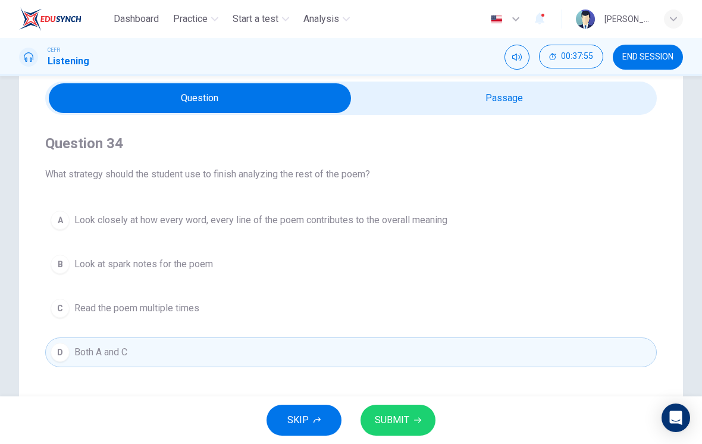
click at [409, 421] on button "SUBMIT" at bounding box center [397, 419] width 75 height 31
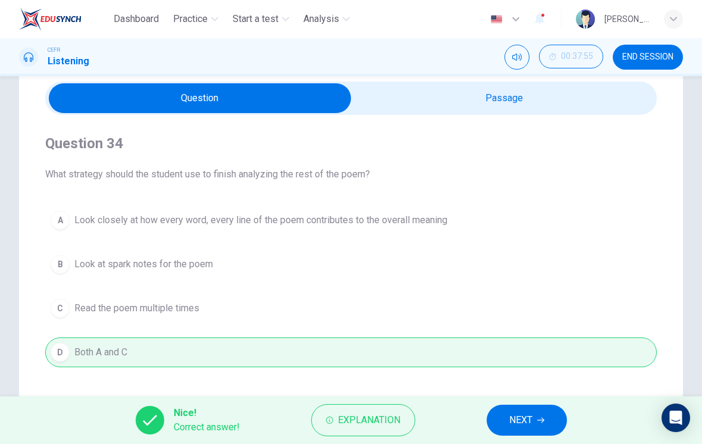
checkbox input "true"
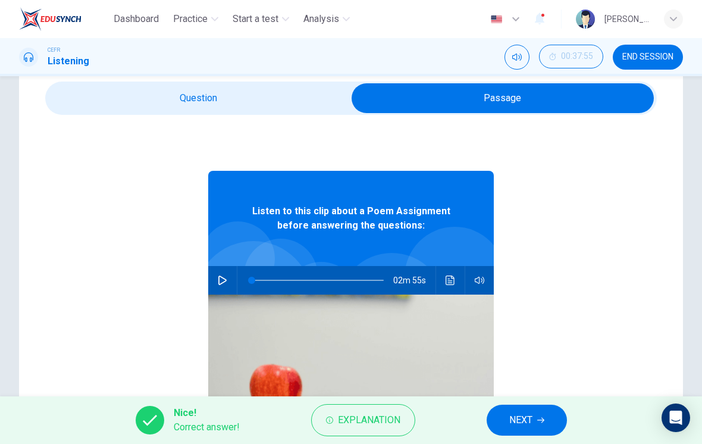
click at [381, 426] on span "Explanation" at bounding box center [369, 420] width 62 height 17
click at [359, 284] on span at bounding box center [358, 280] width 7 height 7
click at [218, 278] on icon "button" at bounding box center [223, 280] width 10 height 10
type input "84"
click at [309, 86] on input "checkbox" at bounding box center [502, 98] width 917 height 30
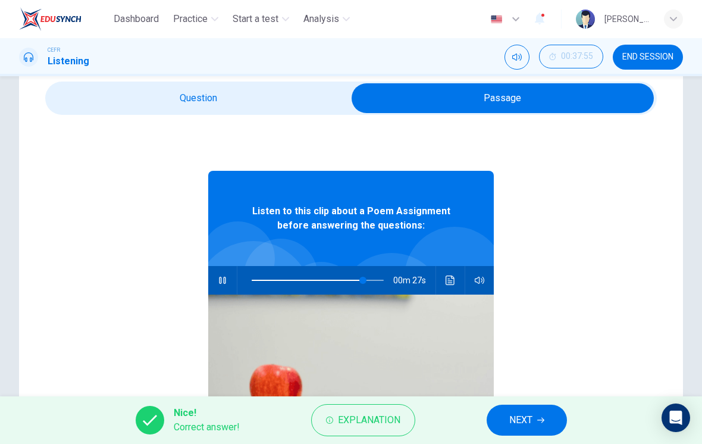
checkbox input "false"
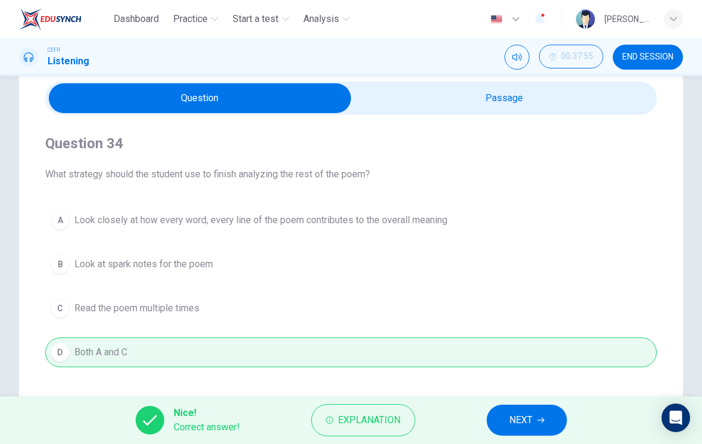
scroll to position [39, 0]
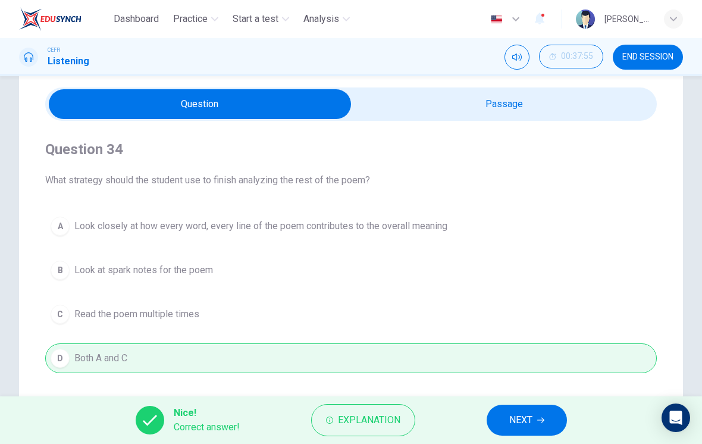
type input "94"
click at [627, 116] on input "checkbox" at bounding box center [199, 104] width 917 height 30
checkbox input "true"
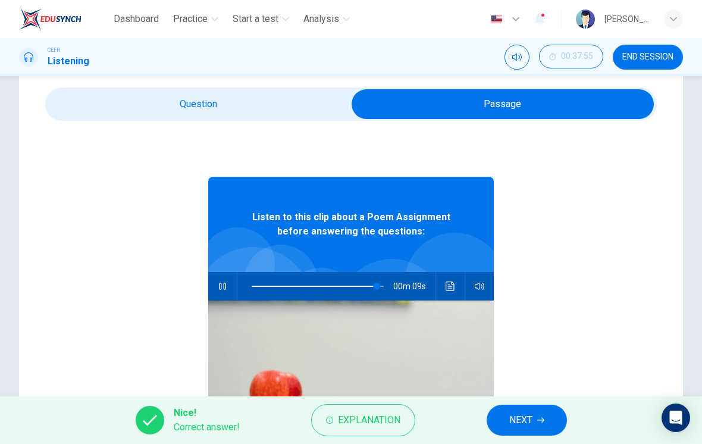
click at [451, 281] on icon "Click to see the audio transcription" at bounding box center [449, 286] width 9 height 10
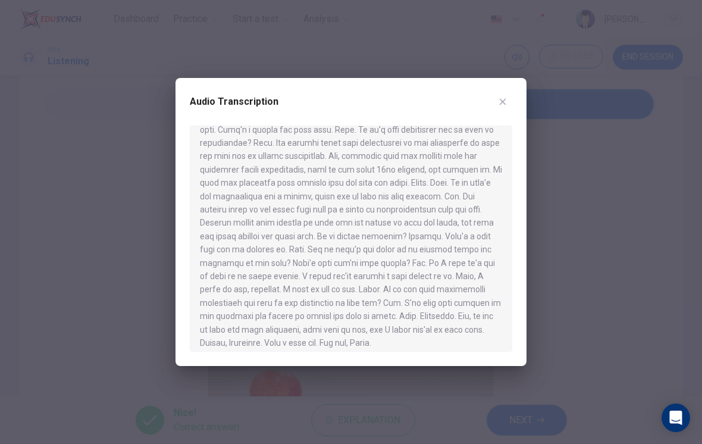
scroll to position [239, 0]
click at [567, 219] on div at bounding box center [351, 222] width 702 height 444
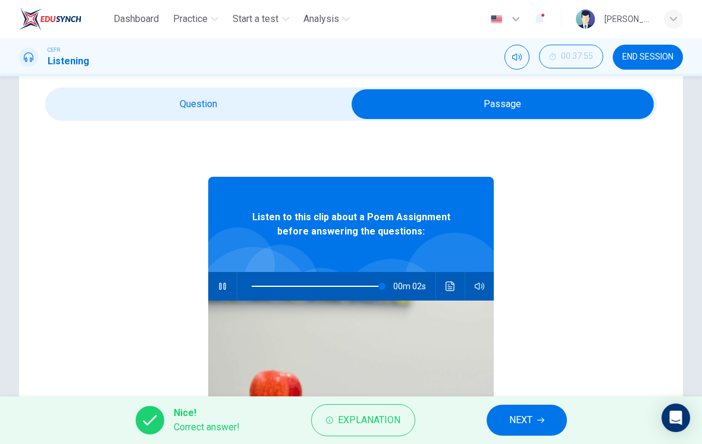
click at [379, 434] on button "Explanation" at bounding box center [363, 420] width 104 height 32
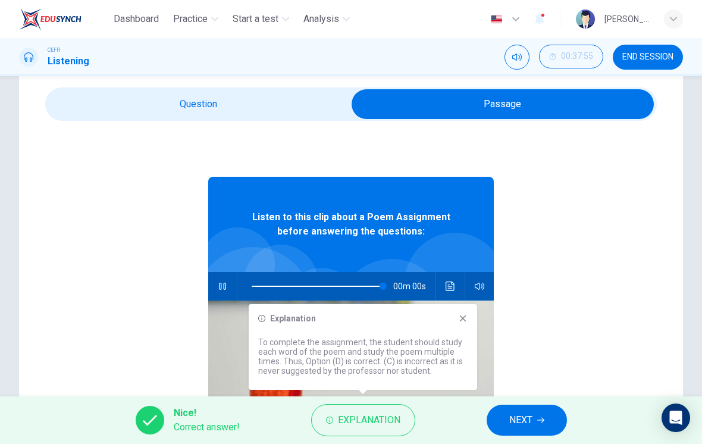
type input "0"
click at [453, 290] on icon "Click to see the audio transcription" at bounding box center [449, 286] width 9 height 10
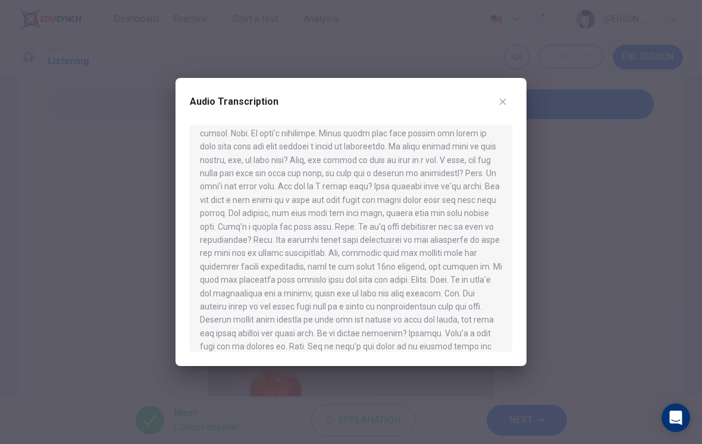
scroll to position [118, 0]
click at [504, 261] on div at bounding box center [351, 238] width 322 height 226
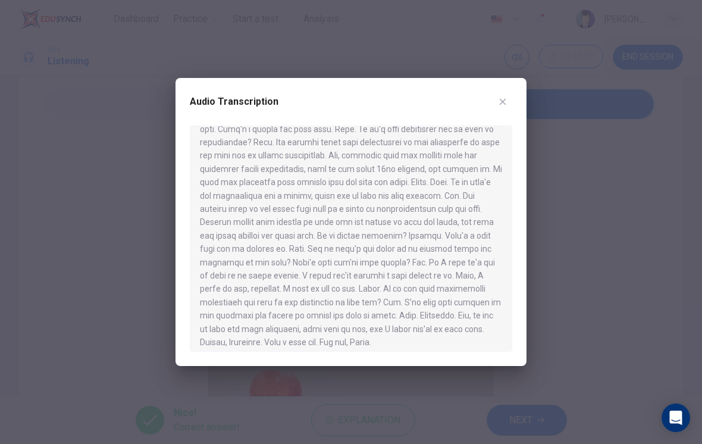
scroll to position [239, 0]
click at [507, 103] on button "button" at bounding box center [502, 101] width 19 height 19
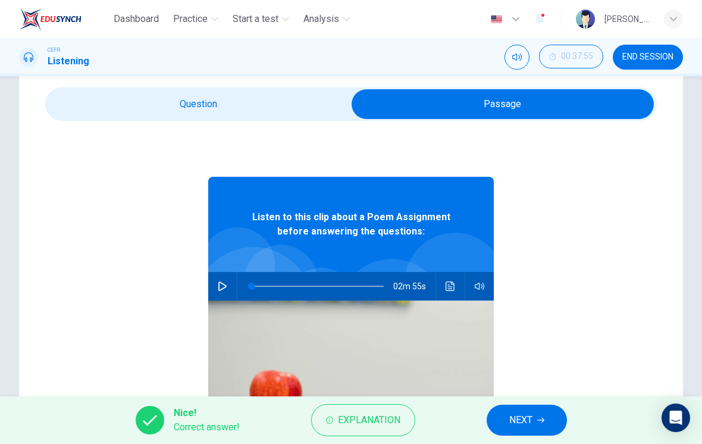
checkbox input "false"
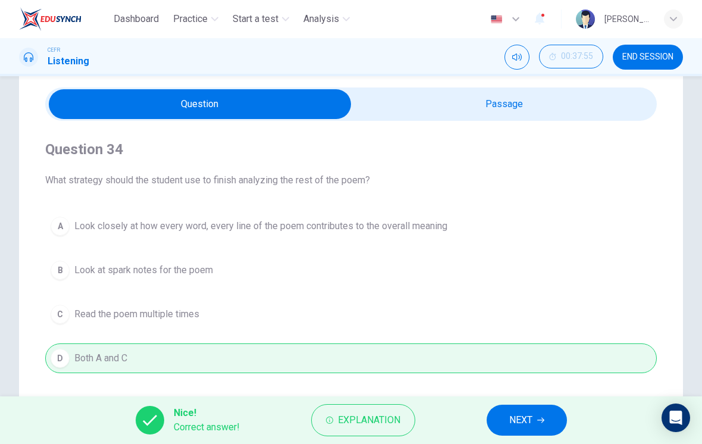
click at [534, 423] on button "NEXT" at bounding box center [526, 419] width 80 height 31
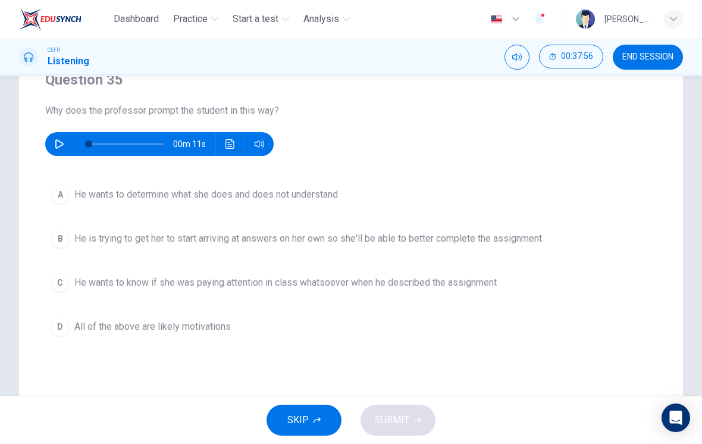
scroll to position [121, 0]
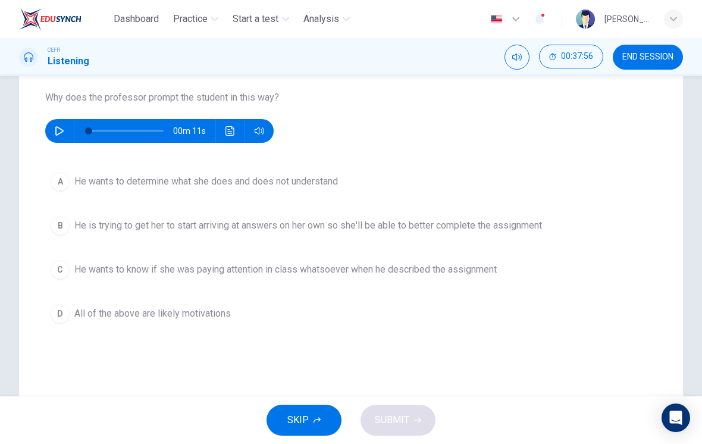
click at [52, 130] on button "button" at bounding box center [59, 131] width 19 height 24
click at [66, 125] on button "button" at bounding box center [59, 131] width 19 height 24
type input "0"
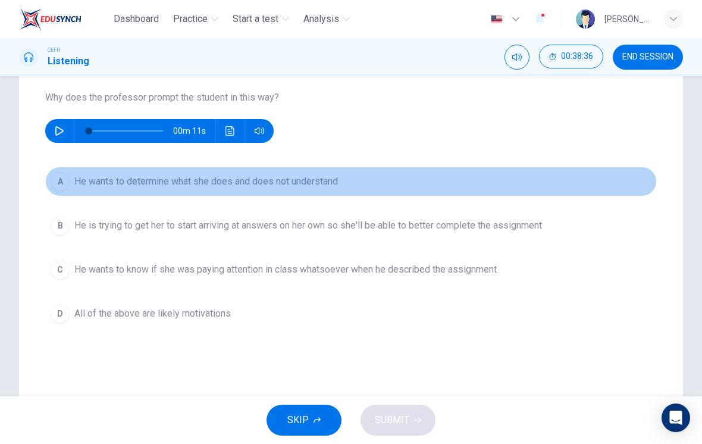
click at [315, 189] on button "A He wants to determine what she does and does not understand" at bounding box center [350, 182] width 611 height 30
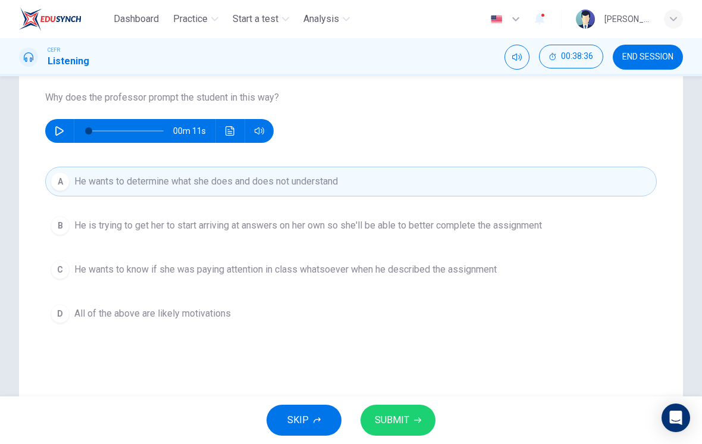
click at [398, 413] on span "SUBMIT" at bounding box center [392, 420] width 34 height 17
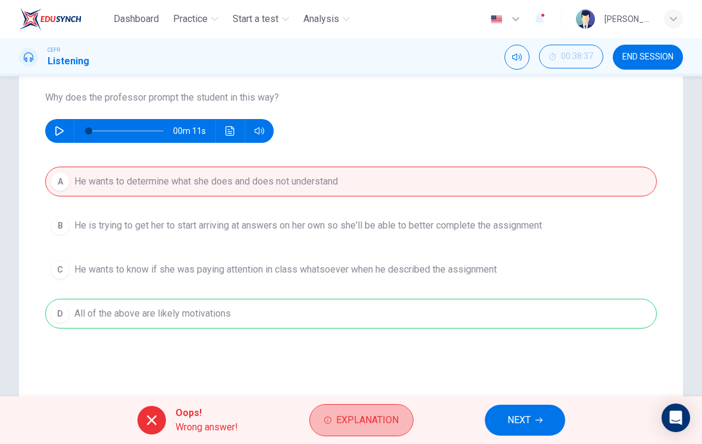
click at [369, 413] on span "Explanation" at bounding box center [367, 420] width 62 height 17
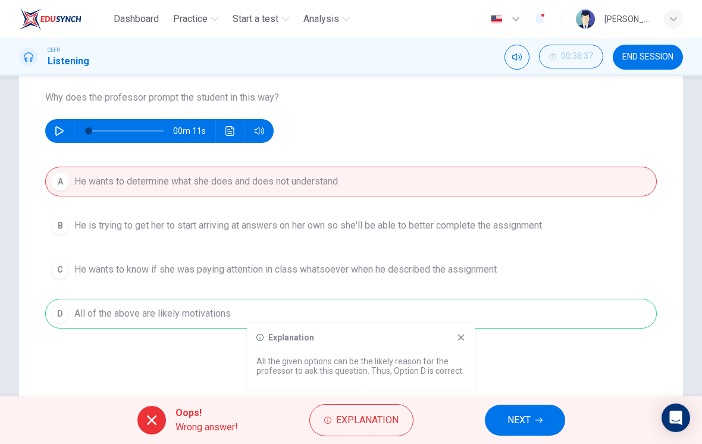
click at [459, 322] on div "A He wants to determine what she does and does not understand B He is trying to…" at bounding box center [350, 248] width 611 height 162
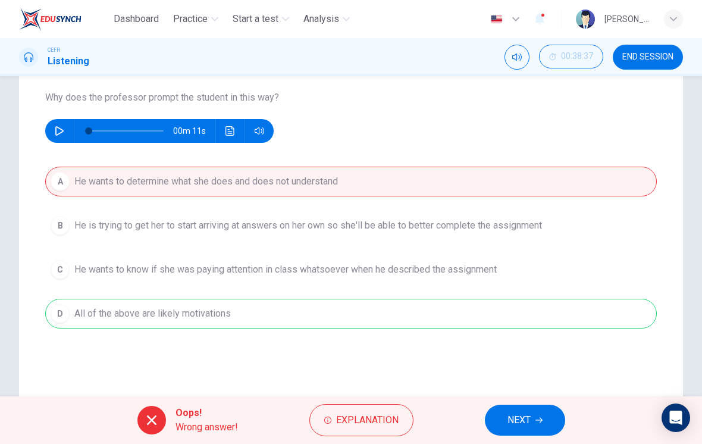
click at [520, 425] on span "NEXT" at bounding box center [518, 420] width 23 height 17
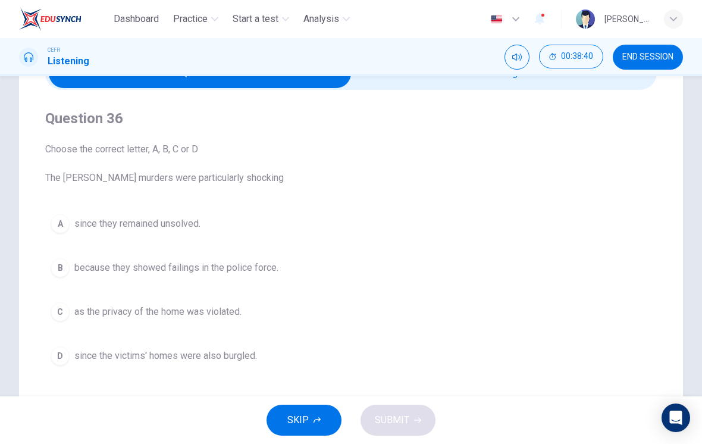
scroll to position [73, 0]
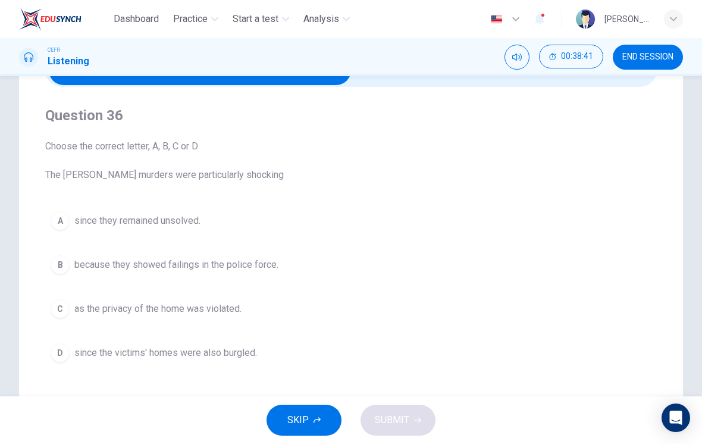
click at [652, 61] on span "END SESSION" at bounding box center [647, 57] width 51 height 10
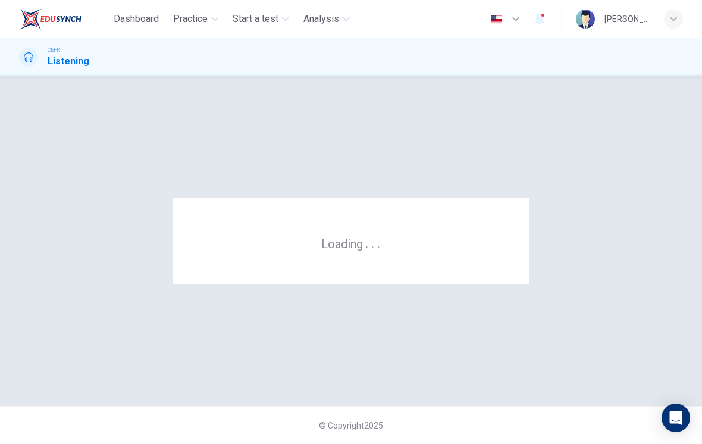
scroll to position [0, 0]
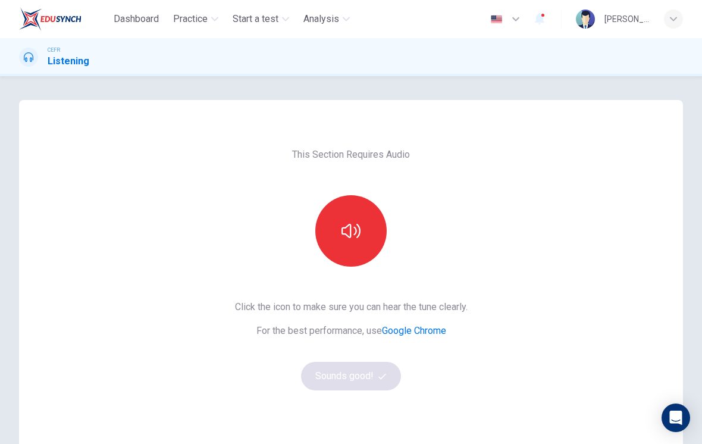
click at [343, 239] on icon "button" at bounding box center [350, 230] width 19 height 19
click at [331, 379] on button "Sounds good!" at bounding box center [351, 376] width 100 height 29
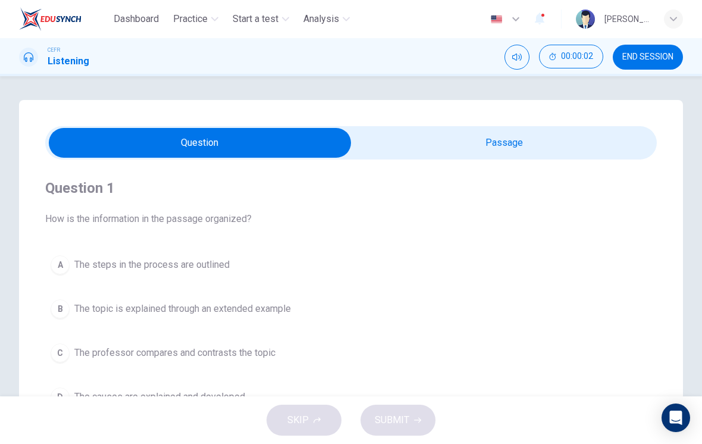
click at [462, 155] on input "checkbox" at bounding box center [199, 143] width 917 height 30
checkbox input "true"
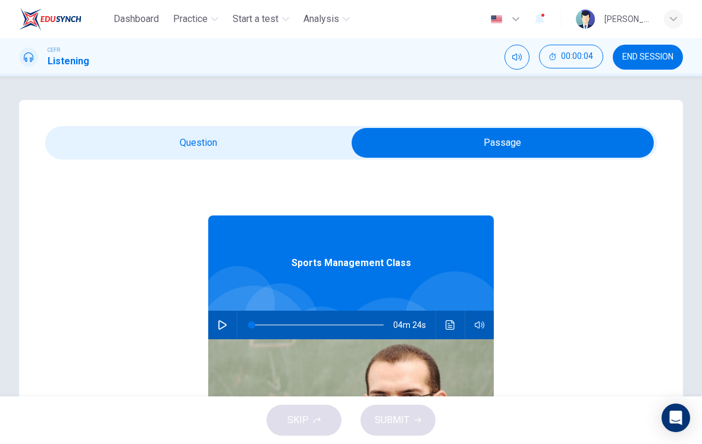
click at [222, 316] on button "button" at bounding box center [222, 324] width 19 height 29
click at [230, 332] on button "button" at bounding box center [222, 324] width 19 height 29
click at [284, 323] on span at bounding box center [283, 324] width 7 height 7
click at [348, 327] on span at bounding box center [347, 324] width 7 height 7
click at [167, 123] on div "Question 1 How is the information in the passage organized? A The steps in the …" at bounding box center [351, 339] width 664 height 478
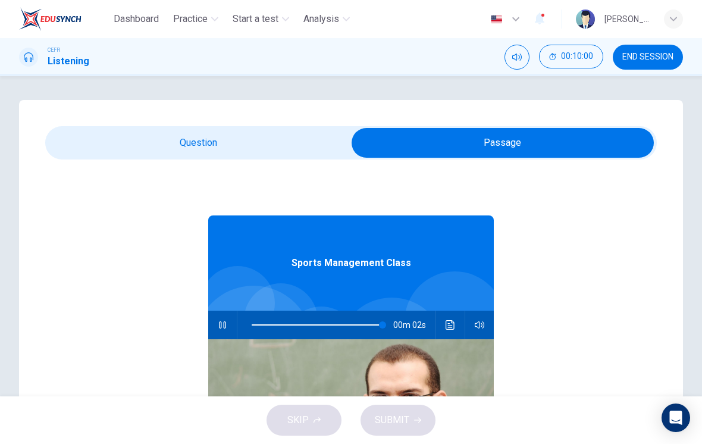
type input "99"
click at [208, 164] on div "Sports Management Class 00m 01s" at bounding box center [350, 388] width 611 height 459
click at [175, 154] on input "checkbox" at bounding box center [502, 143] width 917 height 30
checkbox input "false"
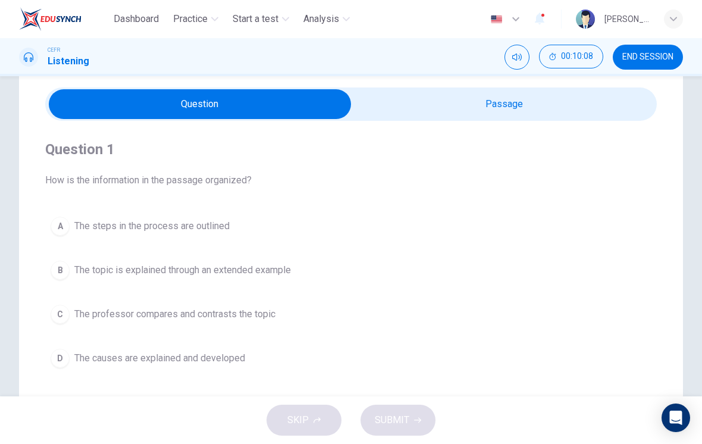
scroll to position [42, 0]
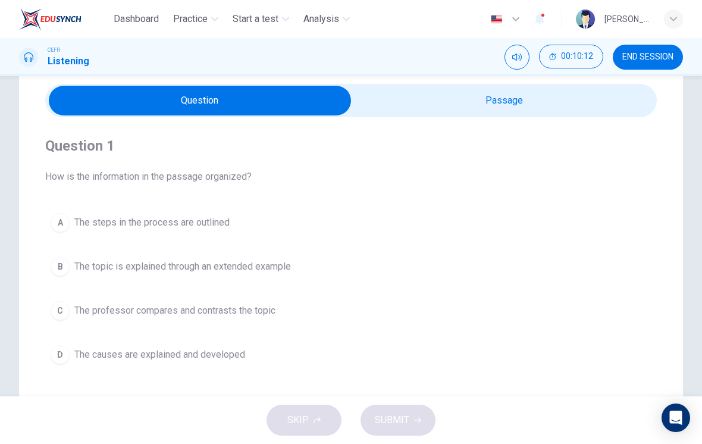
click at [281, 303] on button "C The professor compares and contrasts the topic" at bounding box center [350, 311] width 611 height 30
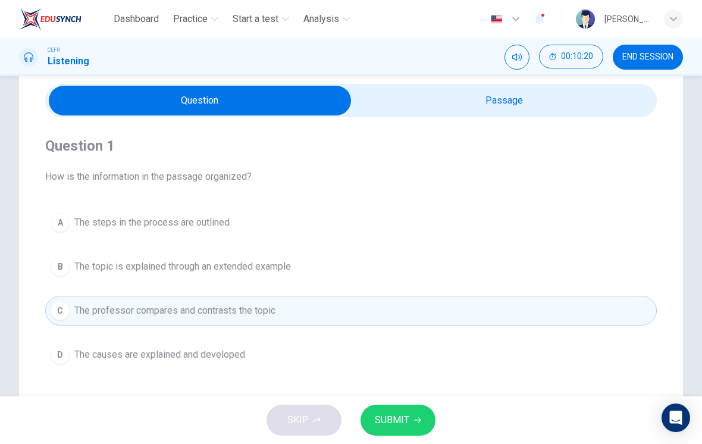
click at [410, 426] on button "SUBMIT" at bounding box center [397, 419] width 75 height 31
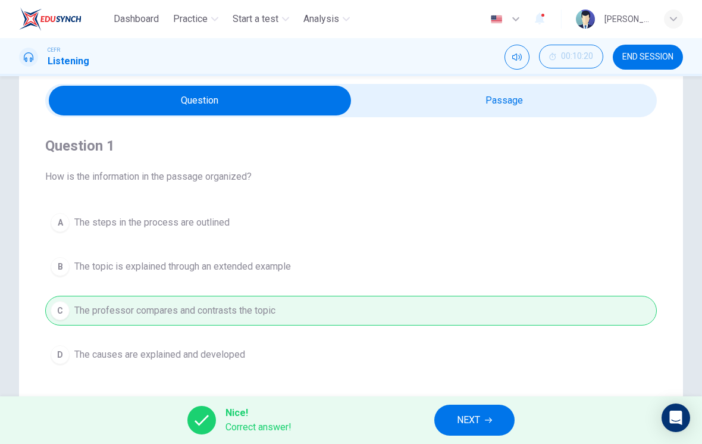
click at [457, 421] on span "NEXT" at bounding box center [468, 420] width 23 height 17
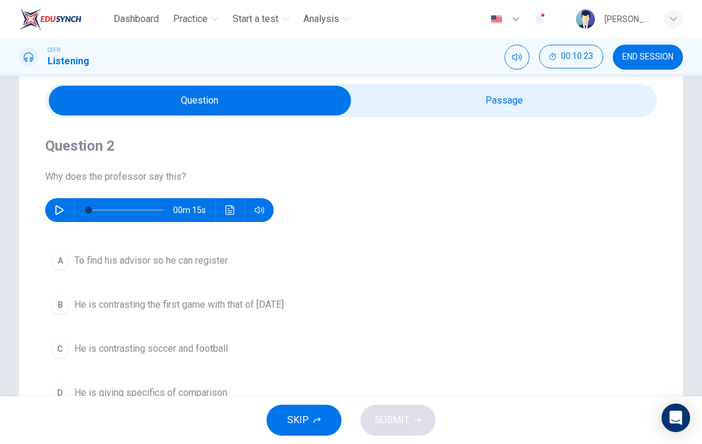
click at [55, 204] on button "button" at bounding box center [59, 210] width 19 height 24
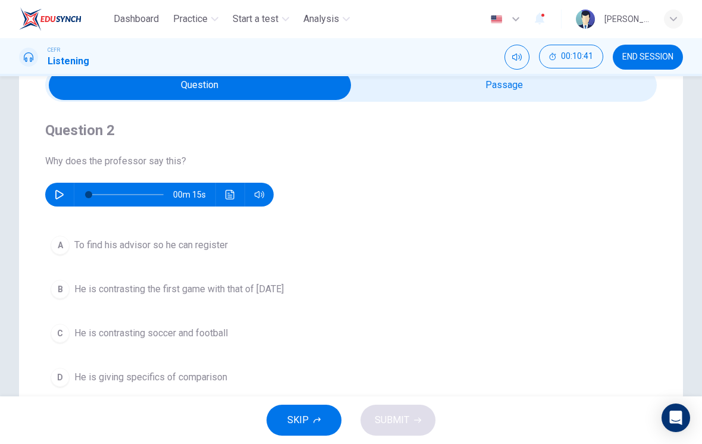
scroll to position [58, 0]
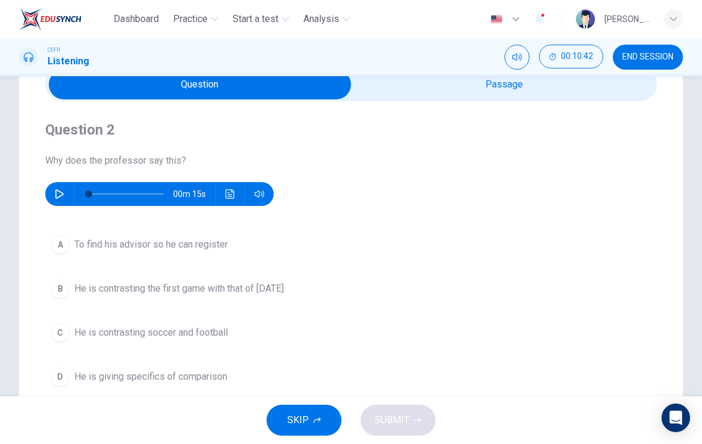
click at [209, 337] on span "He is contrasting soccer and football" at bounding box center [150, 332] width 153 height 14
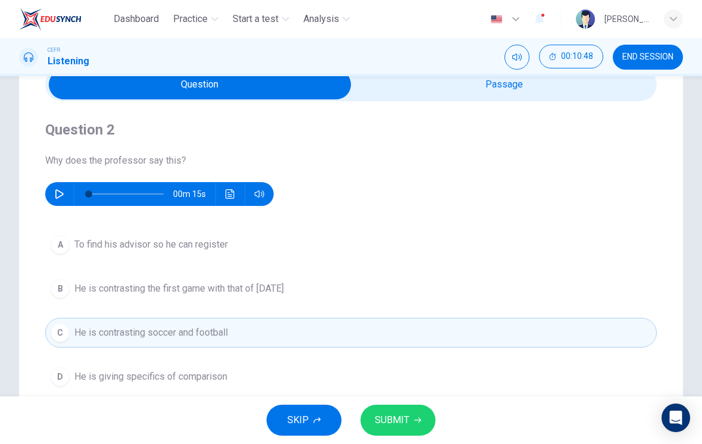
click at [68, 177] on div "Question 2 Why does the professor say this? 00m 15s" at bounding box center [350, 163] width 611 height 86
click at [62, 185] on button "button" at bounding box center [59, 194] width 19 height 24
type input "0"
click at [253, 275] on button "B He is contrasting the first game with that of today" at bounding box center [350, 289] width 611 height 30
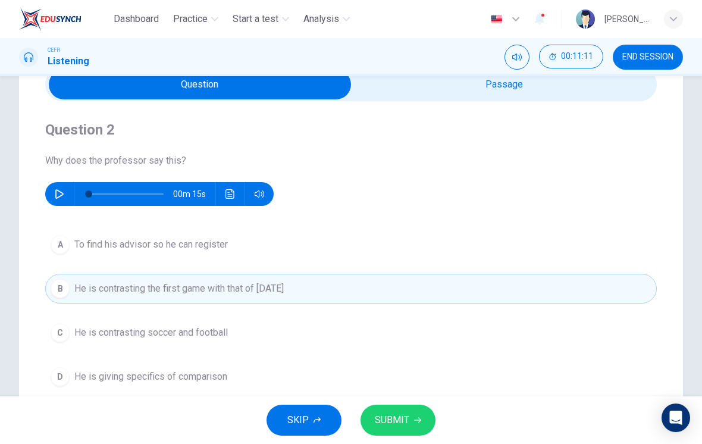
click at [420, 419] on button "SUBMIT" at bounding box center [397, 419] width 75 height 31
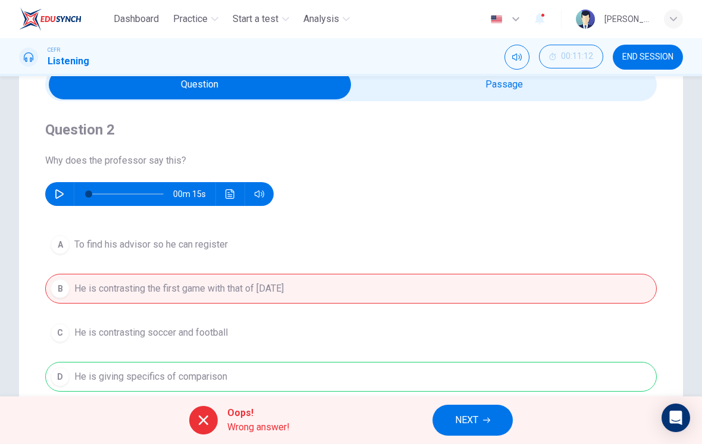
scroll to position [87, 0]
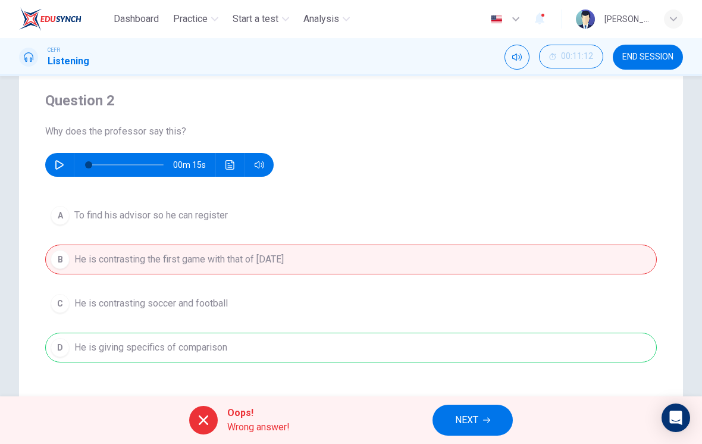
click at [494, 425] on button "NEXT" at bounding box center [472, 419] width 80 height 31
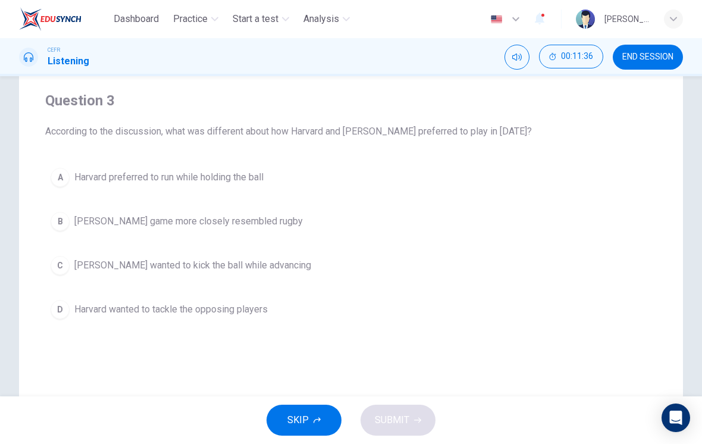
click at [255, 225] on span "McGill's game more closely resembled rugby" at bounding box center [188, 221] width 228 height 14
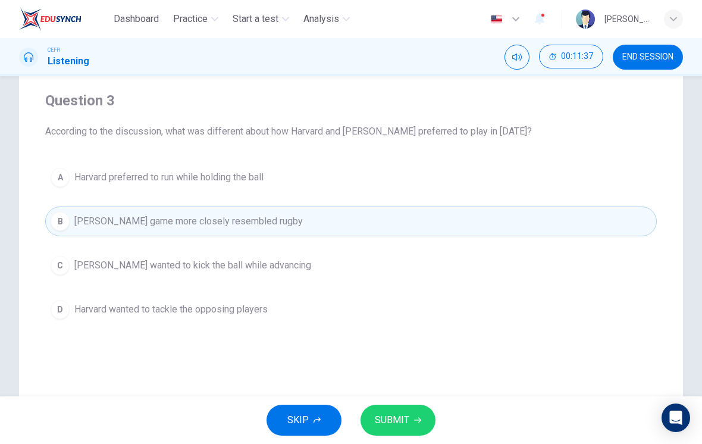
click at [407, 417] on span "SUBMIT" at bounding box center [392, 420] width 34 height 17
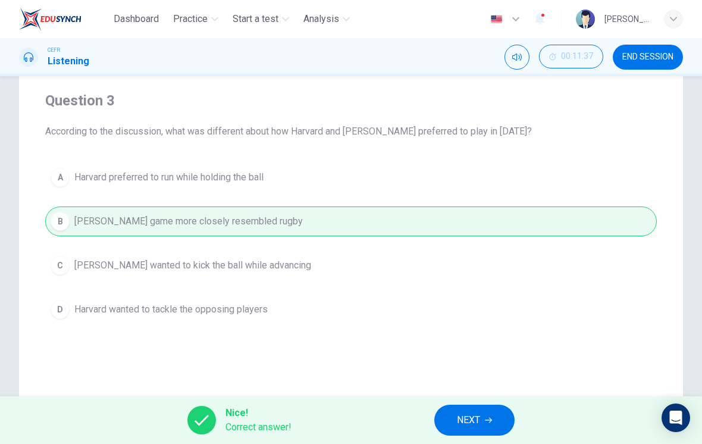
click at [491, 409] on button "NEXT" at bounding box center [474, 419] width 80 height 31
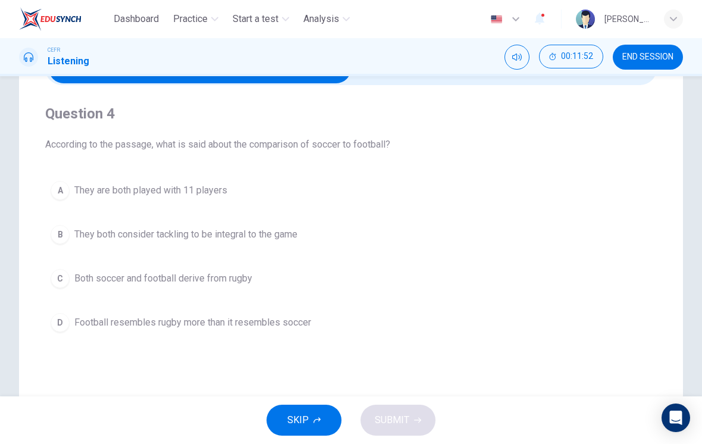
scroll to position [72, 0]
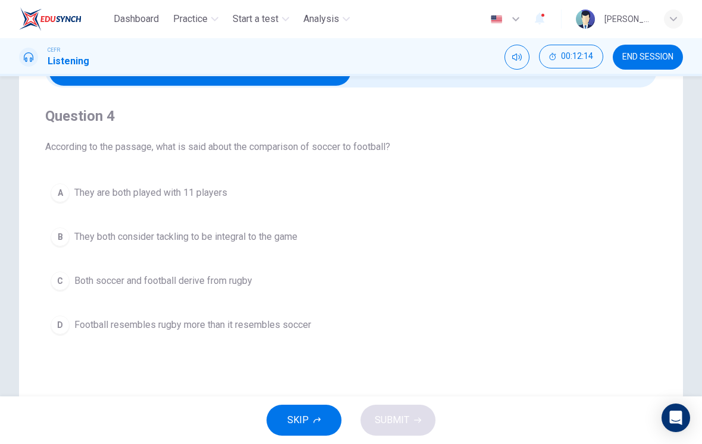
click at [291, 336] on button "D Football resembles rugby more than it resembles soccer" at bounding box center [350, 325] width 611 height 30
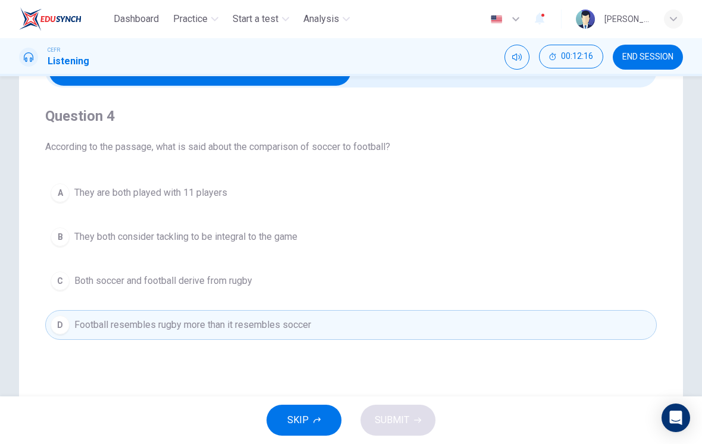
click at [425, 280] on button "C Both soccer and football derive from rugby" at bounding box center [350, 281] width 611 height 30
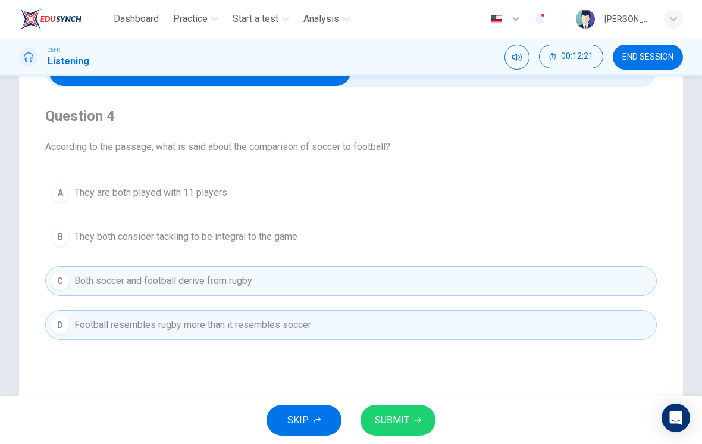
click at [423, 423] on button "SUBMIT" at bounding box center [397, 419] width 75 height 31
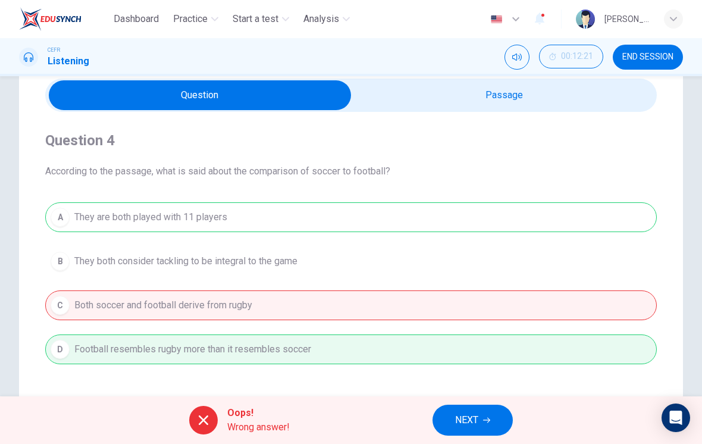
scroll to position [48, 0]
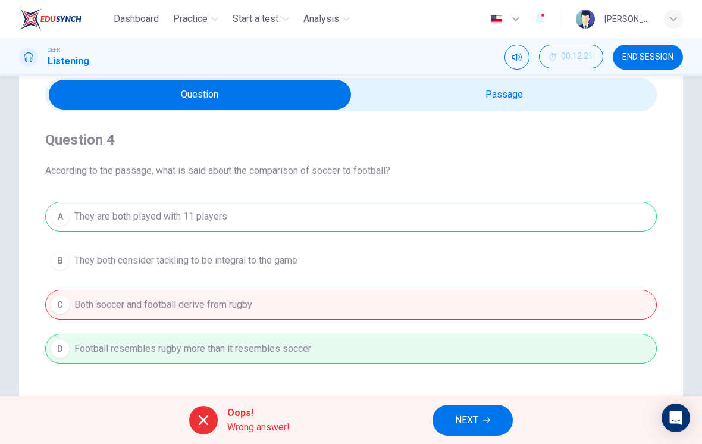
click at [505, 98] on input "checkbox" at bounding box center [199, 95] width 917 height 30
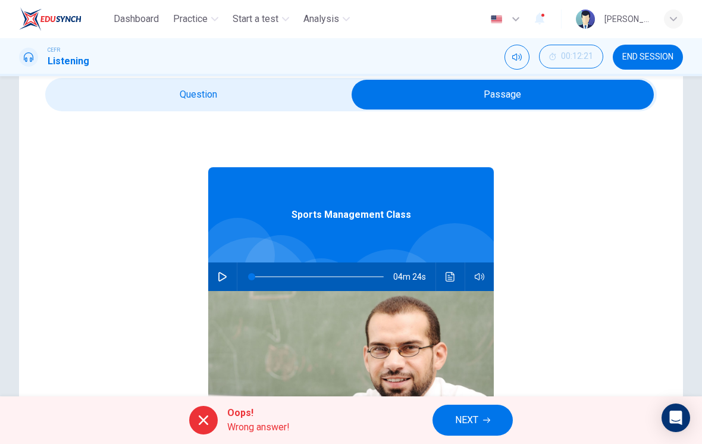
click at [452, 274] on icon "Click to see the audio transcription" at bounding box center [450, 277] width 10 height 10
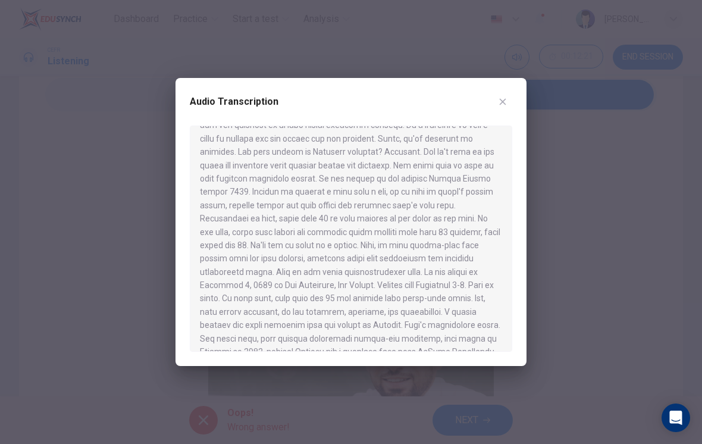
scroll to position [31, 0]
click at [504, 110] on button "button" at bounding box center [502, 101] width 19 height 19
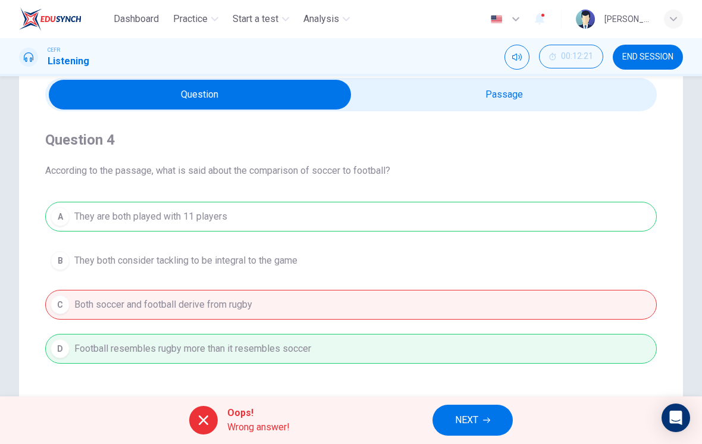
click at [479, 413] on button "NEXT" at bounding box center [472, 419] width 80 height 31
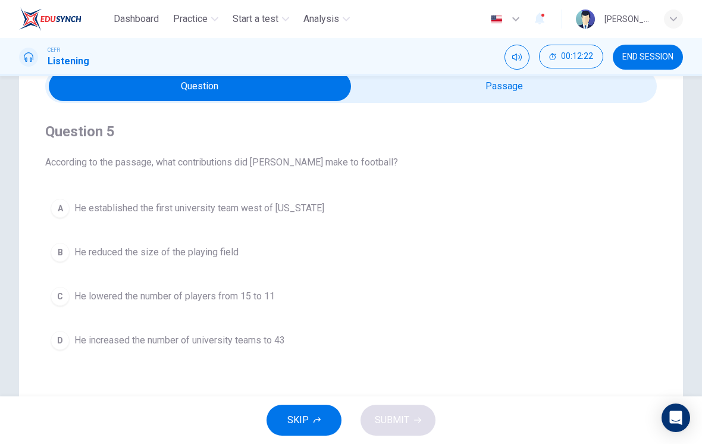
scroll to position [58, 0]
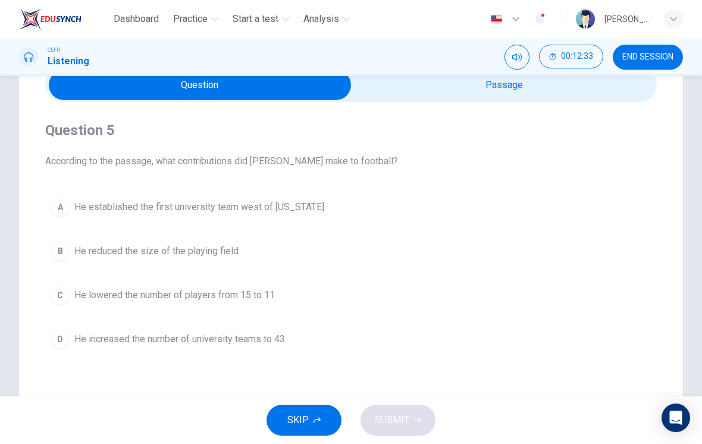
click at [263, 288] on span "He lowered the number of players from 15 to 11" at bounding box center [174, 295] width 200 height 14
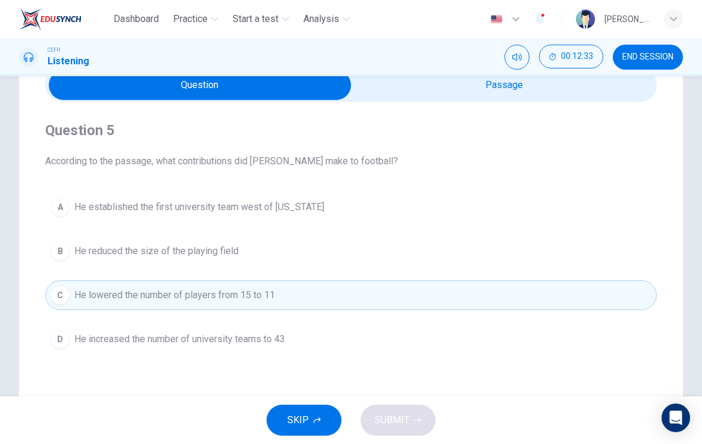
click at [283, 254] on button "B He reduced the size of the playing field" at bounding box center [350, 251] width 611 height 30
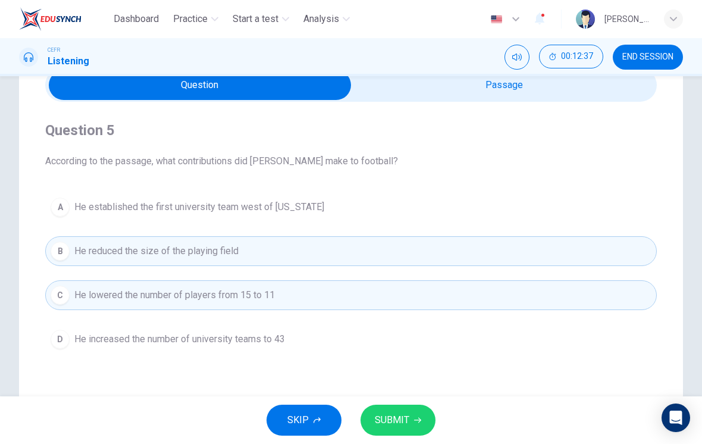
click at [410, 425] on button "SUBMIT" at bounding box center [397, 419] width 75 height 31
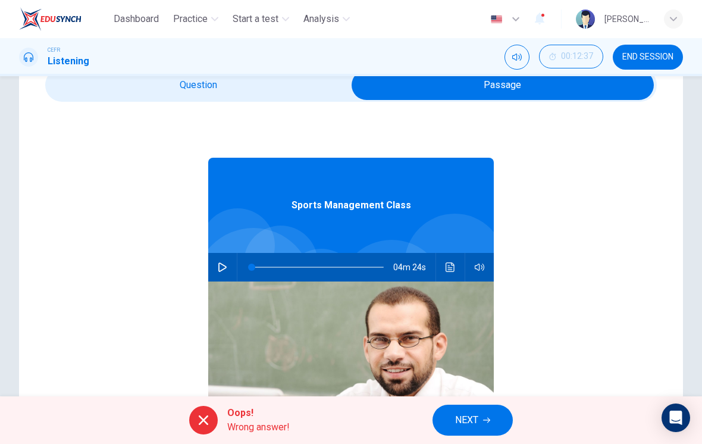
click at [449, 265] on icon "Click to see the audio transcription" at bounding box center [449, 267] width 9 height 10
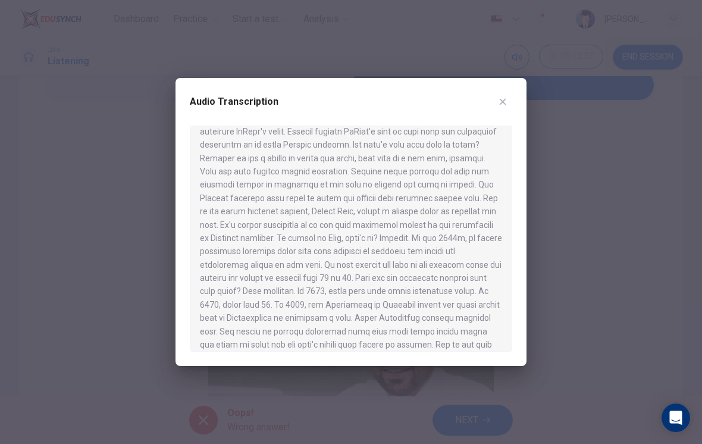
scroll to position [344, 0]
click at [503, 95] on button "button" at bounding box center [502, 101] width 19 height 19
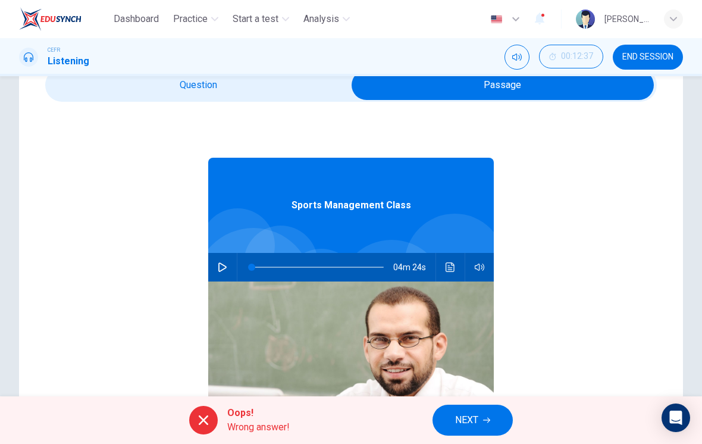
checkbox input "false"
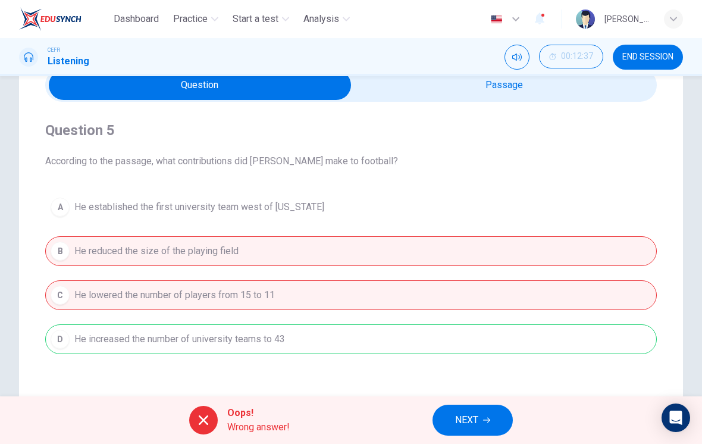
click at [438, 332] on div "A He established the first university team west of Pennsylvania B He reduced th…" at bounding box center [350, 273] width 611 height 162
click at [497, 427] on button "NEXT" at bounding box center [472, 419] width 80 height 31
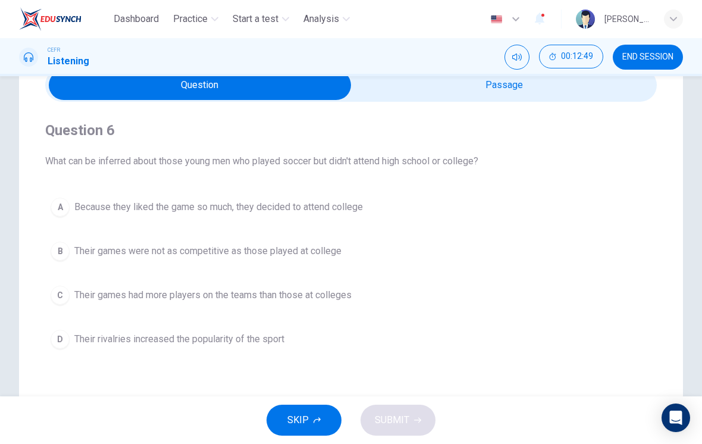
click at [280, 349] on button "D Their rivalries increased the popularity of the sport" at bounding box center [350, 339] width 611 height 30
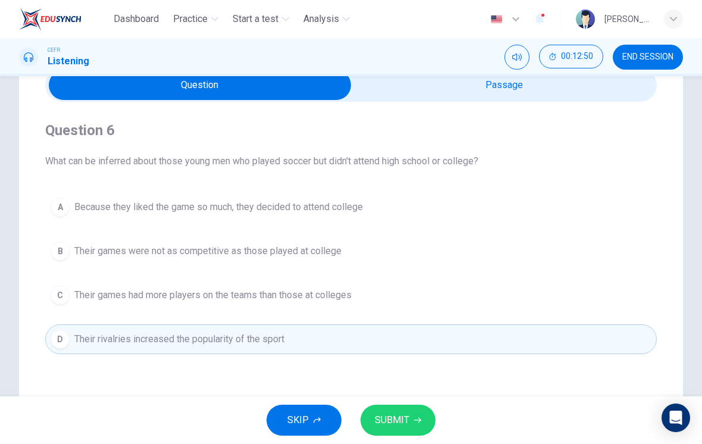
click at [424, 423] on button "SUBMIT" at bounding box center [397, 419] width 75 height 31
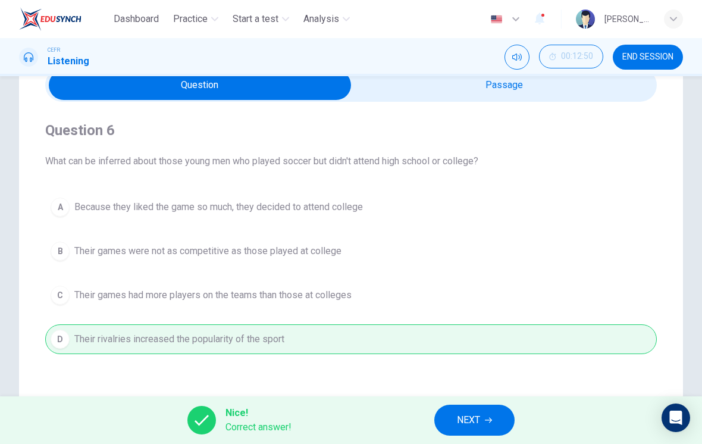
click at [469, 423] on span "NEXT" at bounding box center [468, 420] width 23 height 17
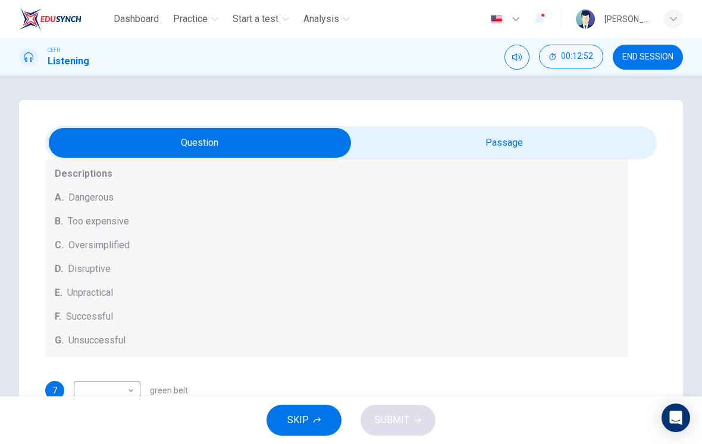
scroll to position [121, 0]
click at [653, 56] on span "END SESSION" at bounding box center [647, 57] width 51 height 10
